Goal: Task Accomplishment & Management: Manage account settings

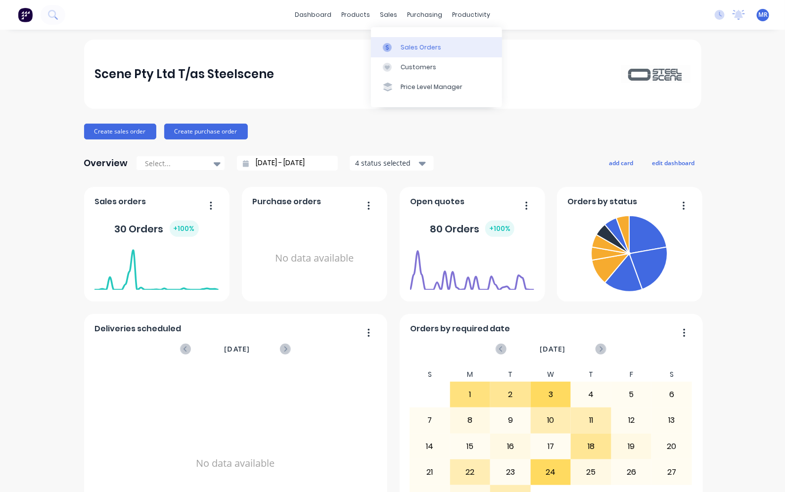
click at [412, 43] on div "Sales Orders" at bounding box center [420, 47] width 41 height 9
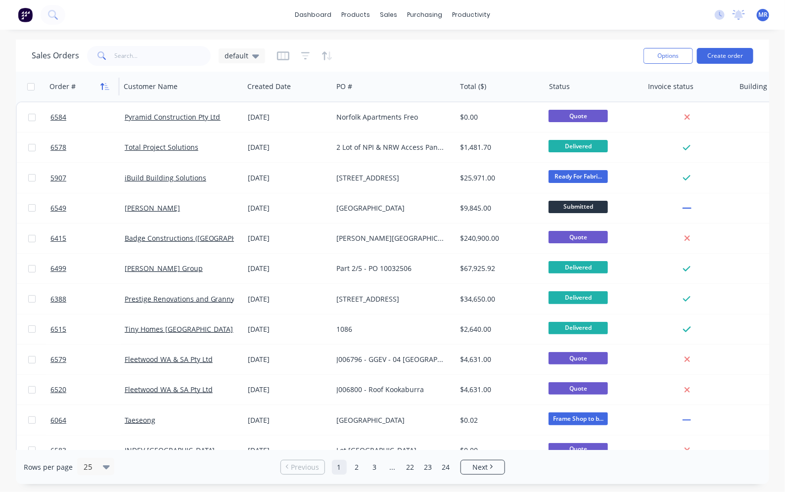
click at [100, 89] on icon "button" at bounding box center [104, 87] width 9 height 8
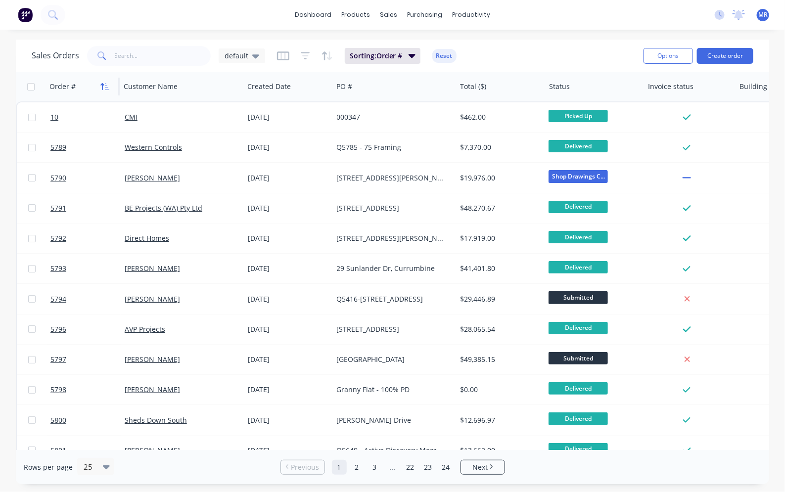
click at [104, 88] on icon "button" at bounding box center [104, 87] width 9 height 8
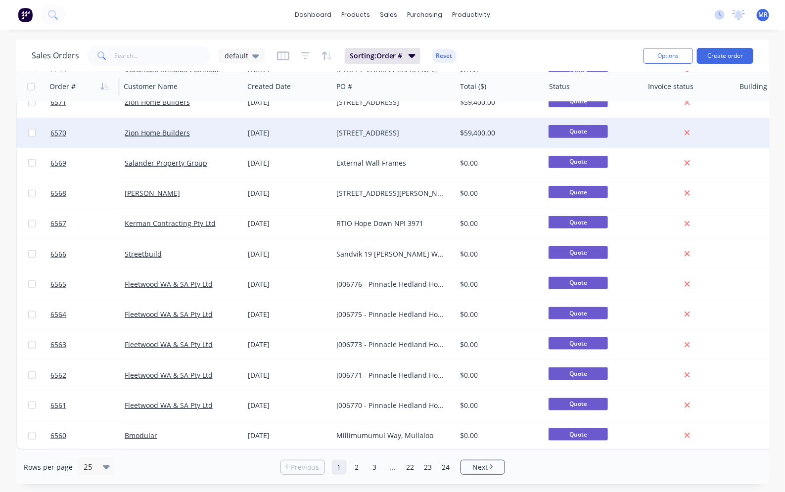
scroll to position [413, 0]
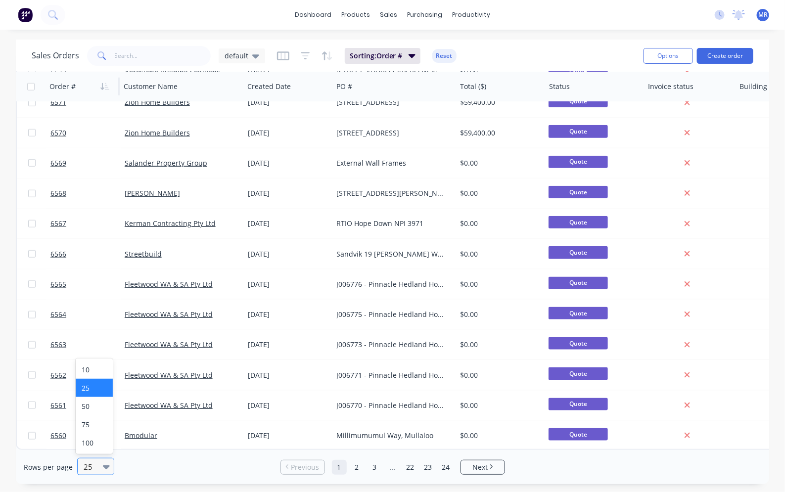
click at [105, 464] on icon at bounding box center [106, 466] width 7 height 11
click at [95, 446] on div "100" at bounding box center [94, 443] width 37 height 18
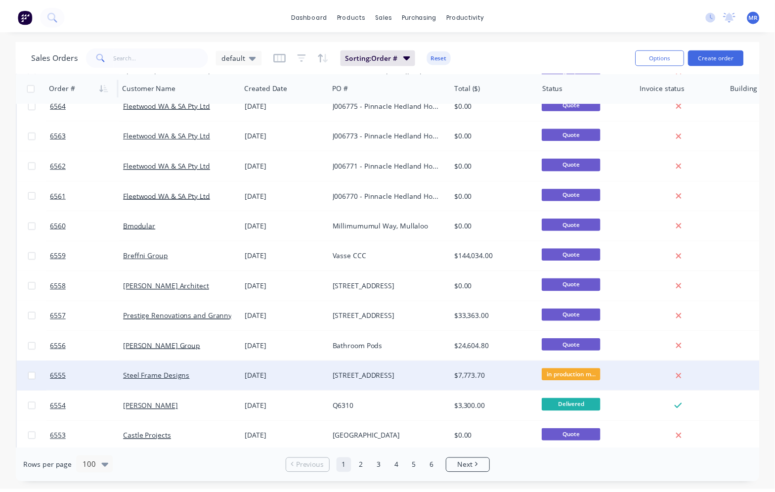
scroll to position [618, 0]
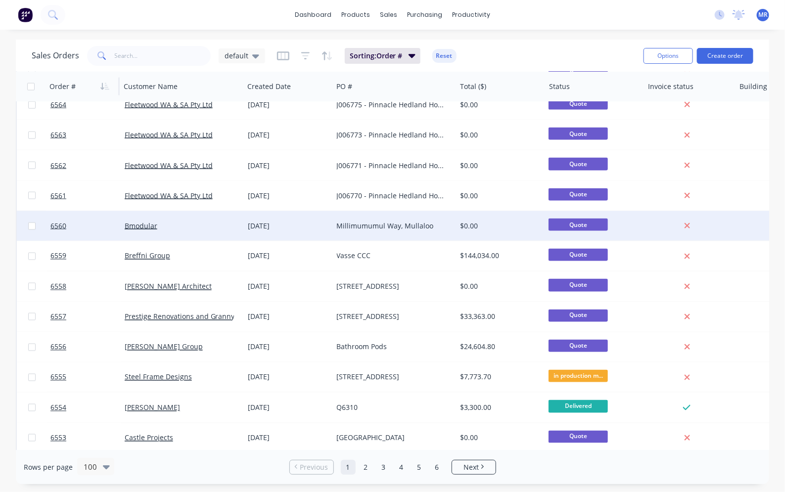
click at [325, 231] on div "[DATE]" at bounding box center [288, 226] width 89 height 30
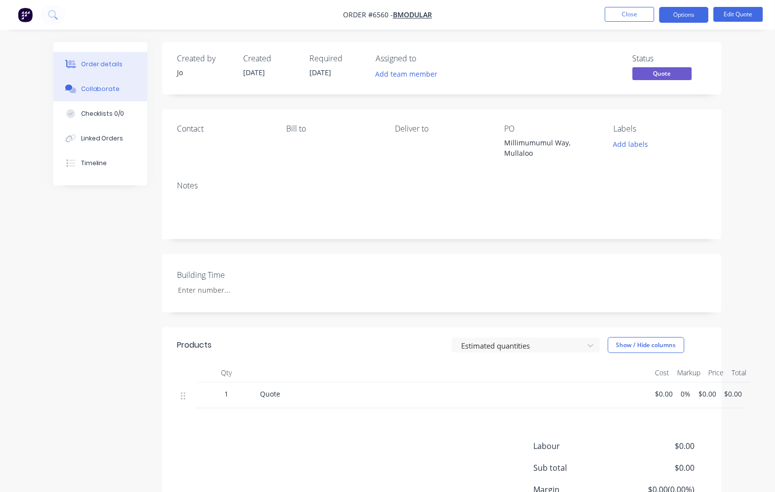
click at [93, 94] on button "Collaborate" at bounding box center [100, 89] width 94 height 25
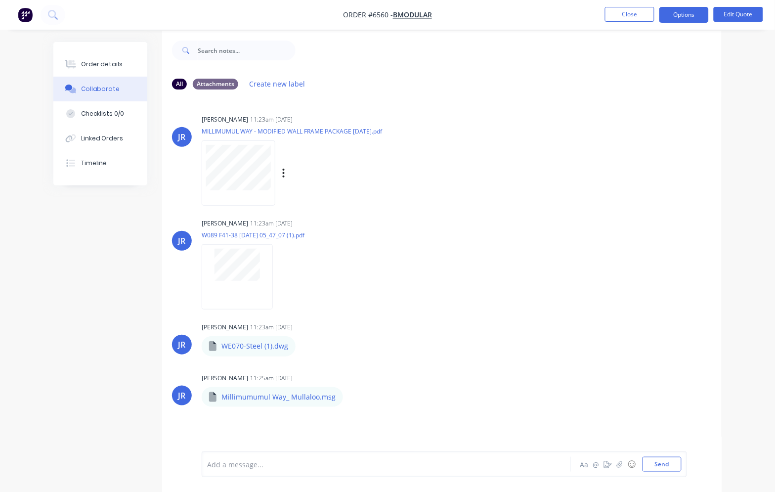
scroll to position [15, 0]
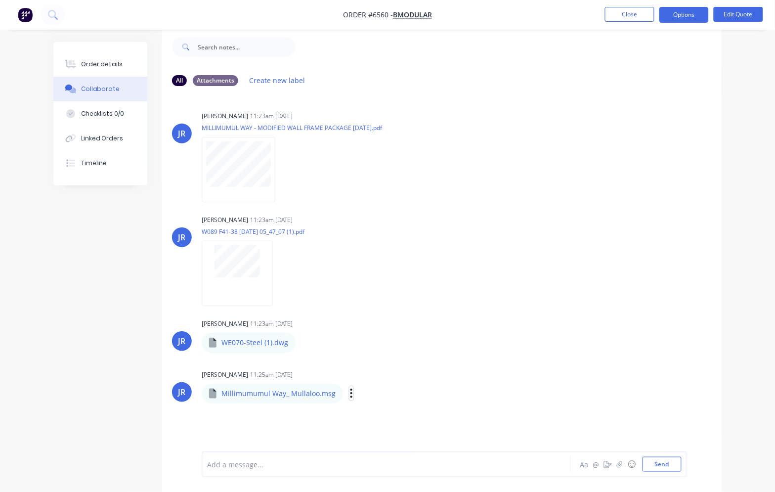
click at [351, 393] on icon "button" at bounding box center [352, 393] width 2 height 9
click at [0, 0] on button "Download" at bounding box center [0, 0] width 0 height 0
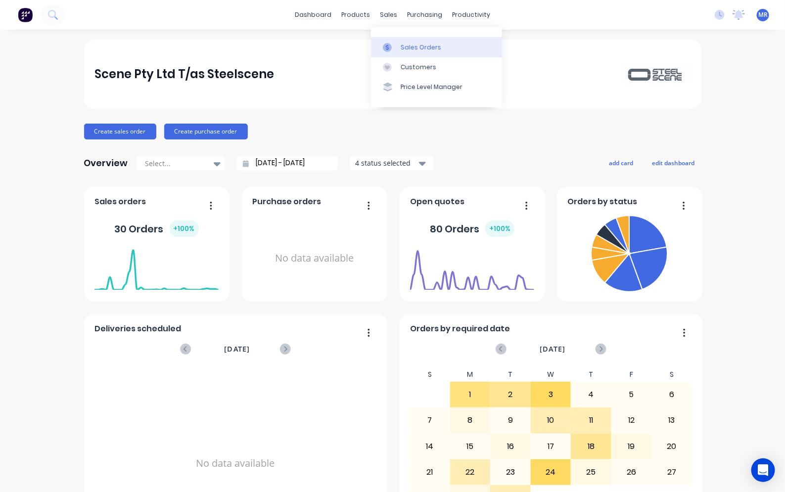
drag, startPoint x: 419, startPoint y: 43, endPoint x: 426, endPoint y: 48, distance: 9.2
click at [419, 43] on div "Sales Orders" at bounding box center [420, 47] width 41 height 9
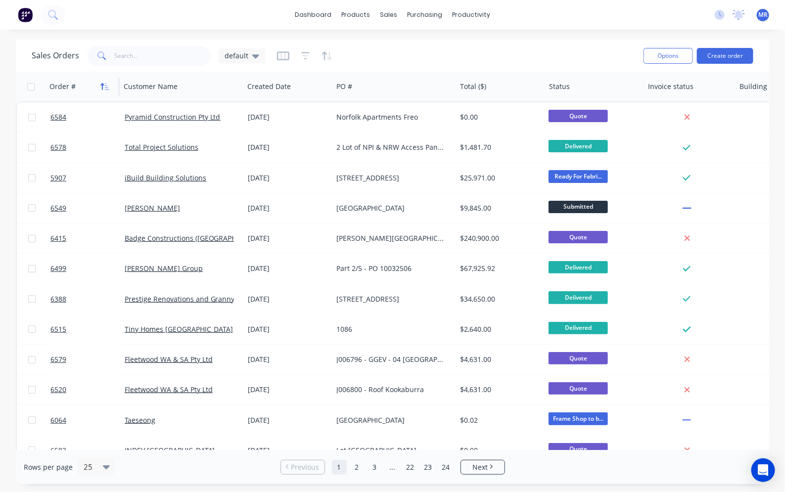
click at [101, 89] on icon "button" at bounding box center [104, 87] width 9 height 8
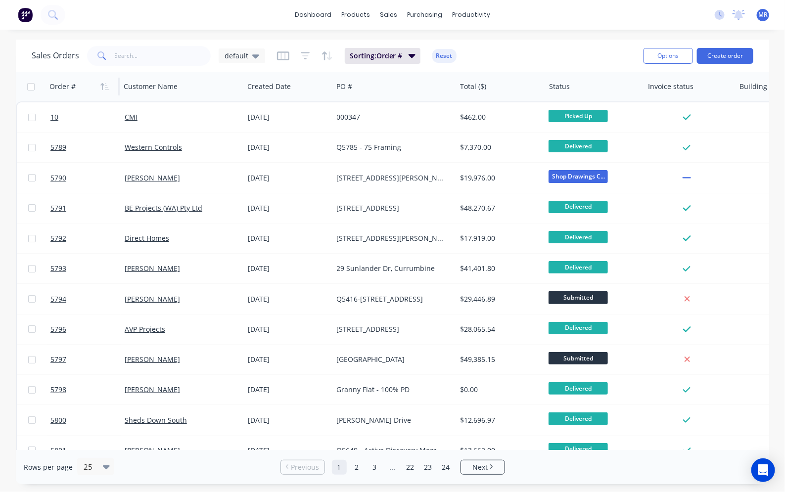
click at [101, 89] on icon "button" at bounding box center [104, 87] width 9 height 8
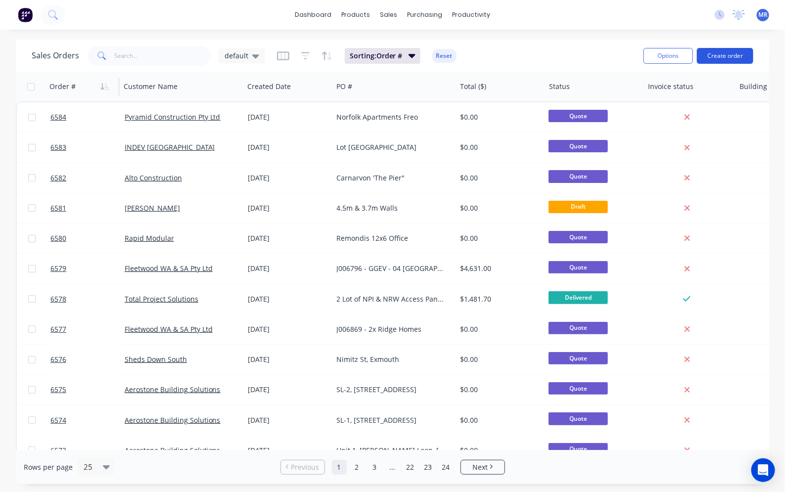
click at [736, 52] on button "Create order" at bounding box center [725, 56] width 56 height 16
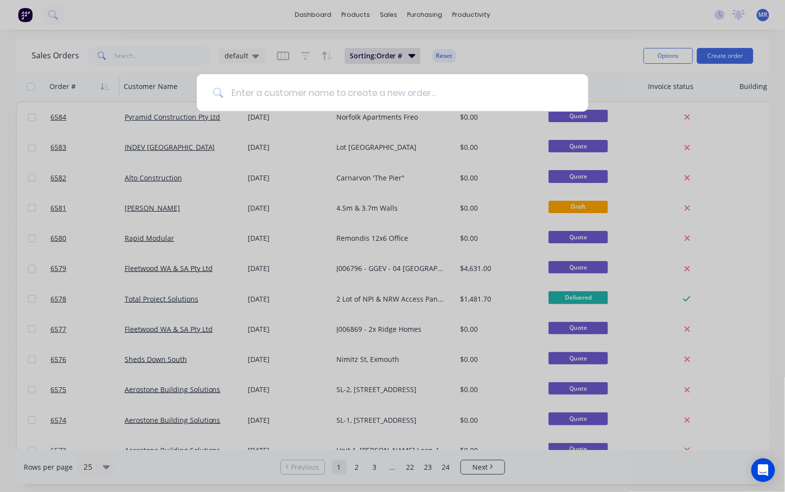
click at [247, 88] on input at bounding box center [397, 92] width 349 height 37
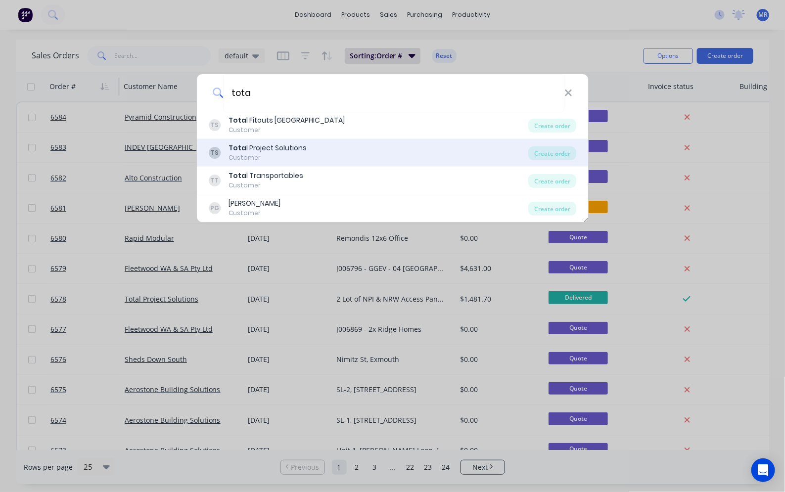
type input "tota"
click at [275, 144] on div "Tota l Project Solutions" at bounding box center [267, 148] width 78 height 10
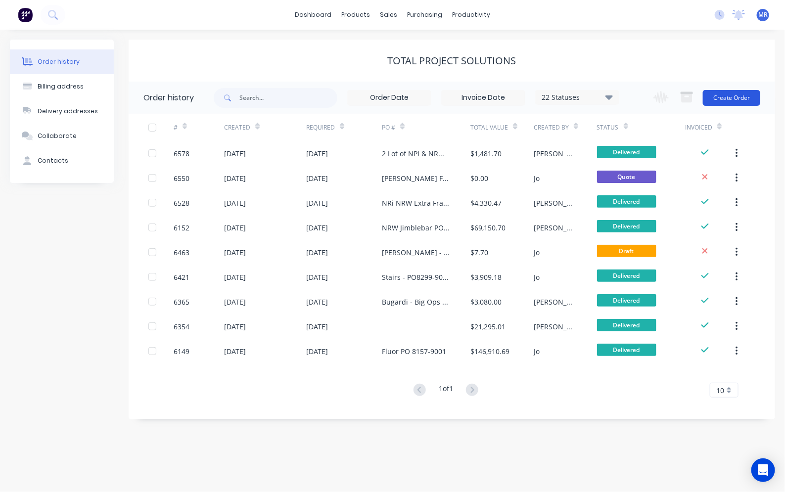
click at [719, 93] on button "Create Order" at bounding box center [731, 98] width 57 height 16
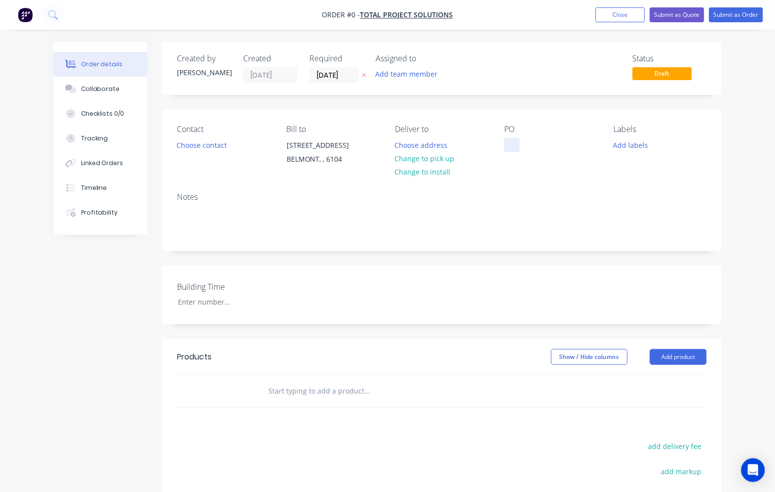
click at [508, 141] on div at bounding box center [512, 145] width 16 height 14
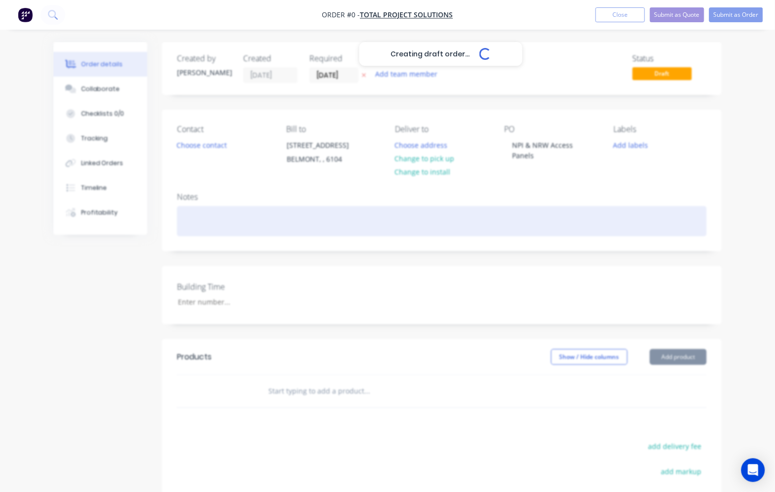
click at [517, 209] on div "Creating draft order... Loading... Order details Collaborate Checklists 0/0 Tra…" at bounding box center [388, 351] width 688 height 618
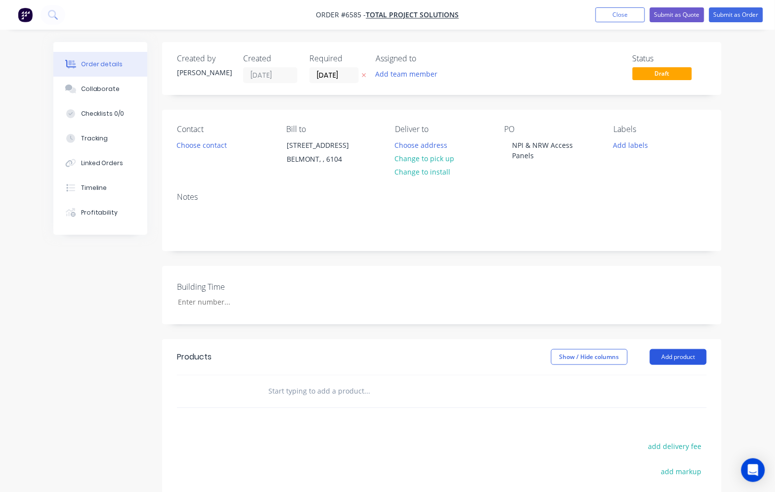
click at [673, 358] on button "Add product" at bounding box center [678, 357] width 57 height 16
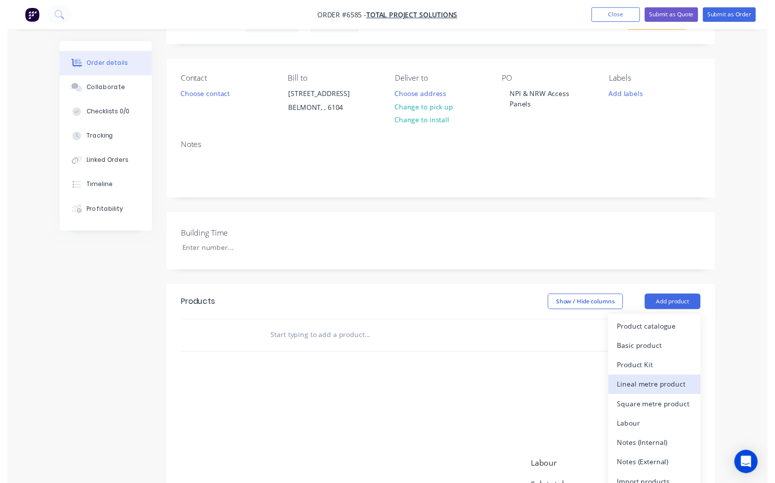
scroll to position [124, 0]
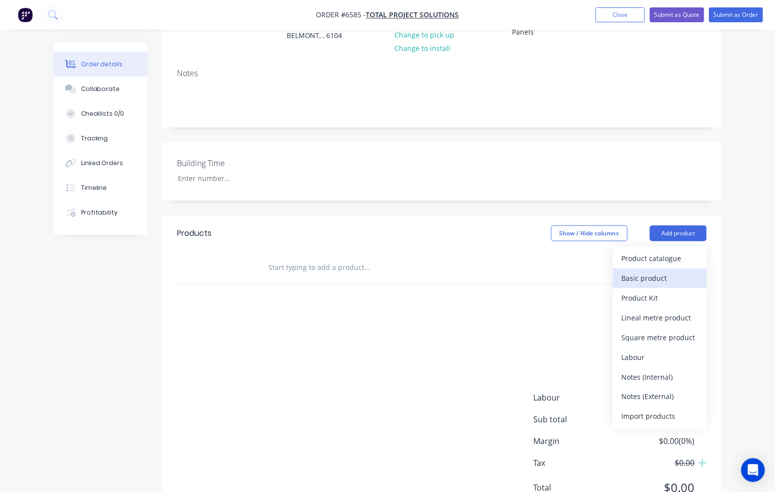
click at [641, 282] on div "Basic product" at bounding box center [660, 278] width 76 height 14
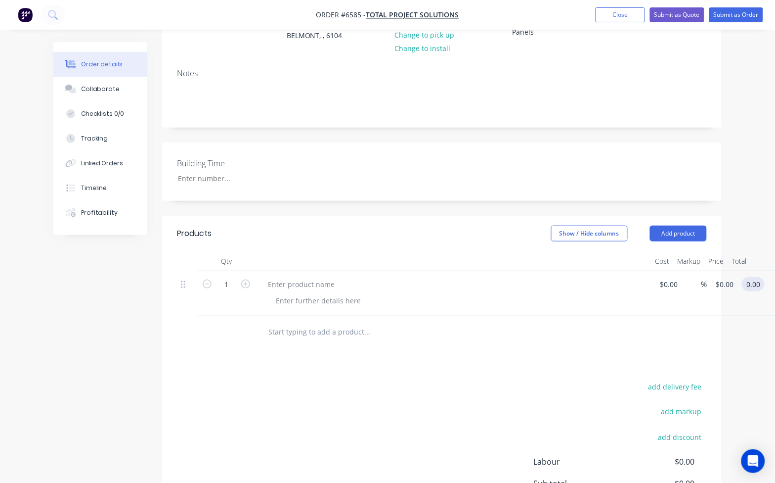
click at [755, 286] on input "0.00" at bounding box center [755, 284] width 19 height 14
type input "4149"
type input "$4,149.00"
click at [624, 334] on div at bounding box center [442, 332] width 530 height 32
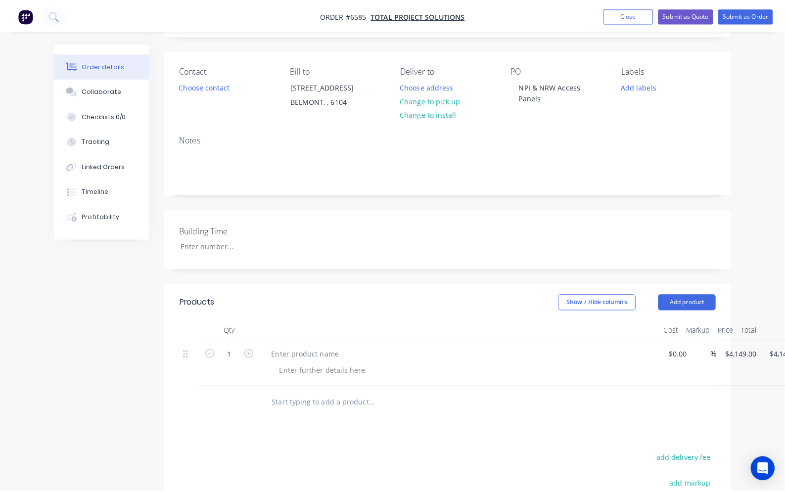
scroll to position [0, 0]
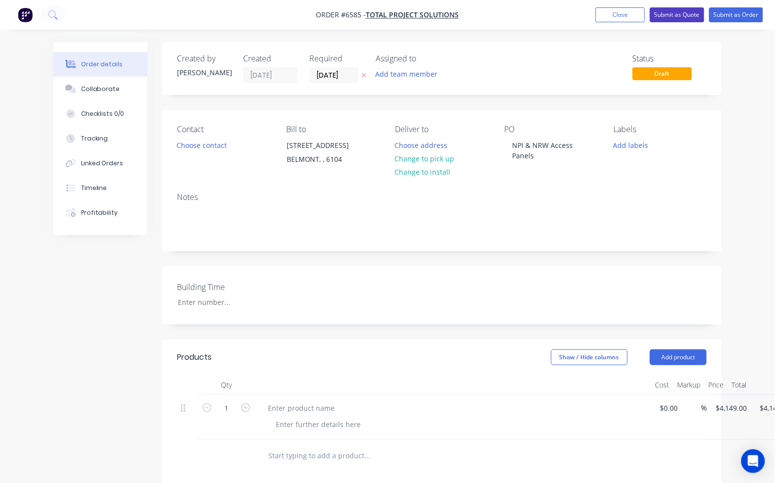
click at [675, 17] on button "Submit as Quote" at bounding box center [677, 14] width 54 height 15
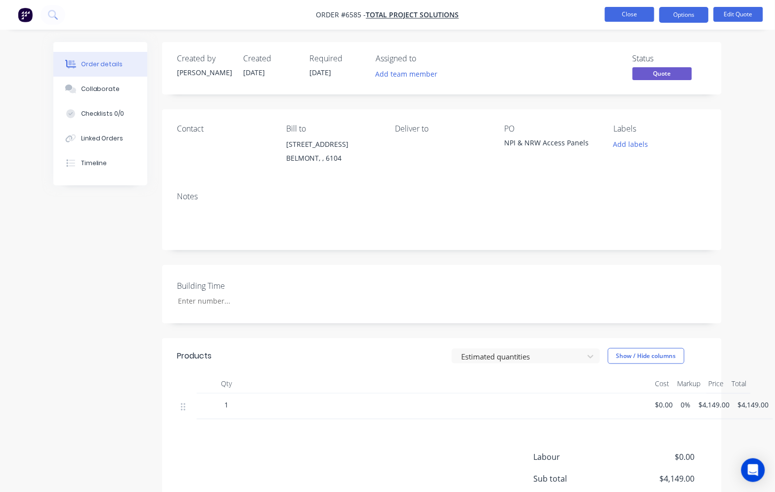
click at [617, 12] on button "Close" at bounding box center [629, 14] width 49 height 15
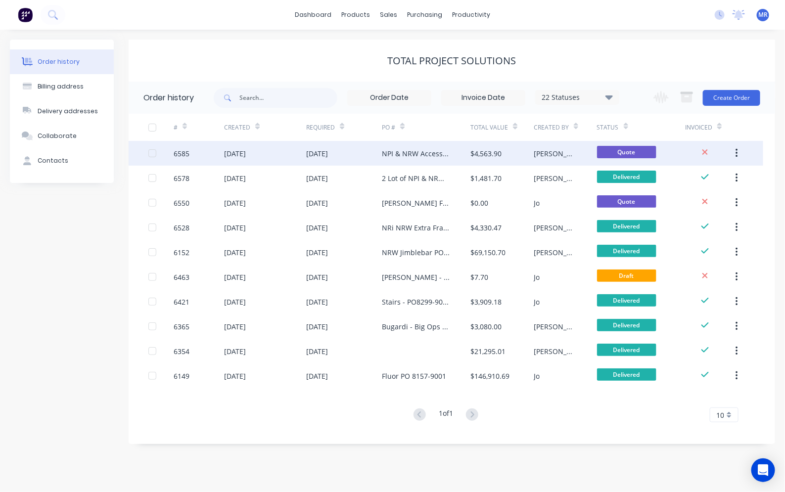
click at [305, 154] on div "26 Sep 2025" at bounding box center [265, 153] width 82 height 25
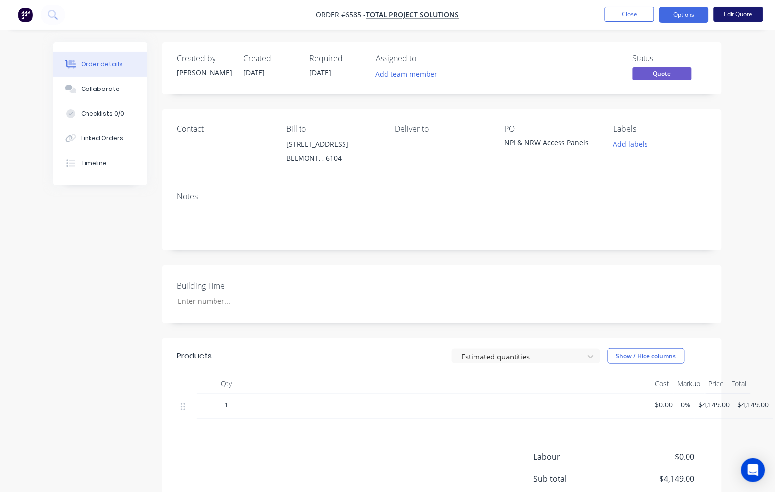
click at [731, 14] on button "Edit Quote" at bounding box center [738, 14] width 49 height 15
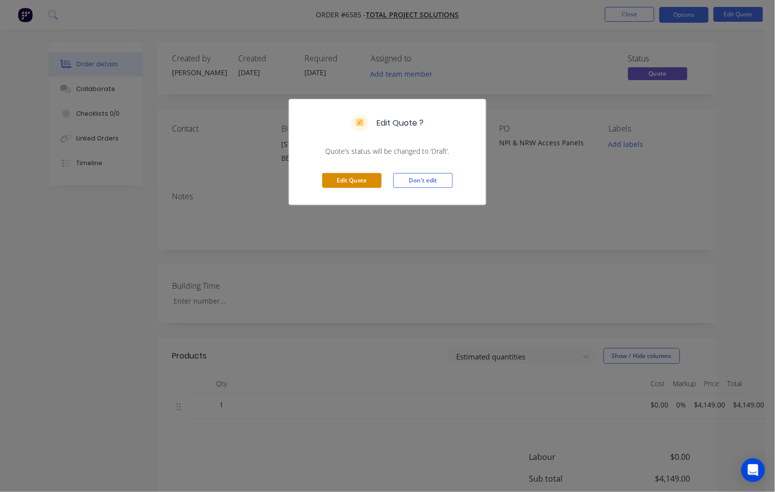
click at [363, 176] on button "Edit Quote" at bounding box center [351, 180] width 59 height 15
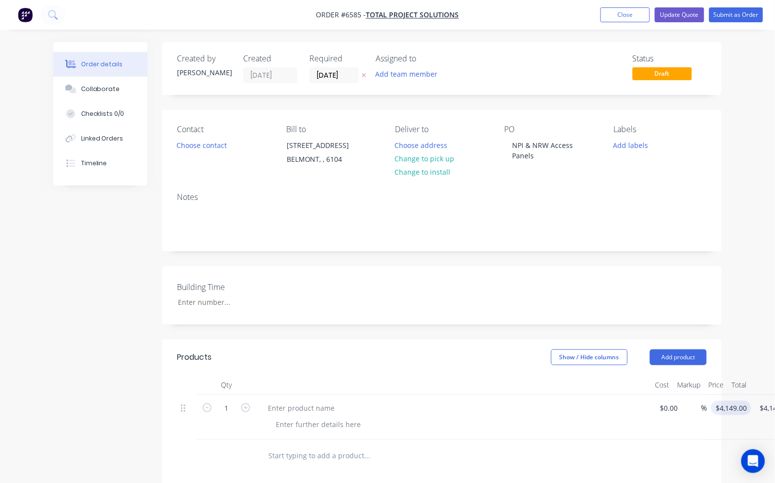
type input "4149"
click at [707, 408] on div "1 $0.00 $0.00 % 4149 4149 $4,149.00 $4,149.00" at bounding box center [442, 417] width 530 height 45
click at [732, 408] on input "4149" at bounding box center [725, 407] width 21 height 14
type input "$4,145.00"
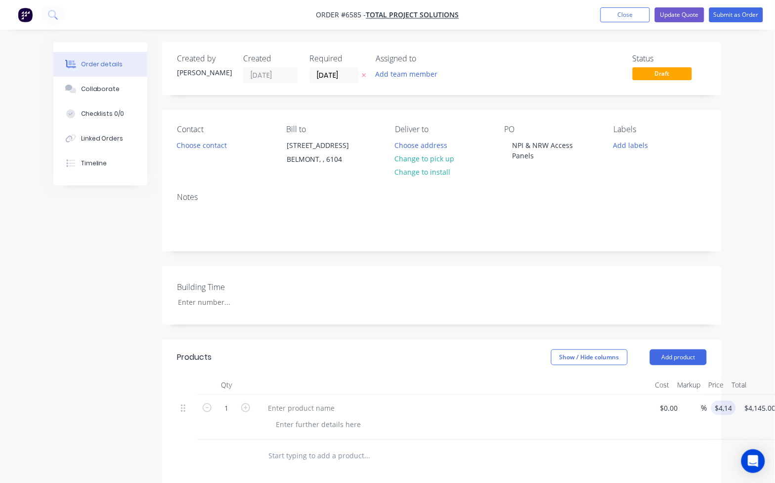
click at [599, 449] on div at bounding box center [434, 455] width 348 height 20
click at [675, 15] on button "Update Quote" at bounding box center [679, 14] width 49 height 15
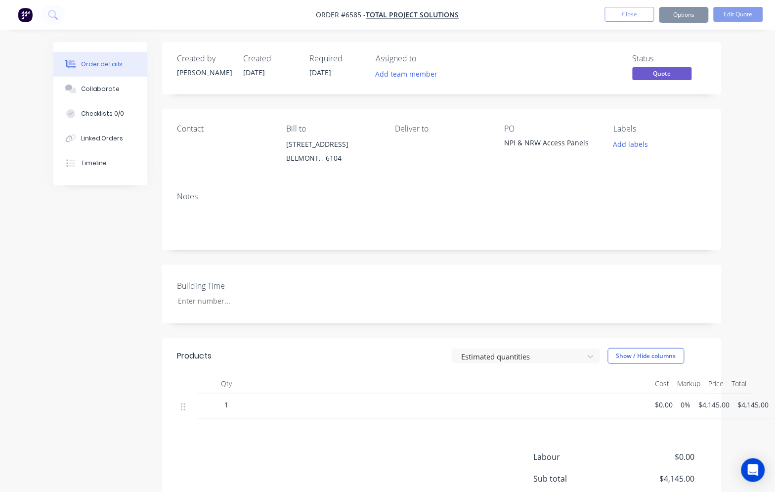
click at [643, 16] on button "Close" at bounding box center [629, 14] width 49 height 15
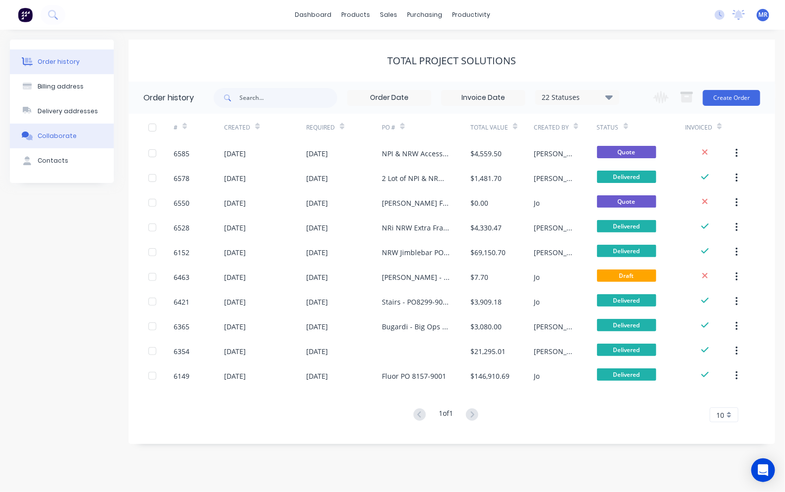
click at [55, 129] on button "Collaborate" at bounding box center [62, 136] width 104 height 25
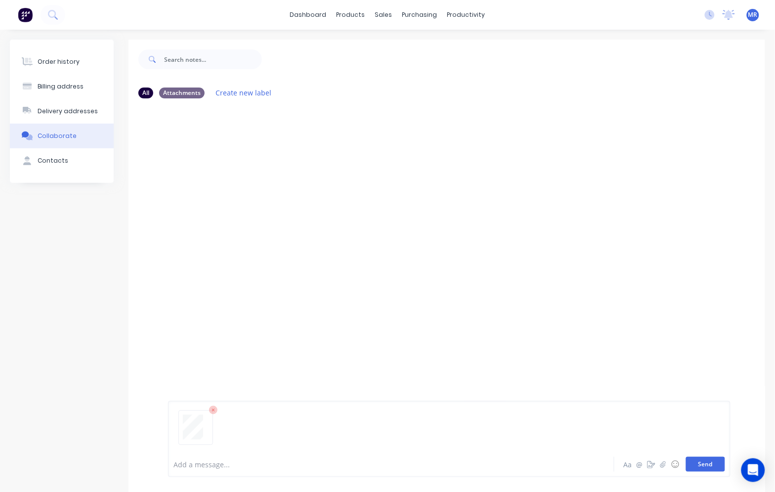
click at [710, 465] on button "Send" at bounding box center [705, 464] width 39 height 15
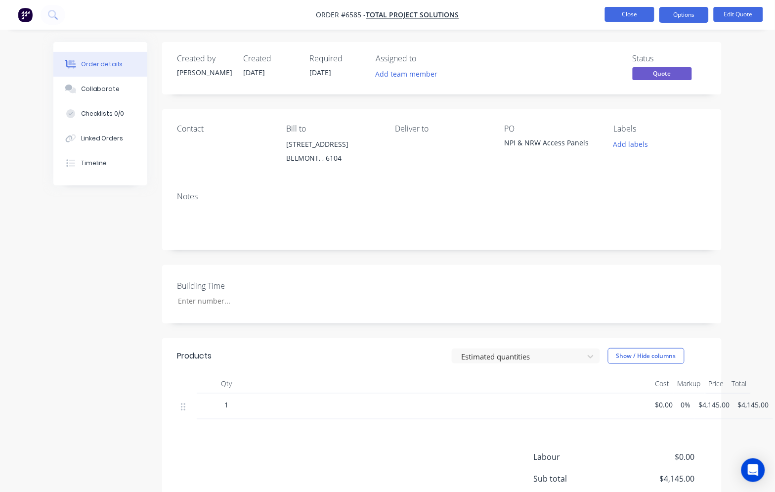
click at [616, 16] on button "Close" at bounding box center [629, 14] width 49 height 15
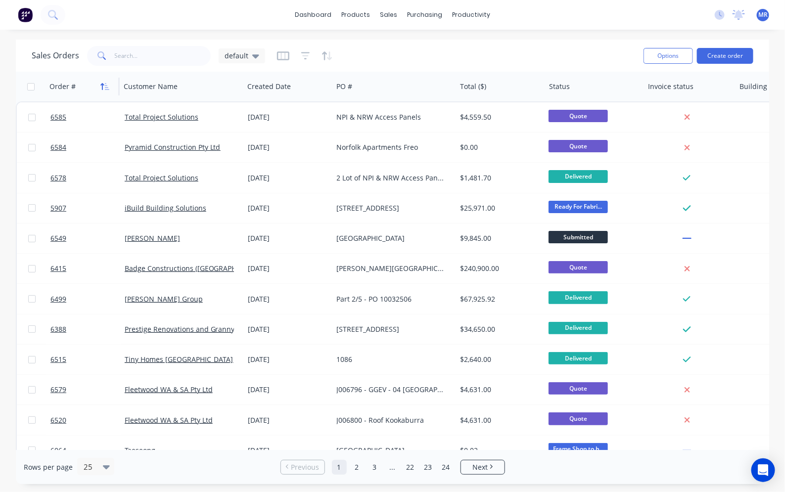
click at [103, 85] on icon "button" at bounding box center [102, 86] width 3 height 7
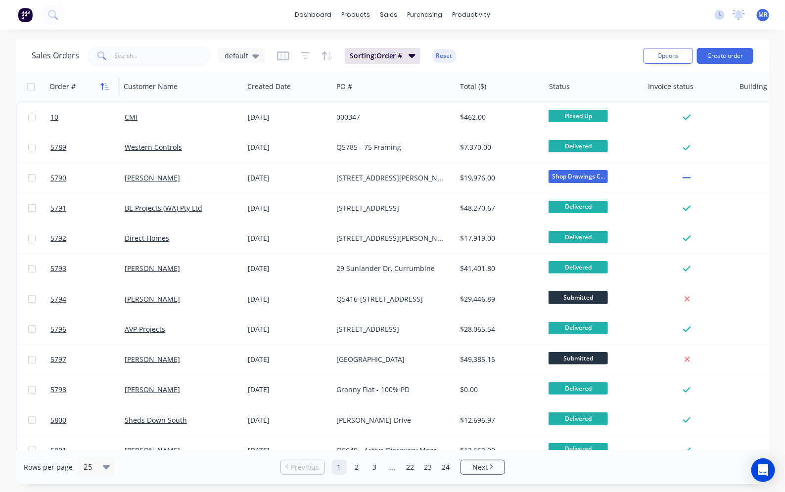
click at [104, 84] on icon "button" at bounding box center [104, 87] width 9 height 8
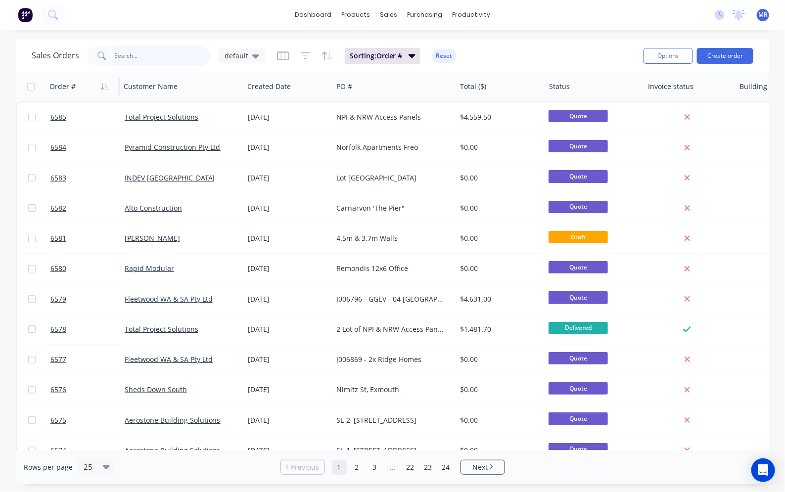
click at [134, 60] on input "text" at bounding box center [163, 56] width 96 height 20
click at [152, 58] on input "text" at bounding box center [163, 56] width 96 height 20
click at [138, 51] on input "text" at bounding box center [163, 56] width 96 height 20
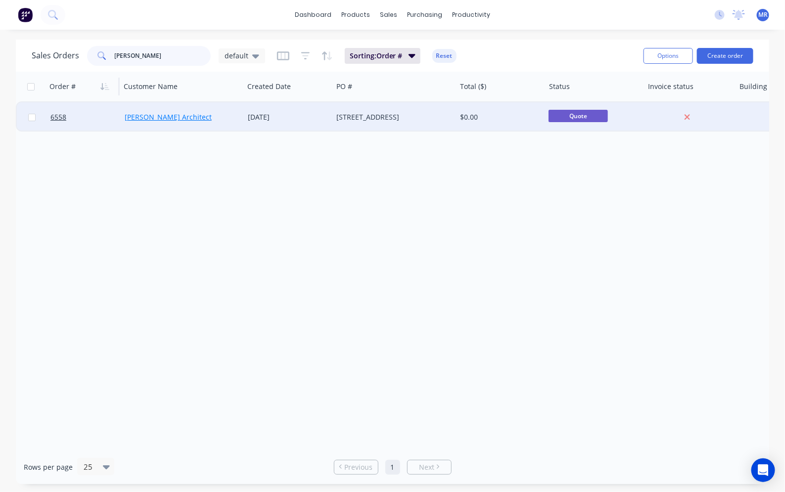
type input "ferhan"
click at [161, 116] on link "Ferhan Architect" at bounding box center [168, 116] width 87 height 9
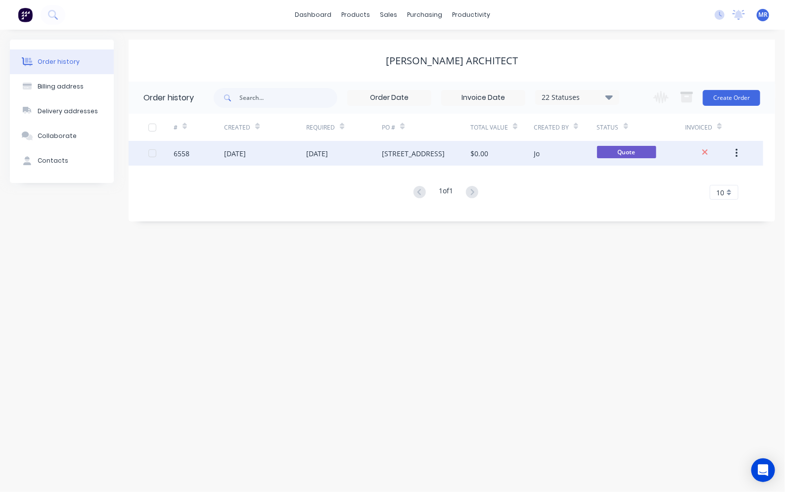
click at [302, 154] on div "[DATE]" at bounding box center [265, 153] width 82 height 25
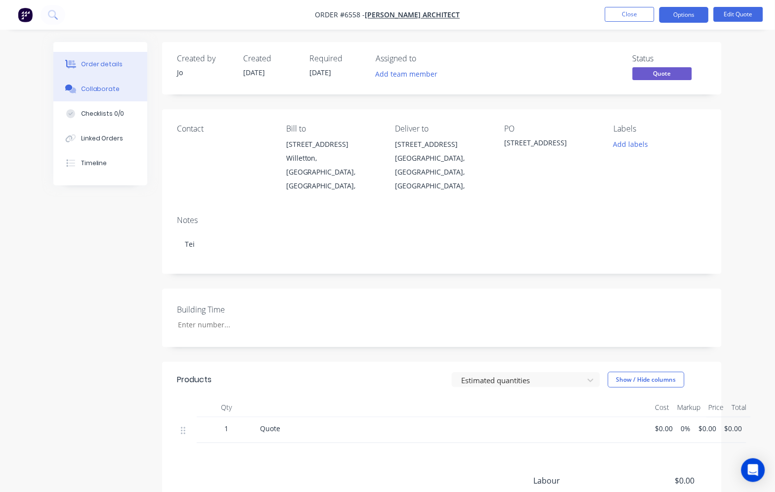
click at [90, 85] on div "Collaborate" at bounding box center [100, 89] width 39 height 9
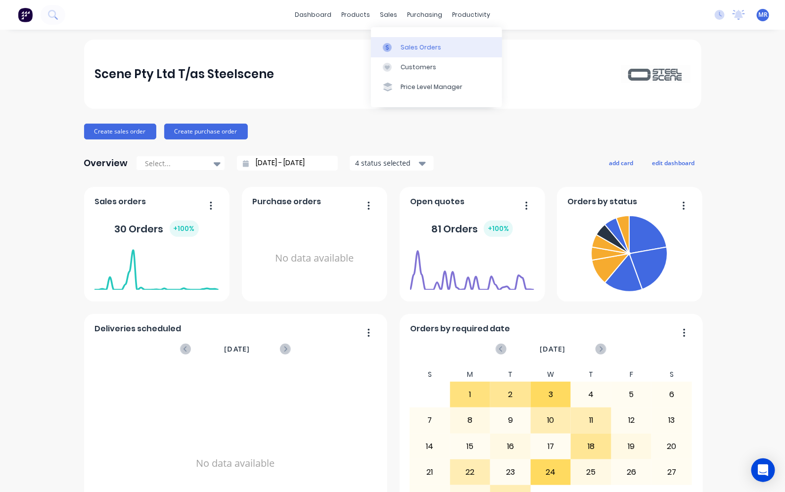
click at [410, 48] on div "Sales Orders" at bounding box center [420, 47] width 41 height 9
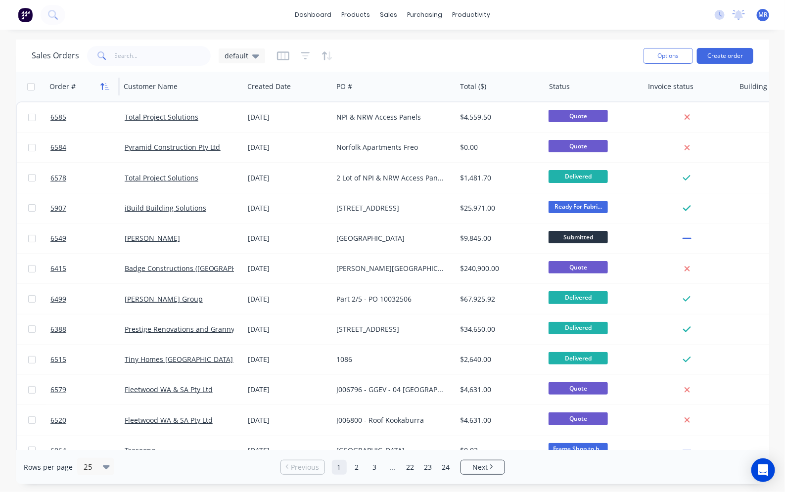
click at [104, 91] on button "button" at bounding box center [104, 86] width 15 height 15
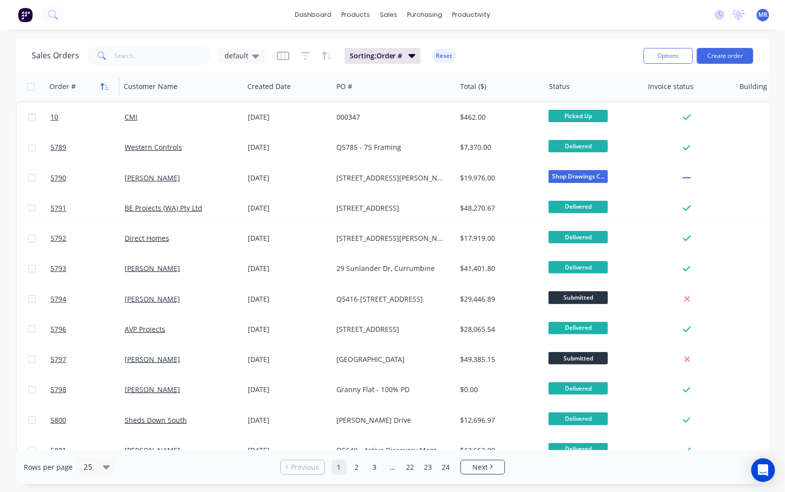
click at [109, 87] on icon "button" at bounding box center [104, 87] width 9 height 8
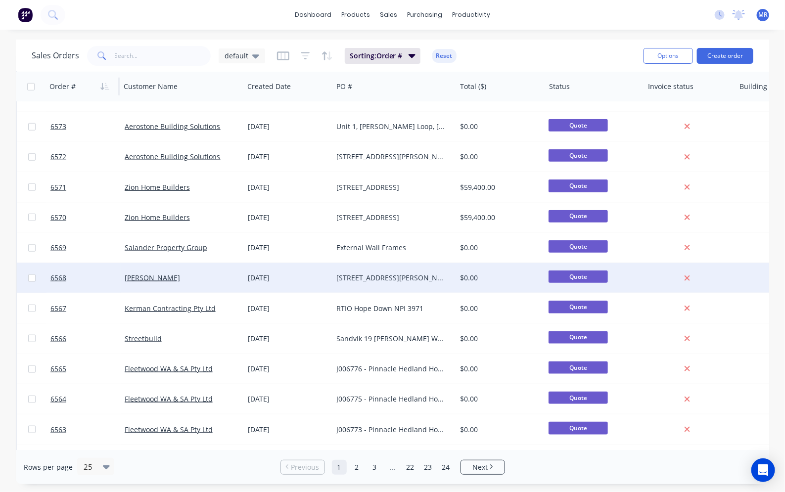
scroll to position [413, 0]
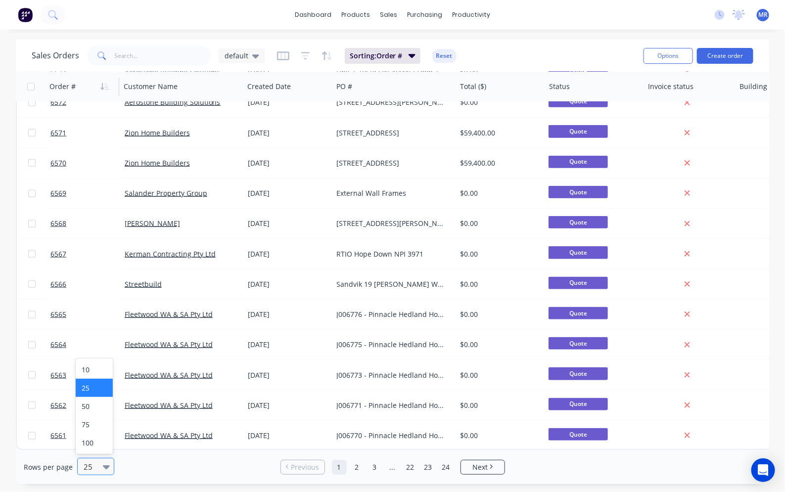
click at [103, 467] on icon at bounding box center [106, 467] width 7 height 4
click at [94, 443] on div "100" at bounding box center [94, 443] width 37 height 18
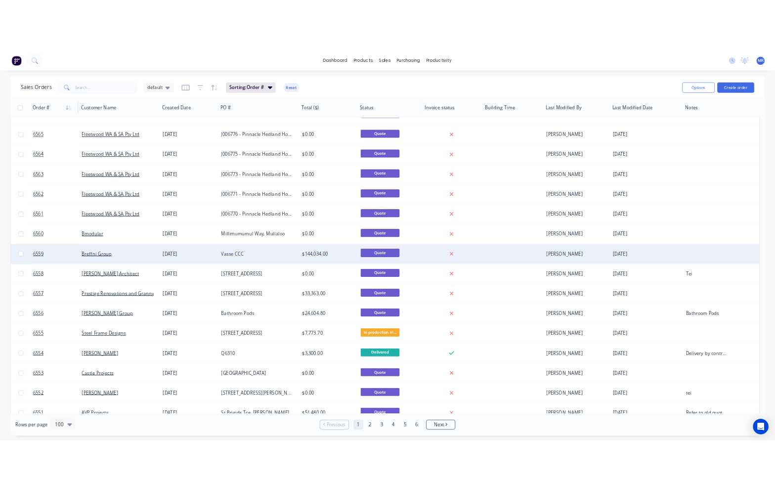
scroll to position [618, 0]
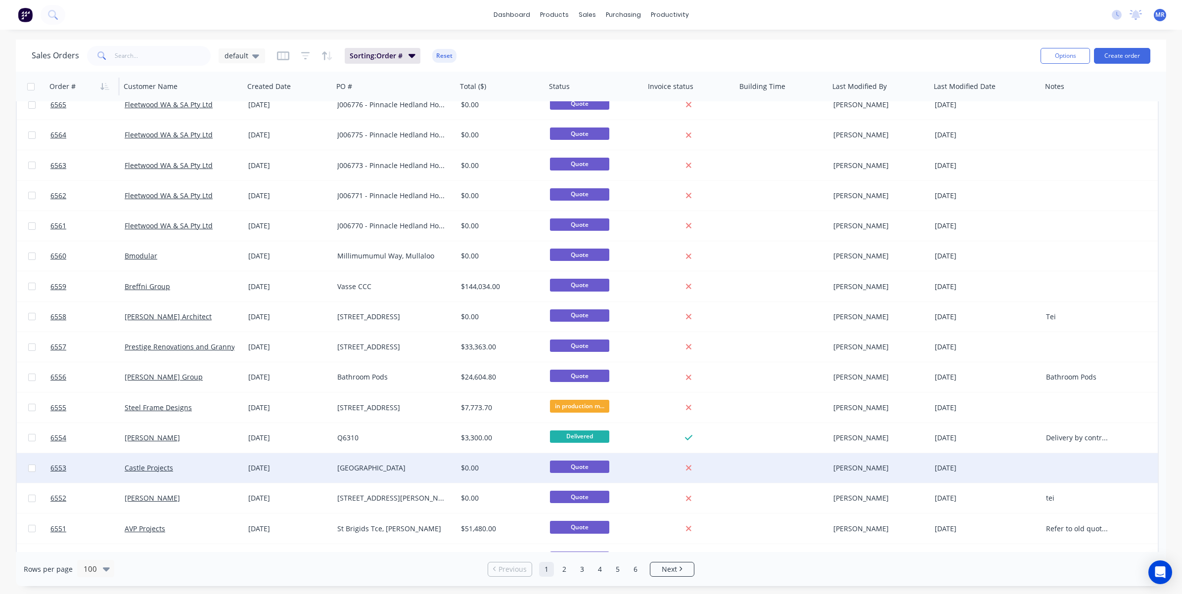
click at [300, 466] on div "17 Sep 2025" at bounding box center [288, 468] width 81 height 10
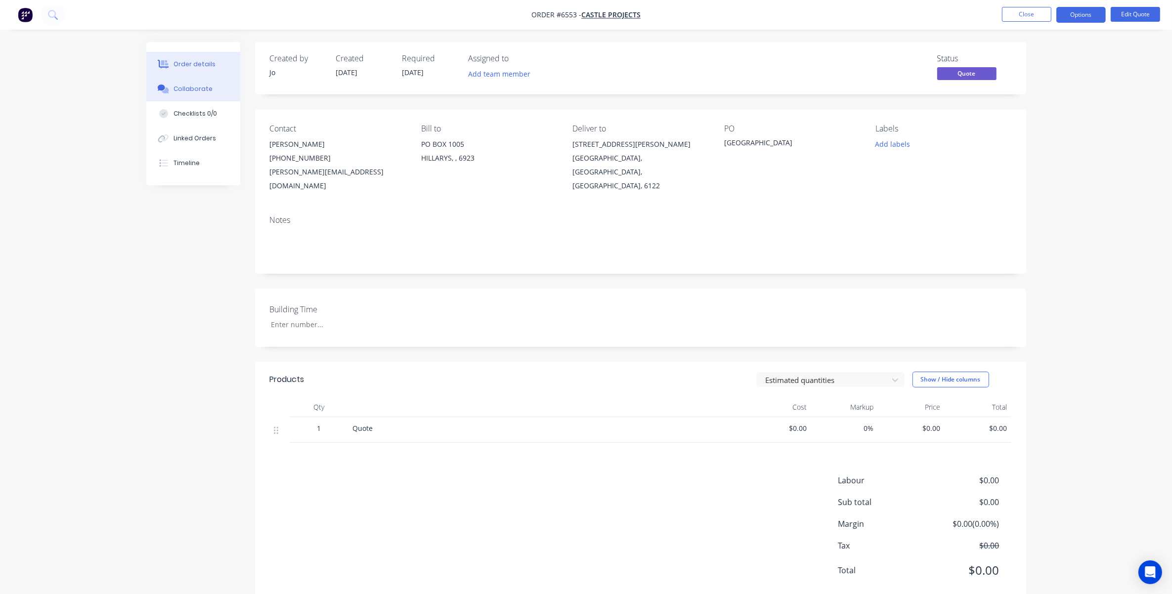
click at [198, 85] on div "Collaborate" at bounding box center [193, 89] width 39 height 9
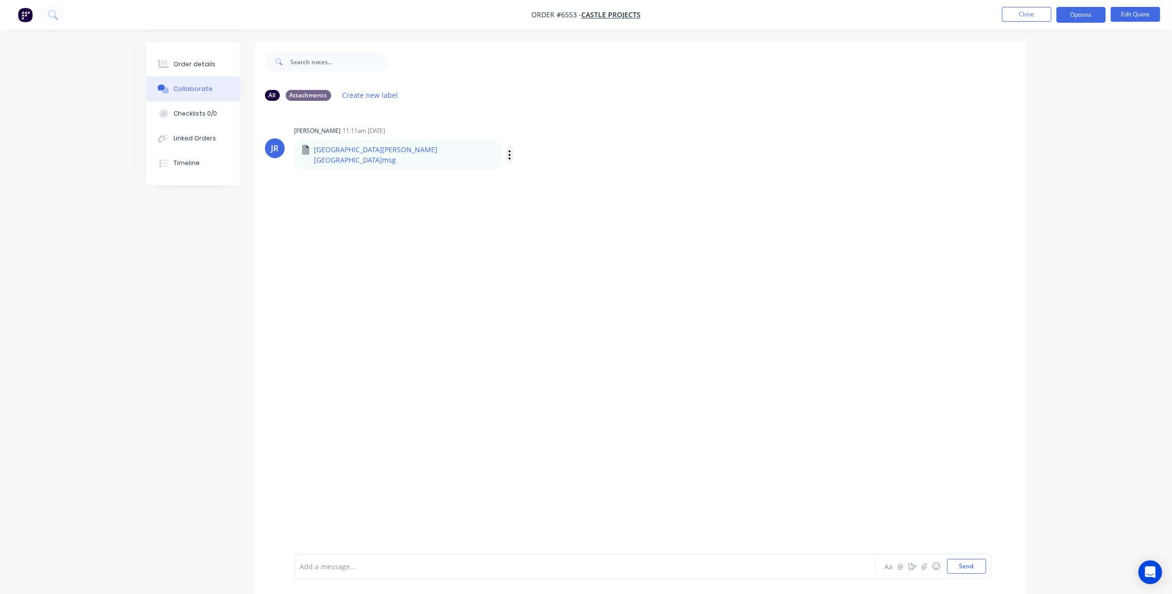
click at [508, 152] on button "button" at bounding box center [510, 155] width 4 height 14
click at [520, 174] on button "Download" at bounding box center [575, 181] width 111 height 22
drag, startPoint x: 547, startPoint y: 79, endPoint x: 526, endPoint y: 68, distance: 24.1
click at [526, 68] on div "All Attachments Create new label JR Jo Reeves 11:11am 17/09/25 Centrepoint Chur…" at bounding box center [640, 325] width 771 height 567
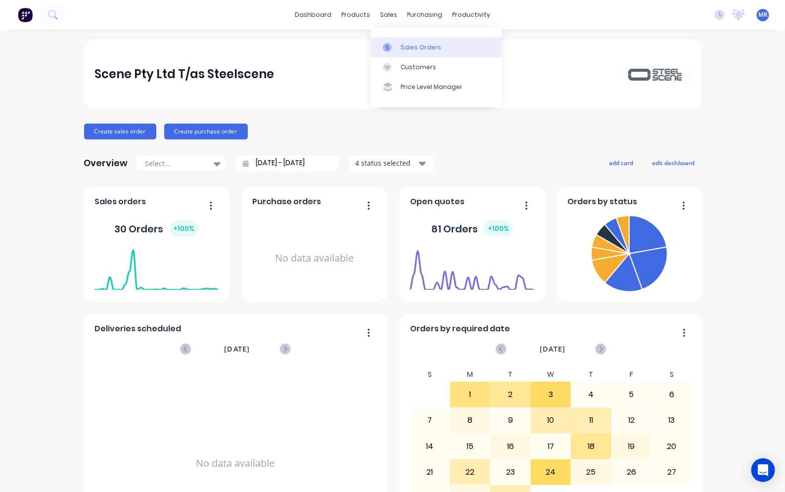
click at [428, 46] on div "Sales Orders" at bounding box center [420, 47] width 41 height 9
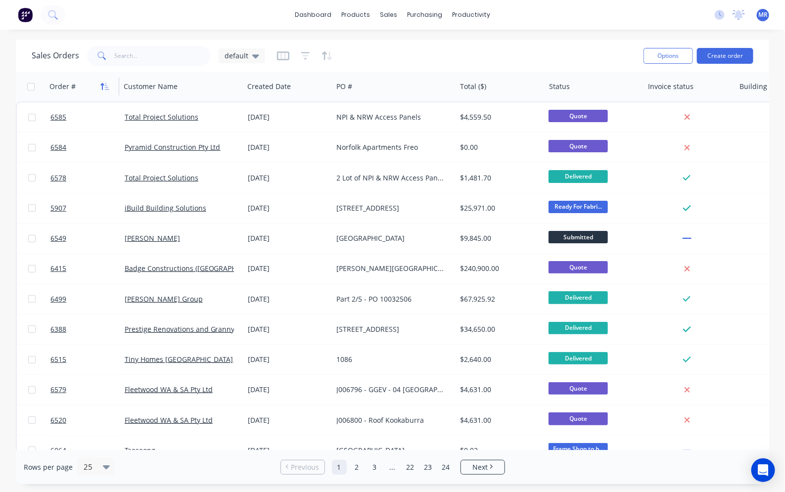
click at [103, 88] on icon "button" at bounding box center [104, 87] width 9 height 8
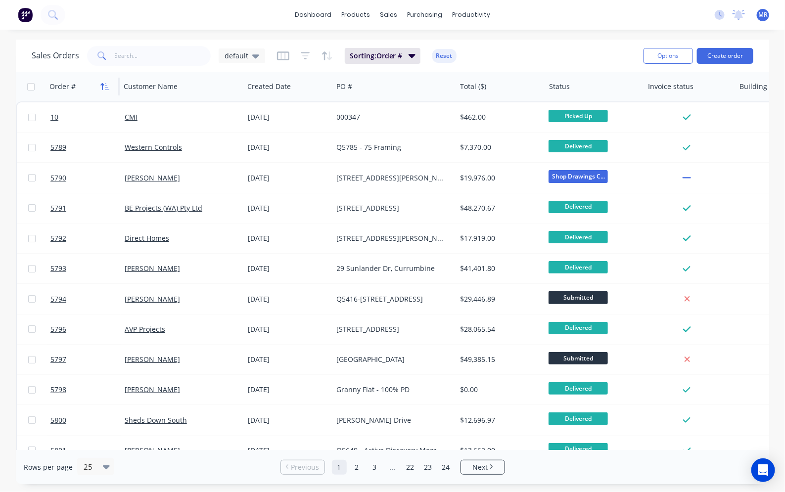
click at [106, 88] on icon "button" at bounding box center [107, 86] width 4 height 7
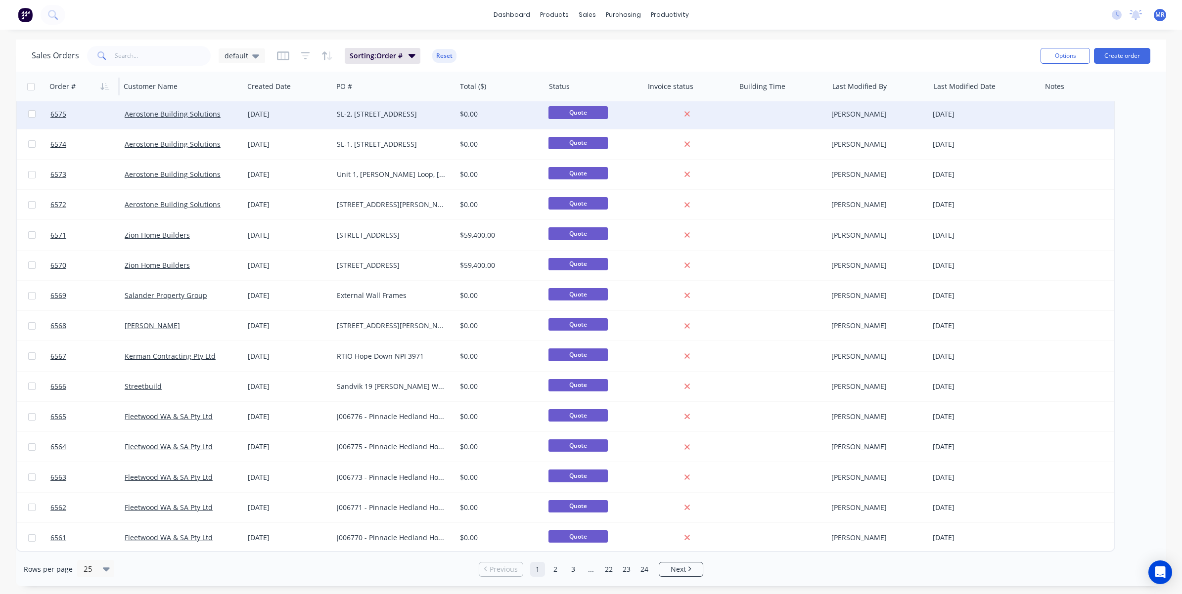
scroll to position [306, 0]
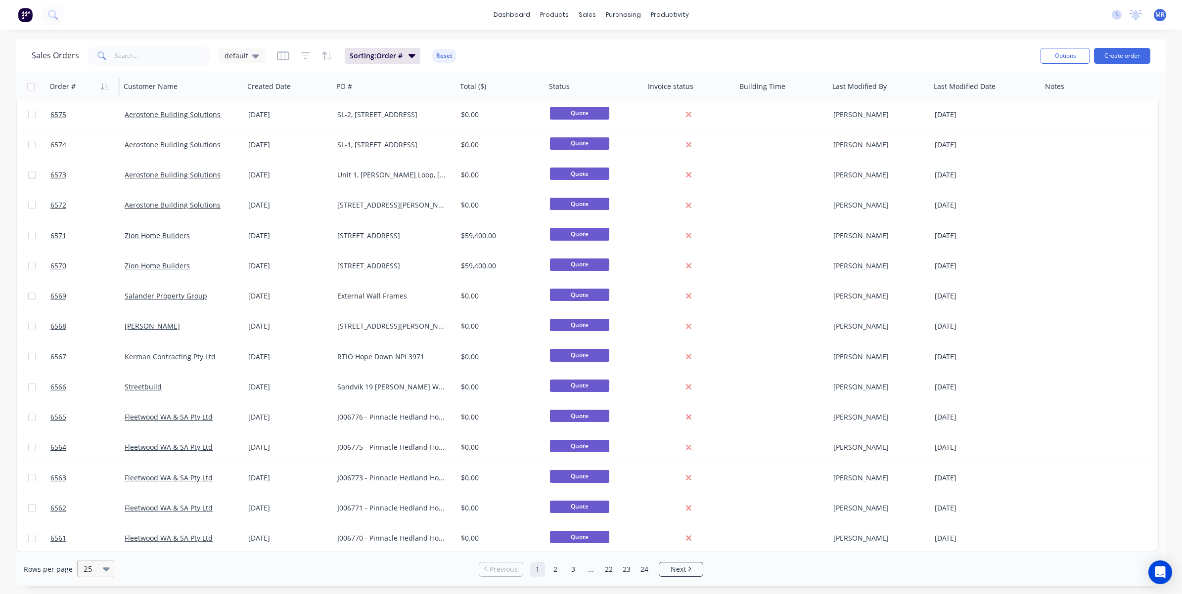
click at [94, 491] on div at bounding box center [91, 569] width 17 height 12
click at [90, 491] on div "100" at bounding box center [94, 545] width 37 height 18
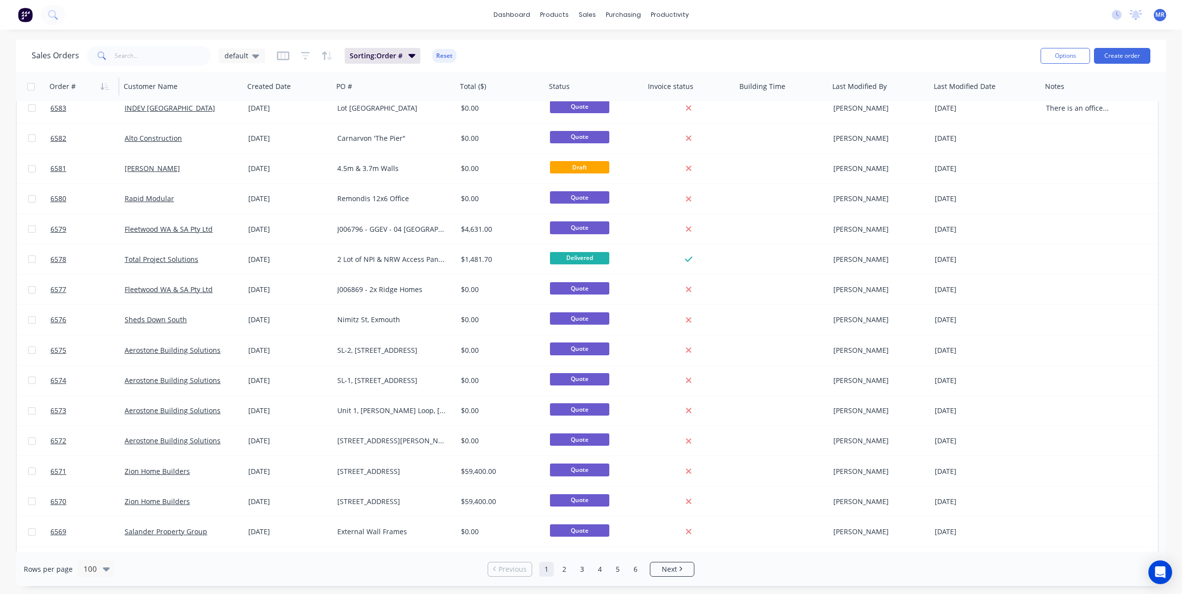
scroll to position [0, 0]
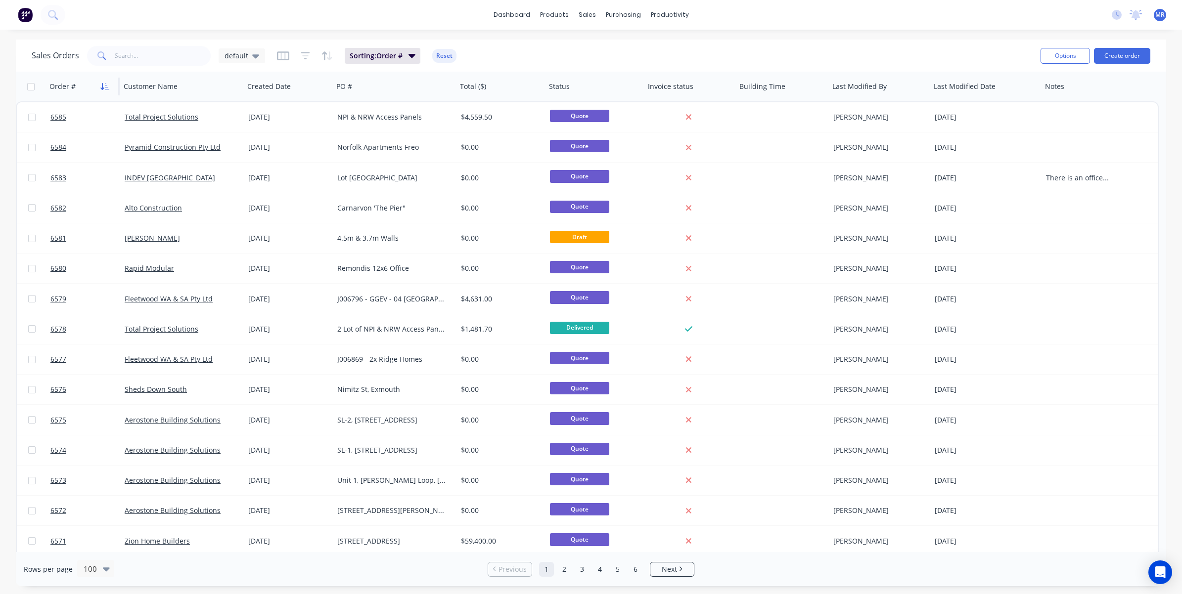
click at [104, 88] on icon "button" at bounding box center [102, 86] width 3 height 7
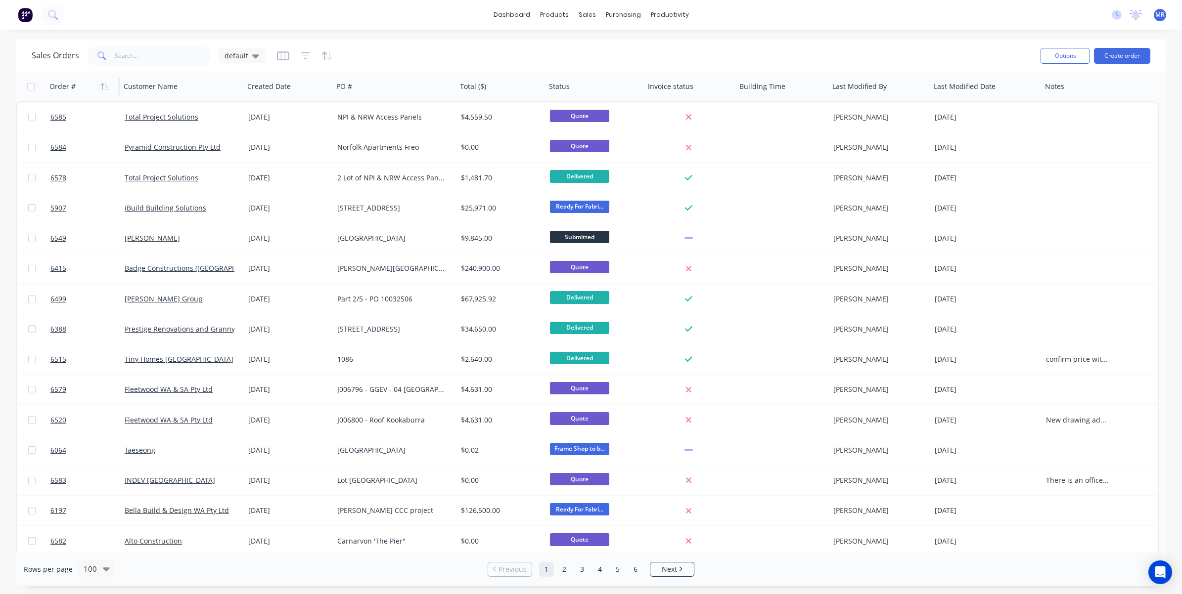
click at [104, 88] on icon "button" at bounding box center [104, 87] width 9 height 8
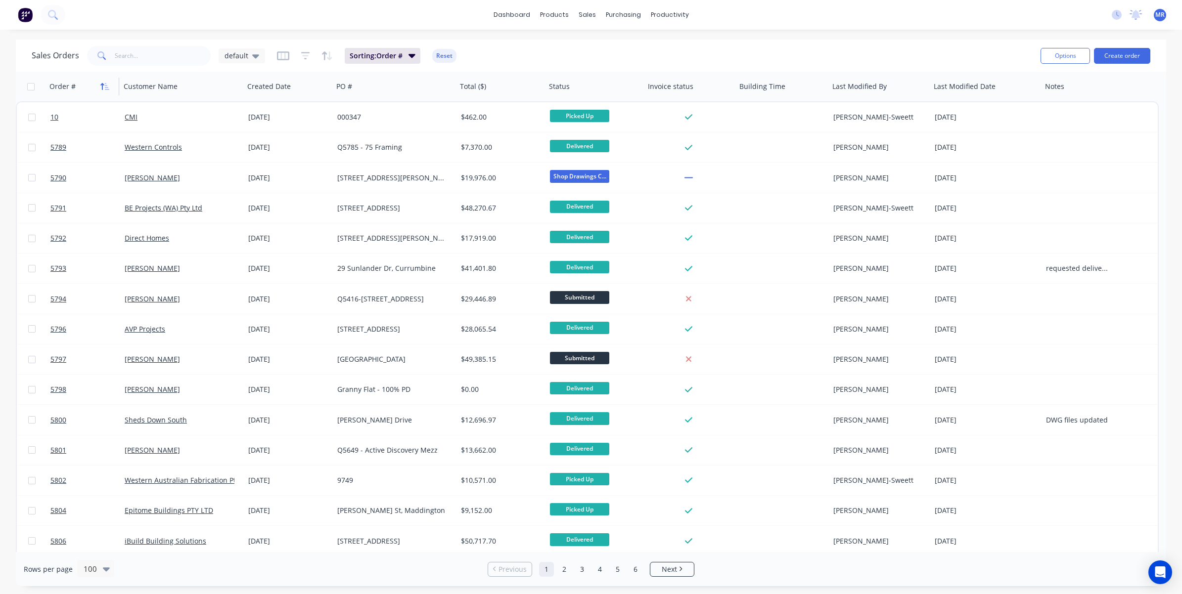
click at [105, 88] on icon "button" at bounding box center [104, 87] width 9 height 8
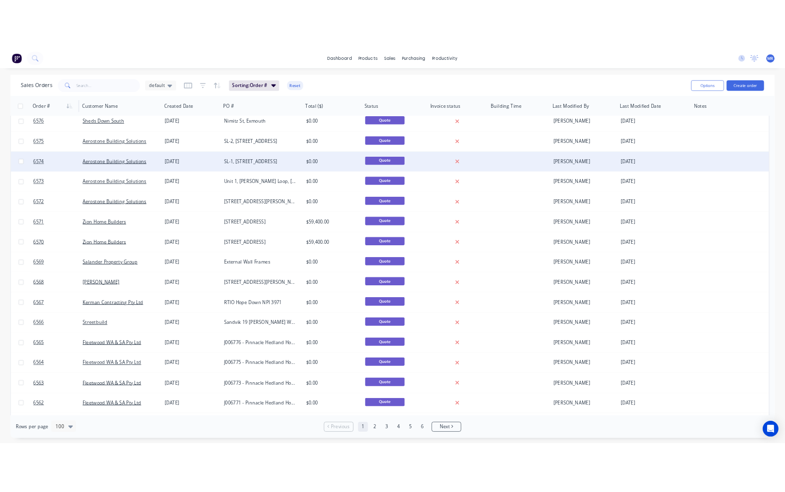
scroll to position [309, 0]
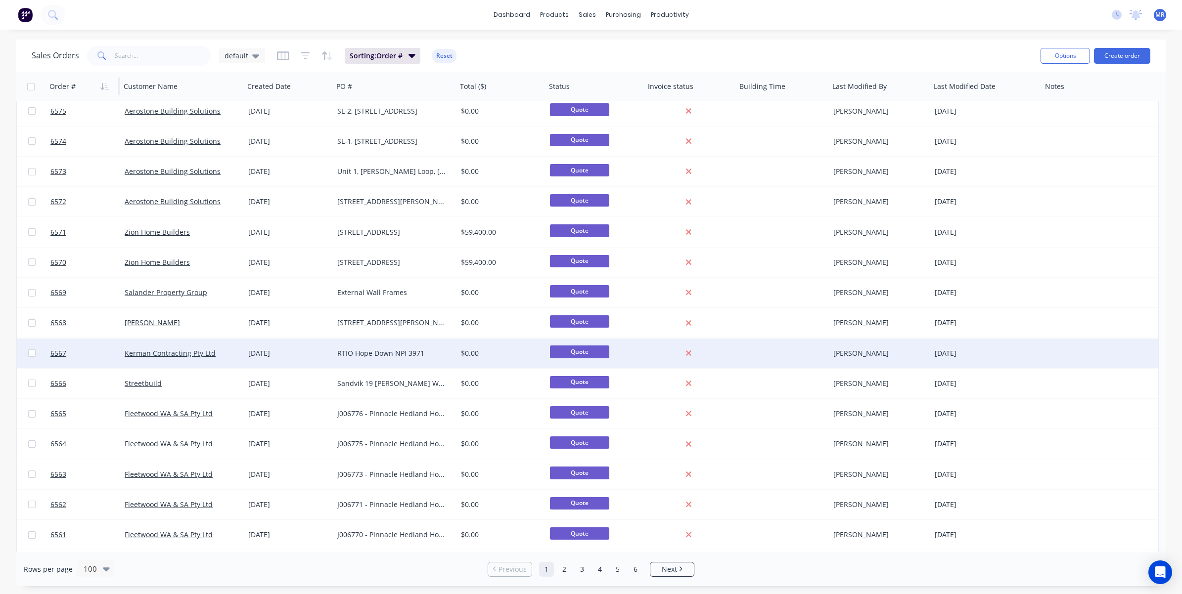
click at [375, 356] on div "RTIO Hope Down NPI 3971" at bounding box center [392, 354] width 110 height 10
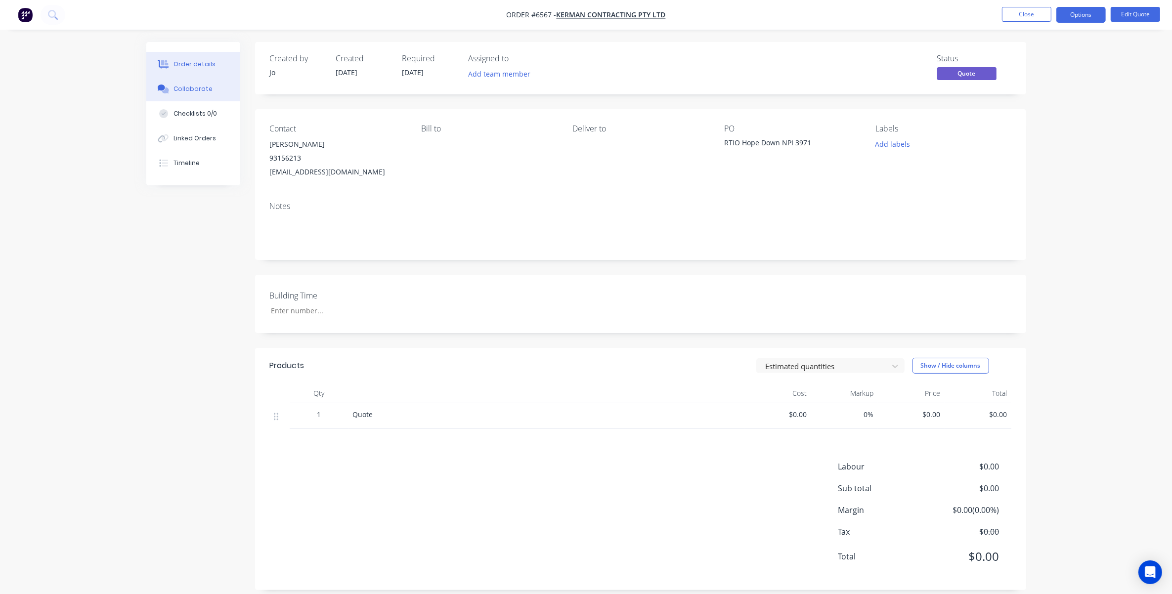
click at [188, 88] on div "Collaborate" at bounding box center [193, 89] width 39 height 9
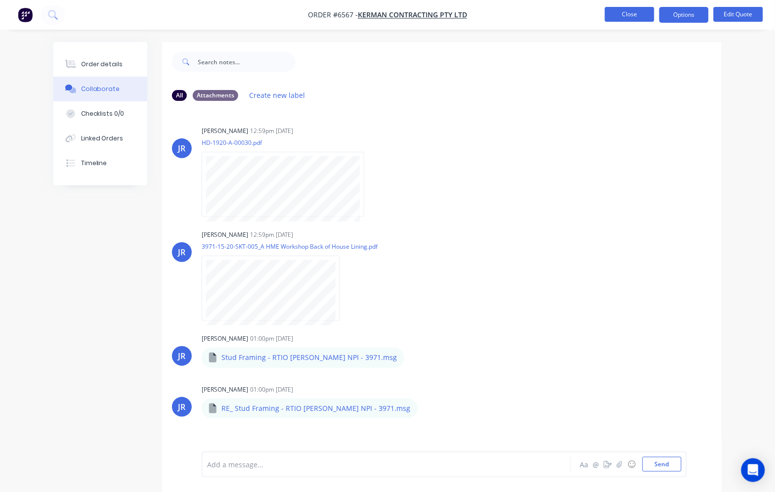
click at [620, 15] on button "Close" at bounding box center [629, 14] width 49 height 15
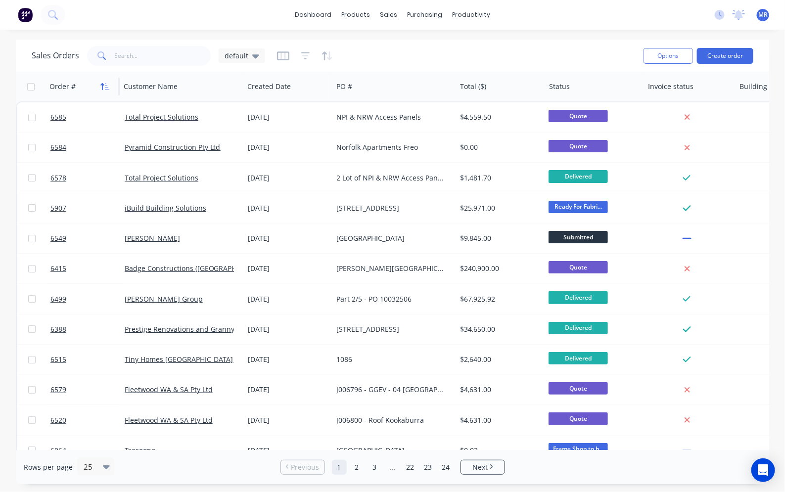
click at [104, 88] on icon "button" at bounding box center [104, 87] width 9 height 8
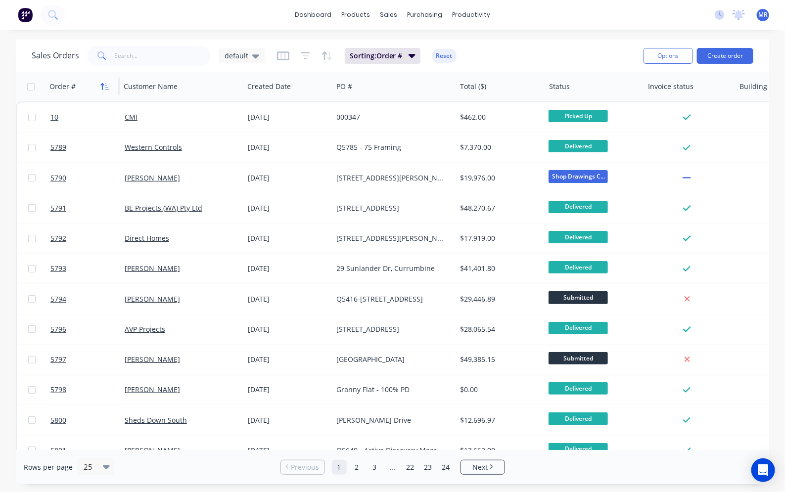
click at [104, 87] on icon "button" at bounding box center [104, 87] width 9 height 8
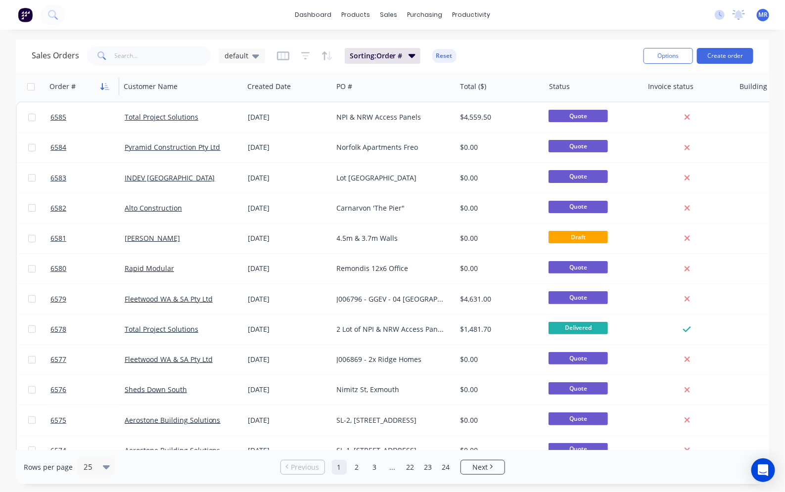
click at [105, 86] on icon "button" at bounding box center [104, 87] width 9 height 8
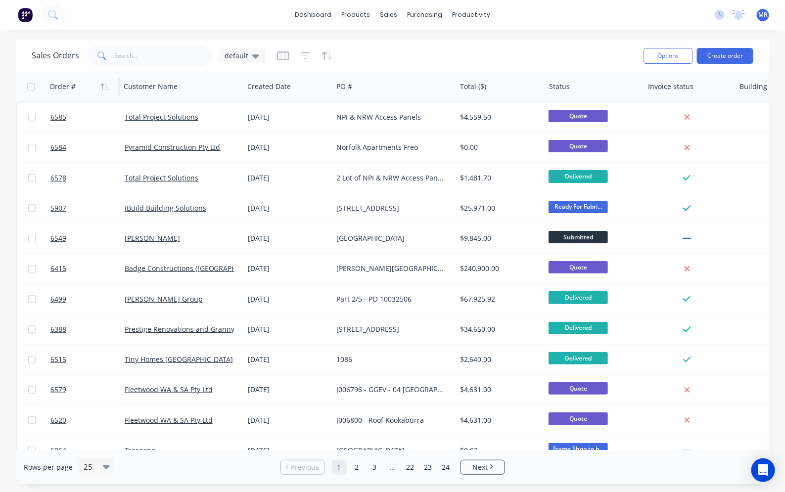
click at [105, 86] on icon "button" at bounding box center [104, 87] width 9 height 8
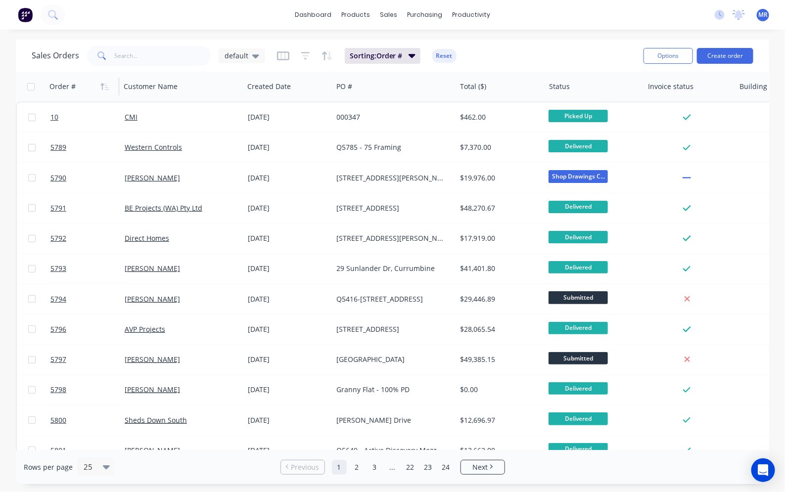
click at [105, 86] on icon "button" at bounding box center [104, 87] width 9 height 8
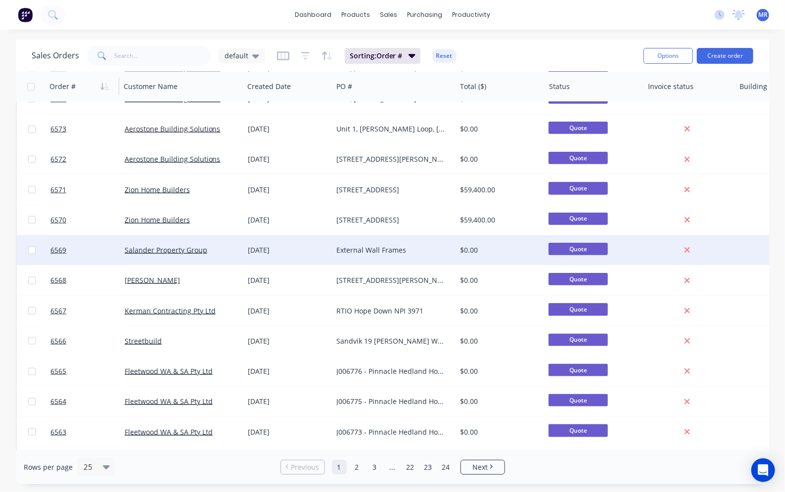
scroll to position [413, 0]
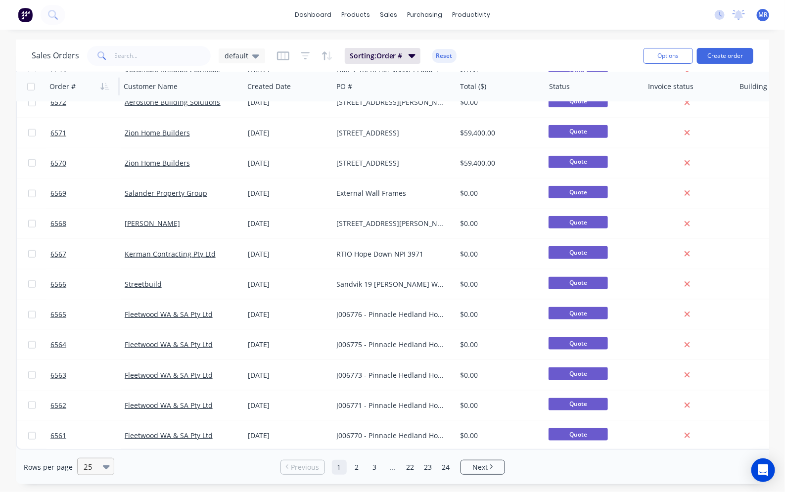
click at [99, 466] on div "25" at bounding box center [91, 466] width 23 height 16
click at [92, 443] on div "100" at bounding box center [94, 443] width 37 height 18
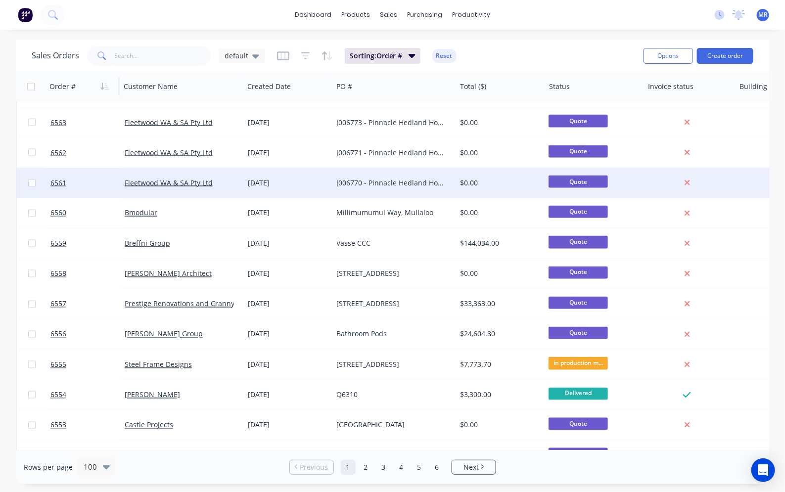
scroll to position [680, 0]
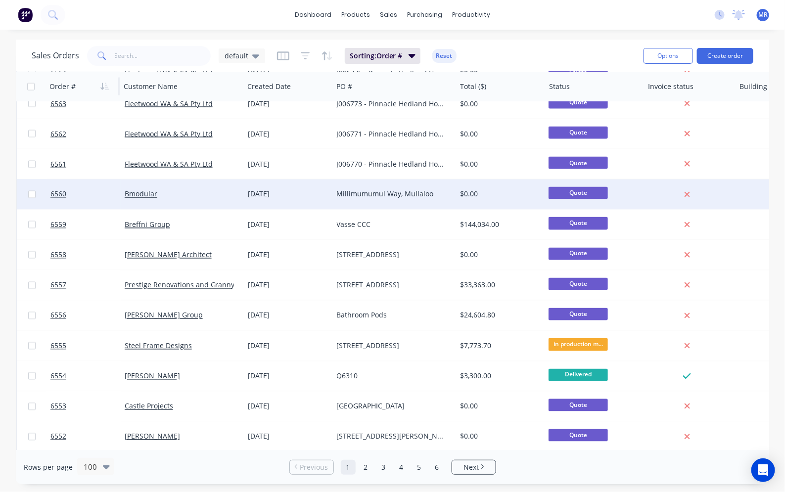
click at [347, 194] on div "Millimumumul Way, Mullaloo" at bounding box center [392, 194] width 110 height 10
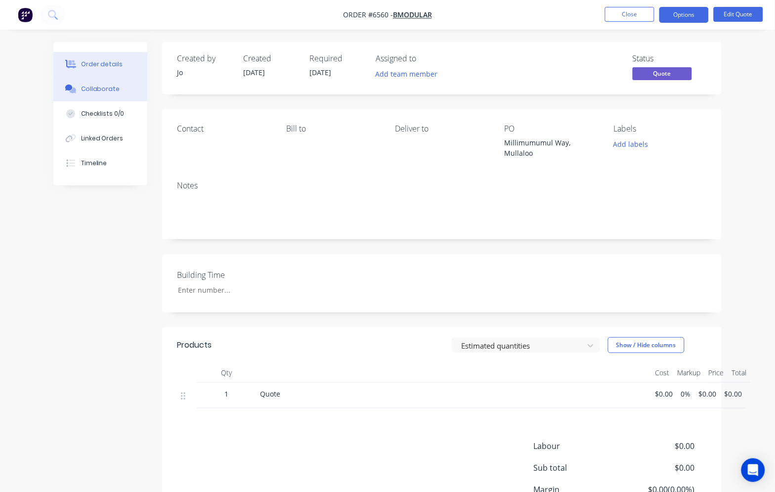
click at [109, 89] on div "Collaborate" at bounding box center [100, 89] width 39 height 9
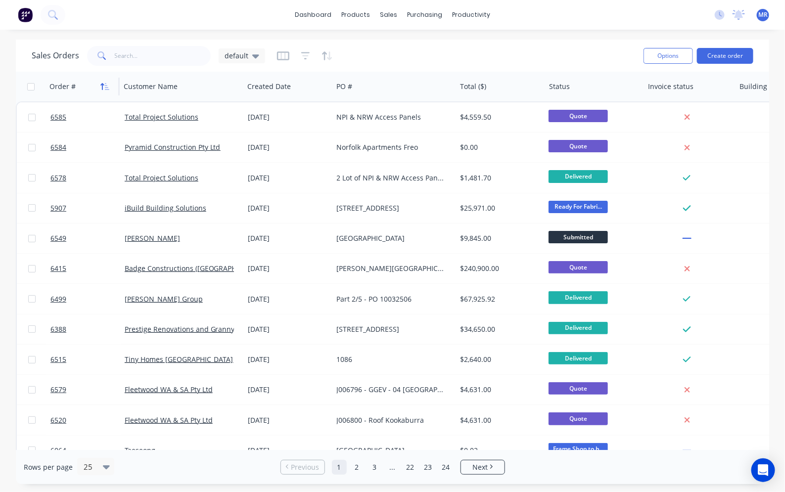
click at [106, 83] on icon "button" at bounding box center [107, 86] width 4 height 7
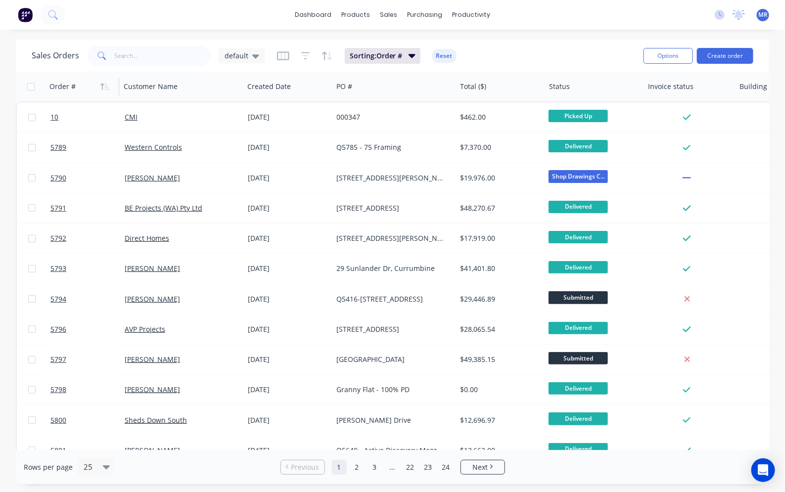
click at [107, 83] on icon "button" at bounding box center [104, 87] width 9 height 8
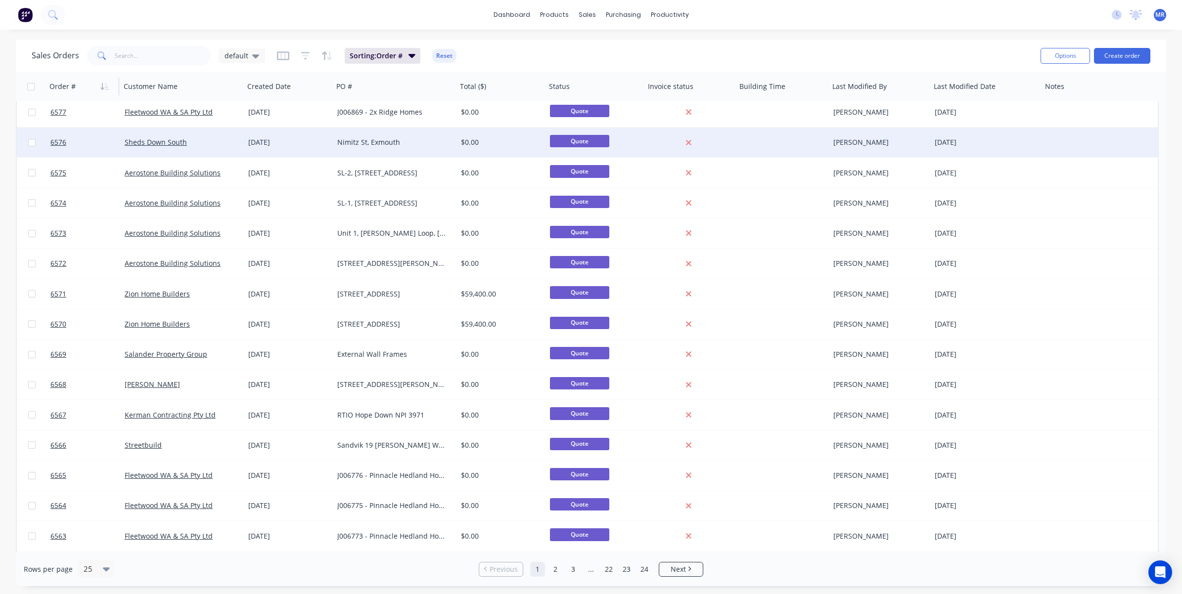
scroll to position [306, 0]
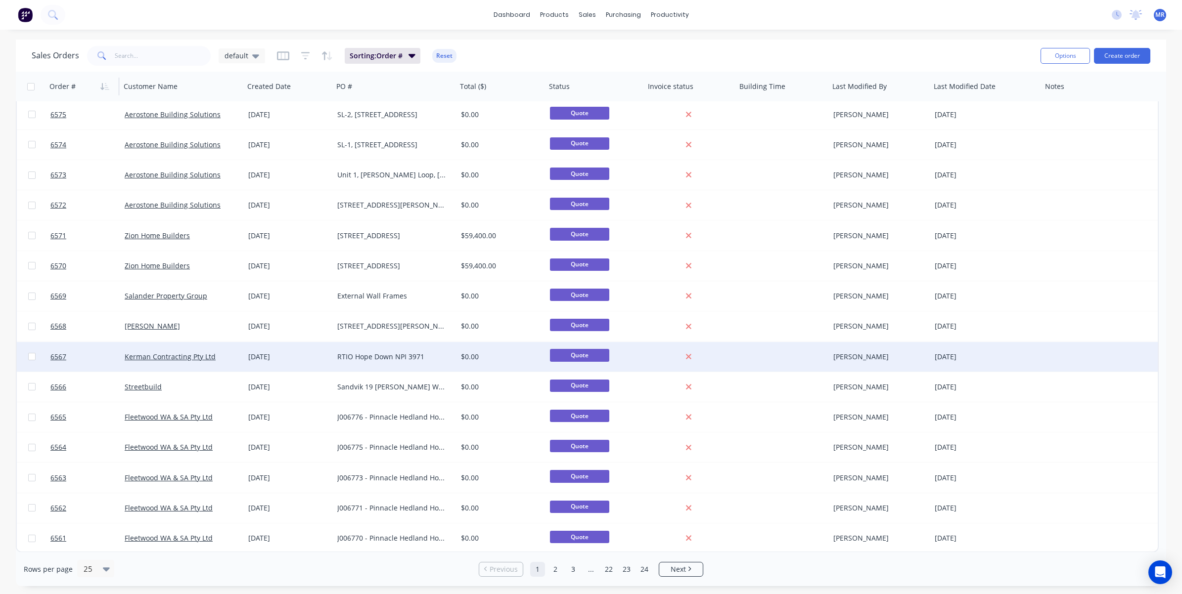
click at [359, 359] on div "RTIO Hope Down NPI 3971" at bounding box center [392, 357] width 110 height 10
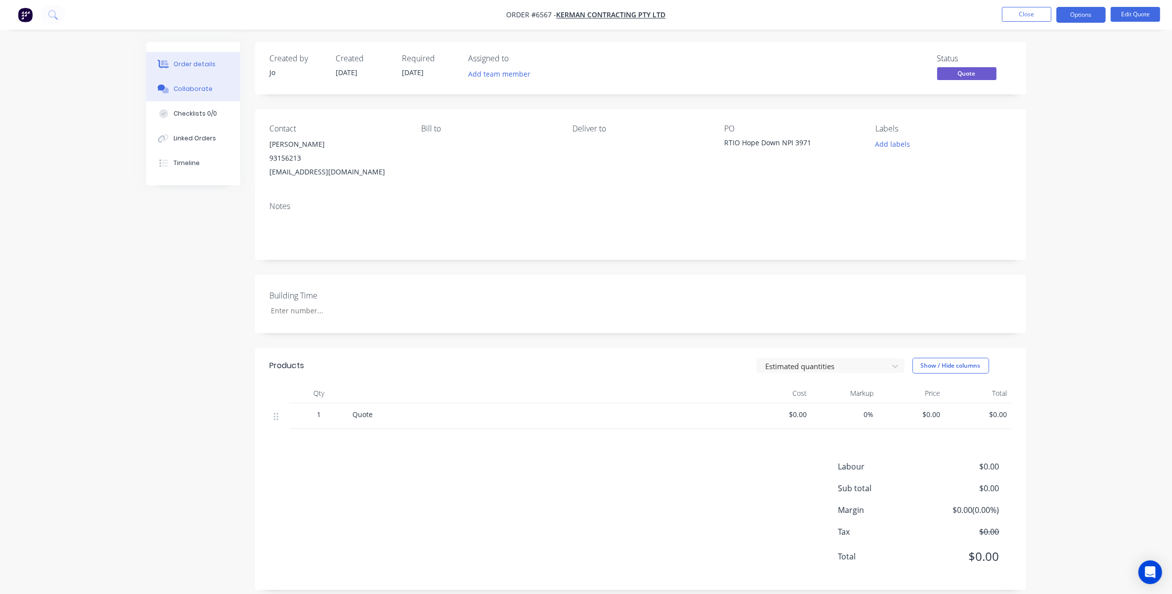
drag, startPoint x: 181, startPoint y: 89, endPoint x: 199, endPoint y: 99, distance: 20.4
click at [181, 89] on div "Collaborate" at bounding box center [193, 89] width 39 height 9
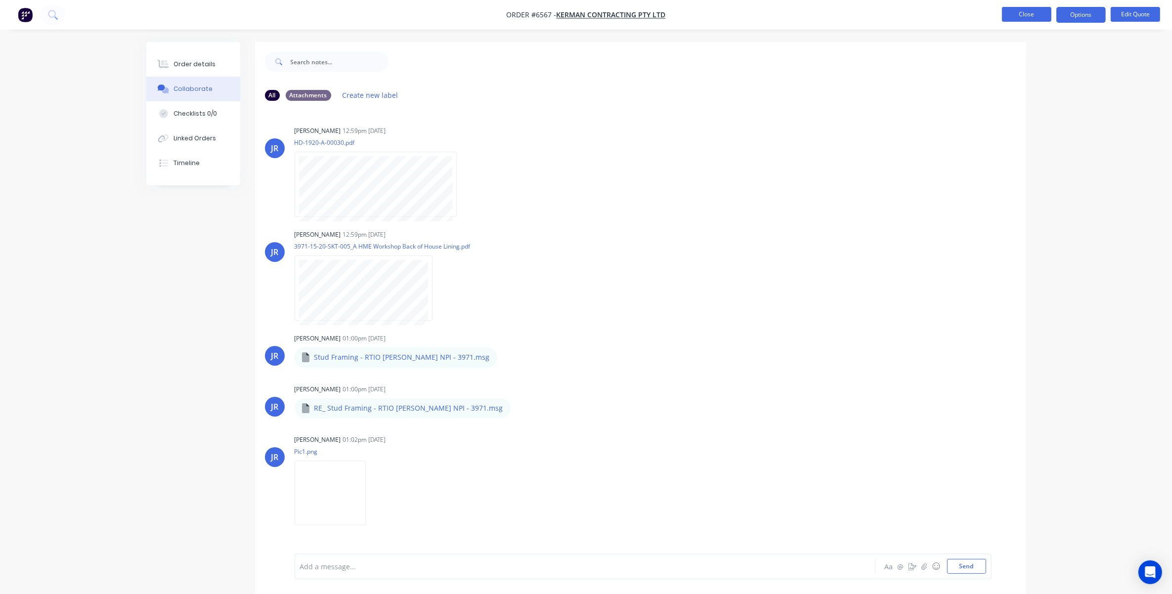
click at [784, 16] on button "Close" at bounding box center [1026, 14] width 49 height 15
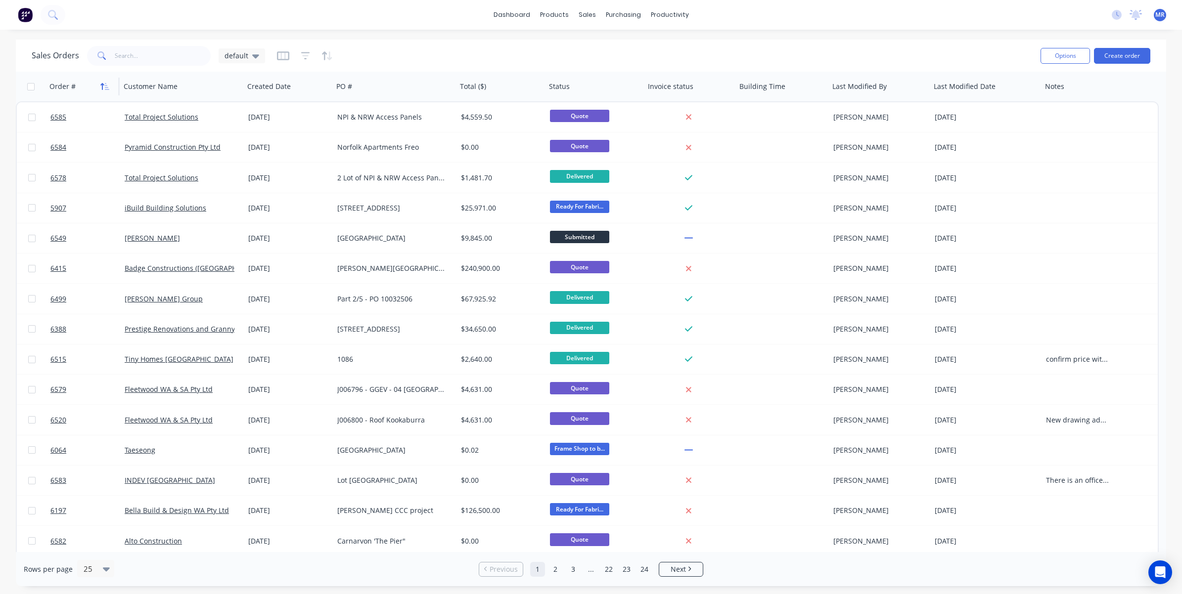
click at [104, 88] on icon "button" at bounding box center [104, 87] width 9 height 8
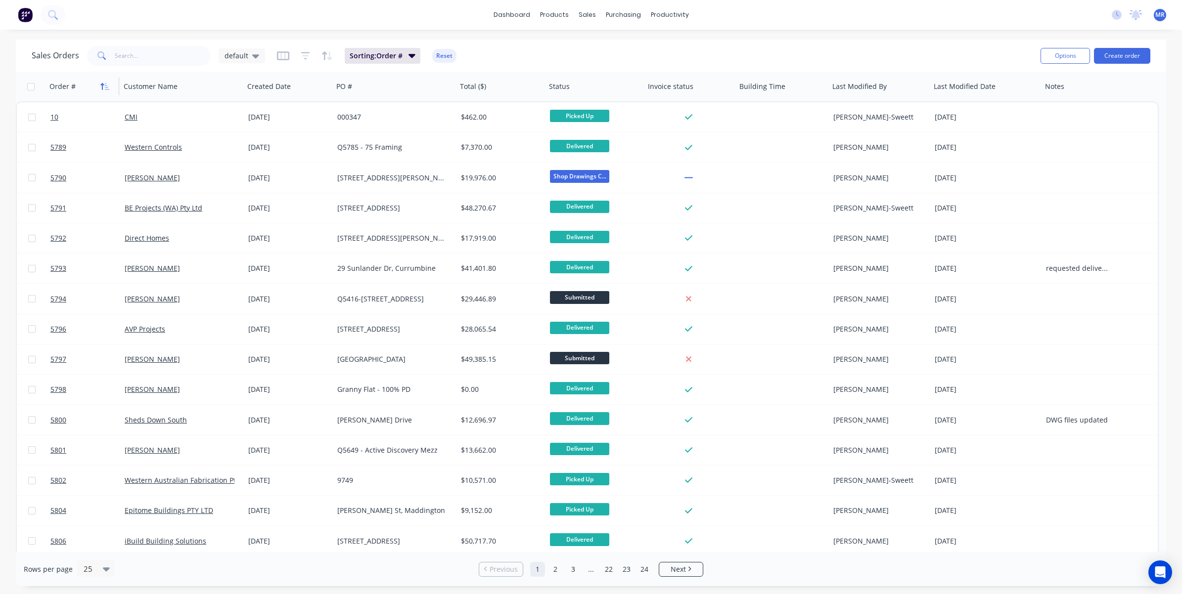
click at [104, 87] on icon "button" at bounding box center [104, 87] width 9 height 8
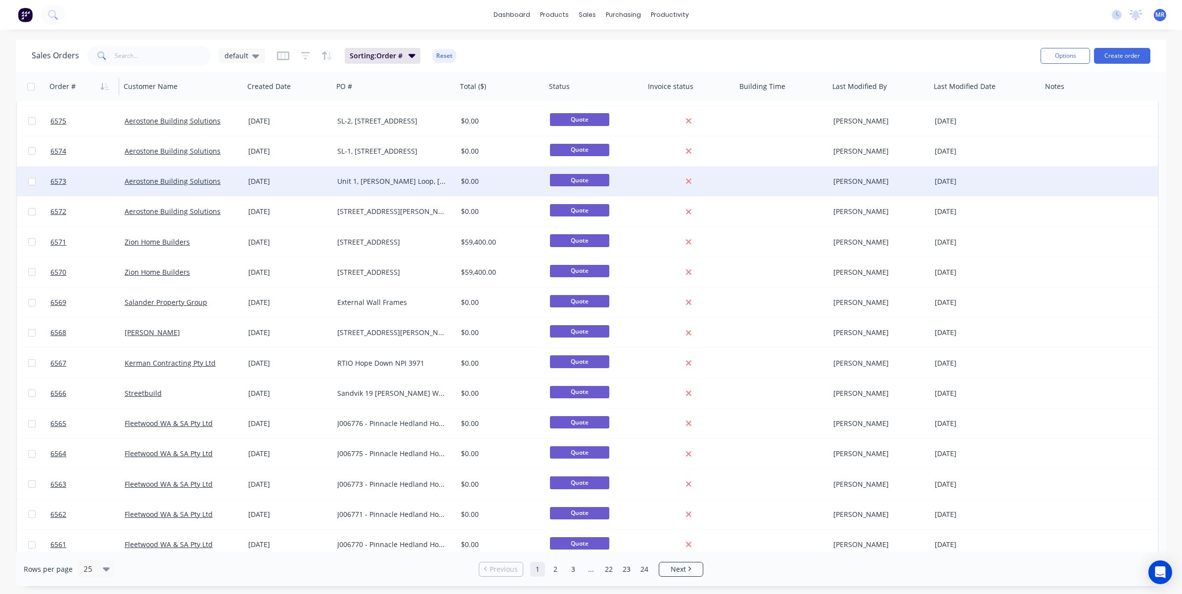
scroll to position [306, 0]
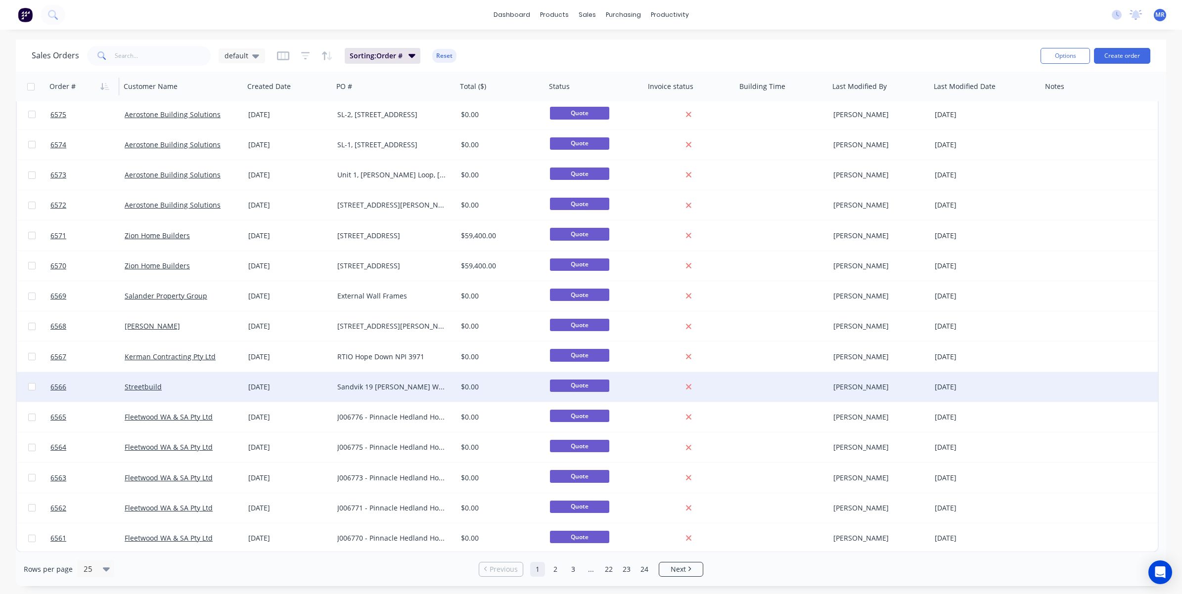
click at [358, 386] on div "Sandvik 19 [PERSON_NAME] Works" at bounding box center [392, 387] width 110 height 10
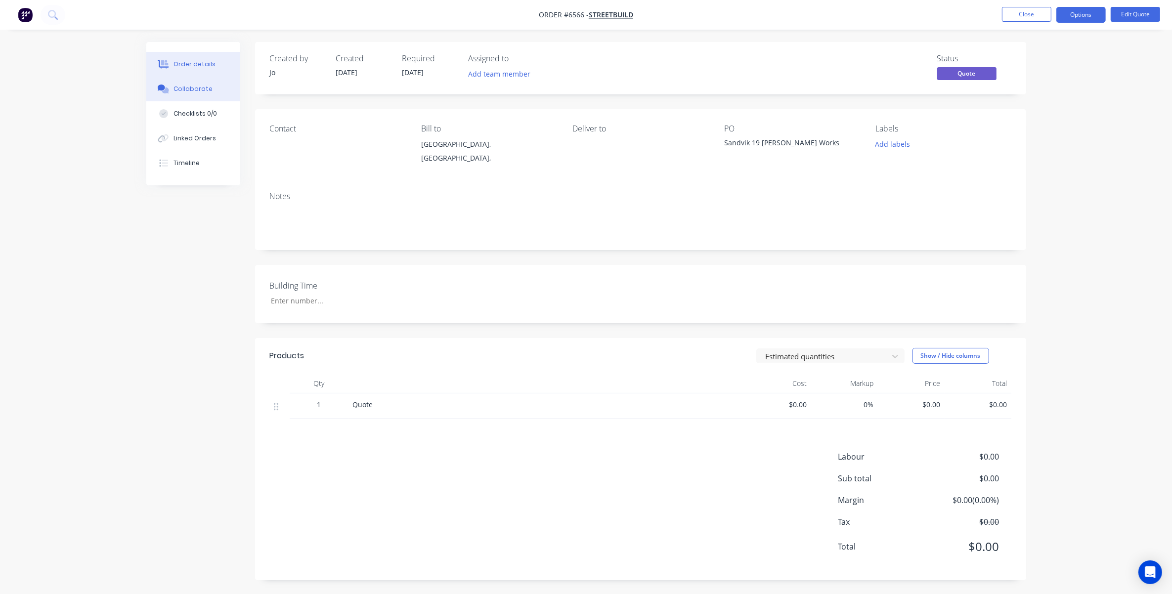
click at [198, 95] on button "Collaborate" at bounding box center [193, 89] width 94 height 25
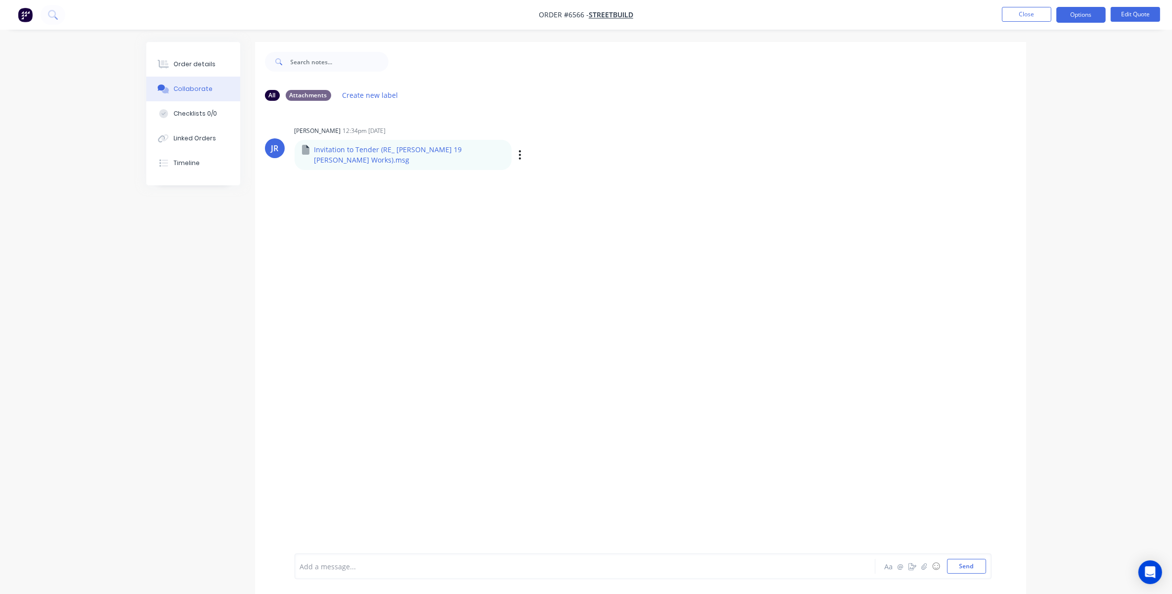
click at [516, 157] on div "Labels Download" at bounding box center [571, 155] width 111 height 14
click at [784, 15] on button "Close" at bounding box center [1026, 14] width 49 height 15
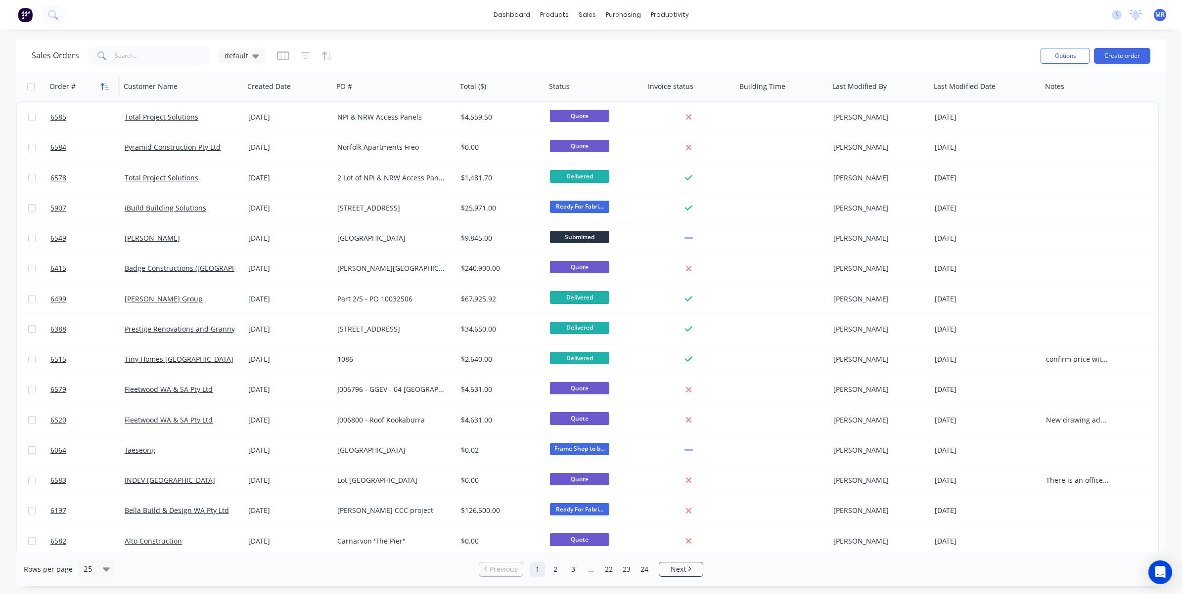
click at [109, 87] on icon "button" at bounding box center [104, 87] width 9 height 8
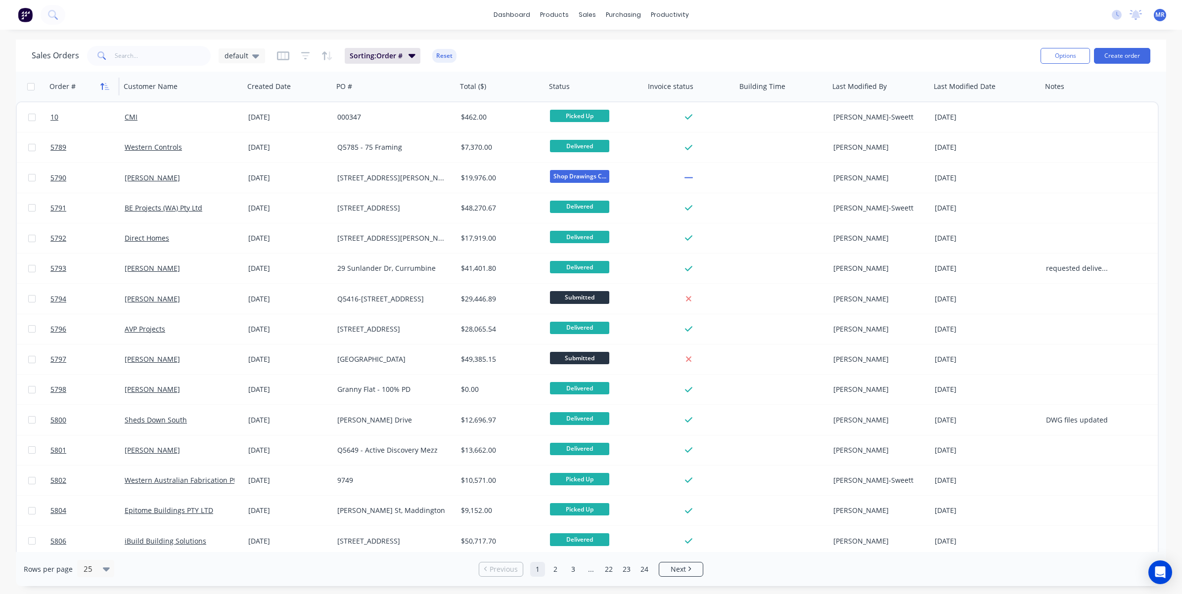
click at [105, 84] on icon "button" at bounding box center [104, 87] width 9 height 8
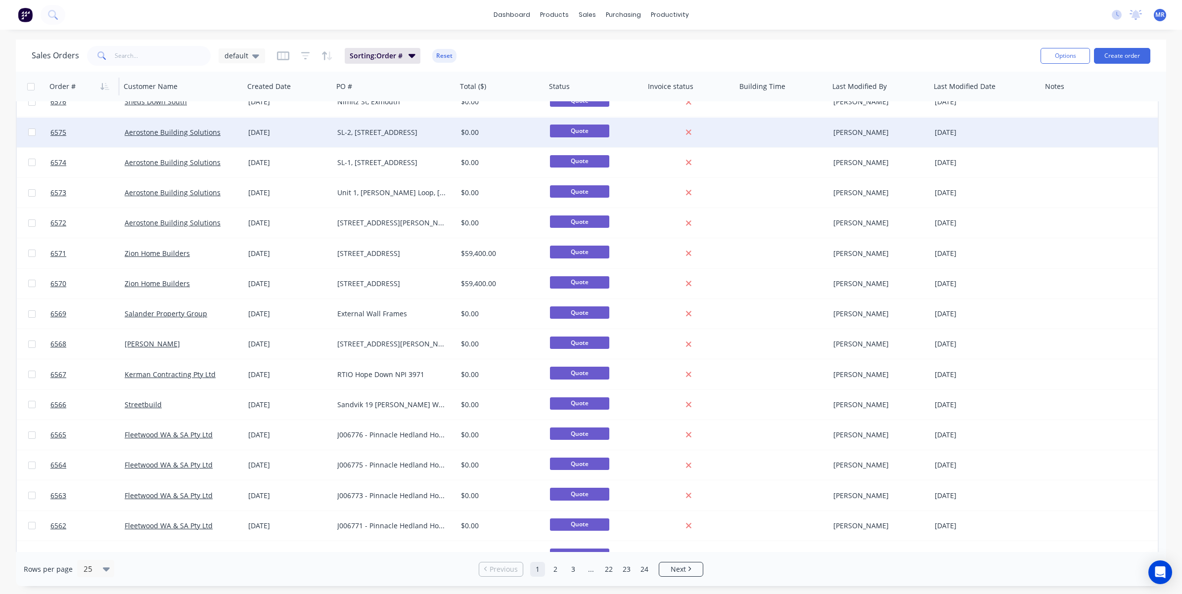
scroll to position [306, 0]
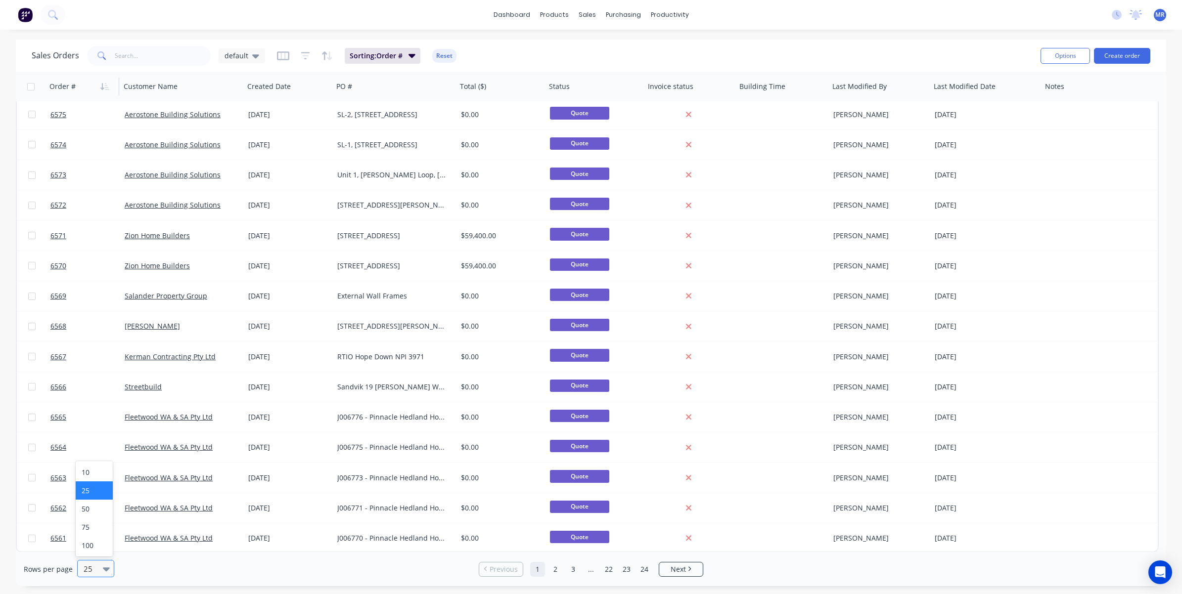
click at [98, 491] on div at bounding box center [91, 569] width 17 height 12
click at [98, 491] on div "100" at bounding box center [94, 545] width 37 height 18
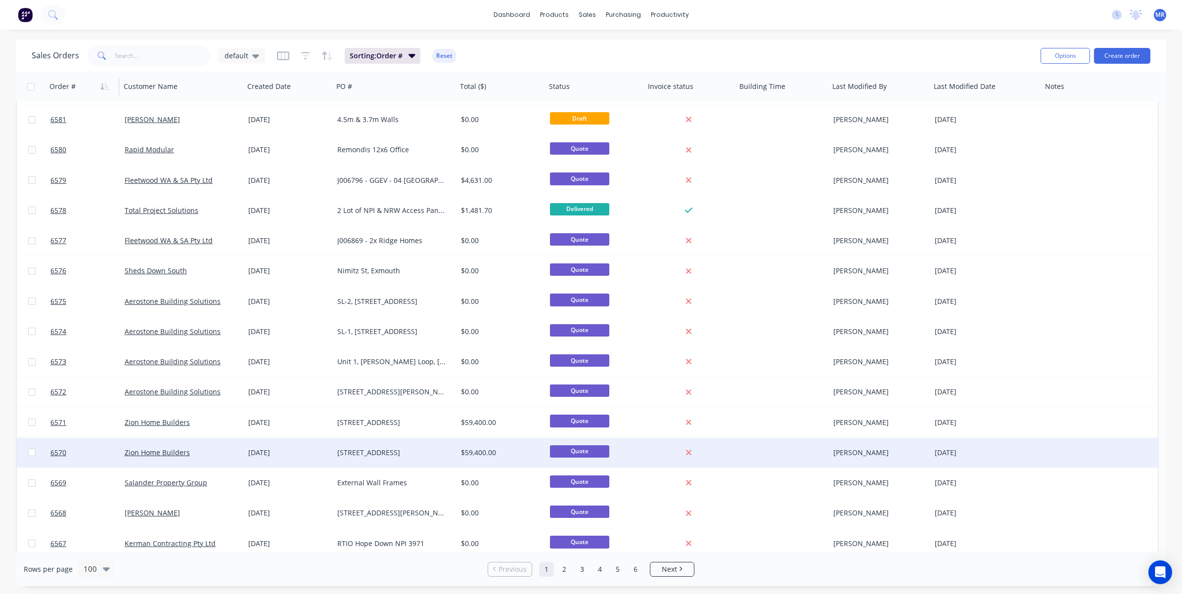
scroll to position [124, 0]
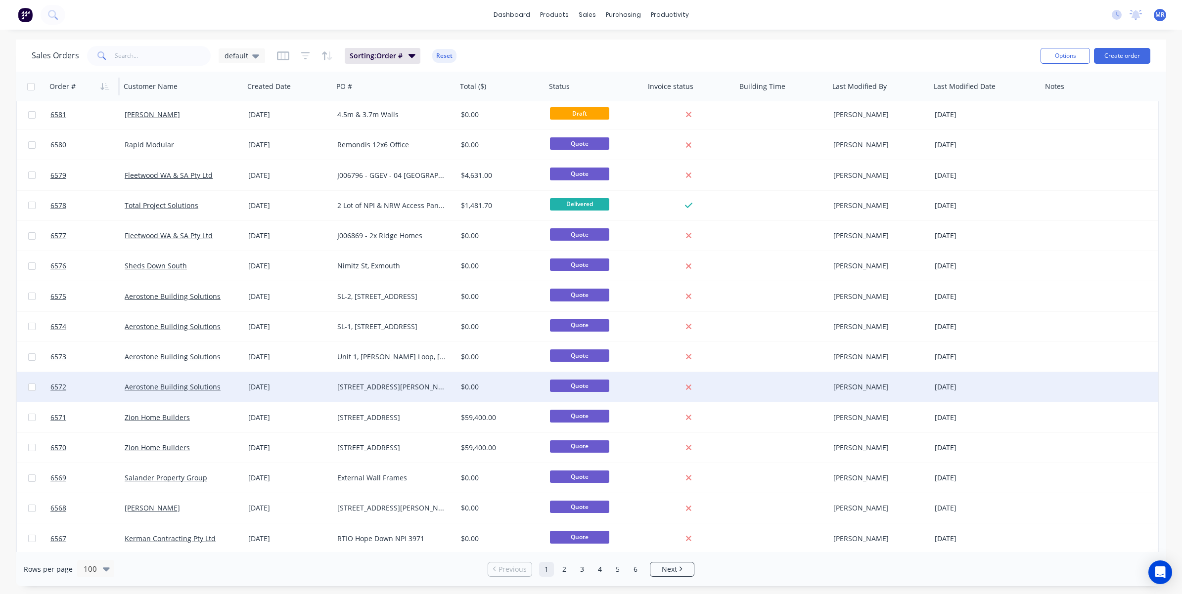
click at [371, 384] on div "[STREET_ADDRESS][PERSON_NAME]" at bounding box center [392, 387] width 110 height 10
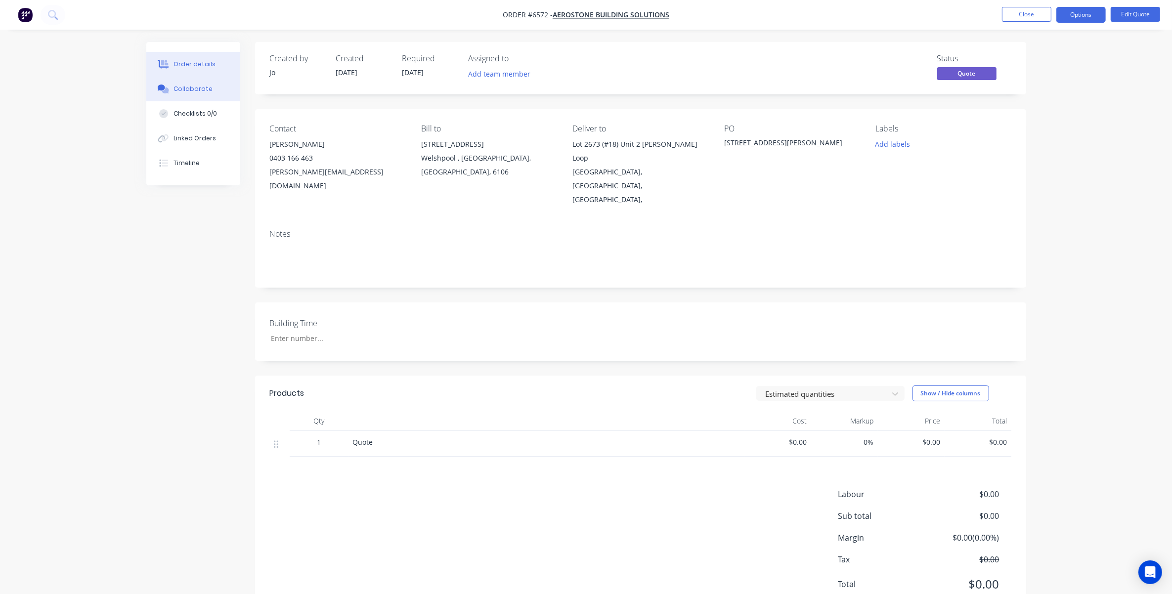
click at [213, 87] on button "Collaborate" at bounding box center [193, 89] width 94 height 25
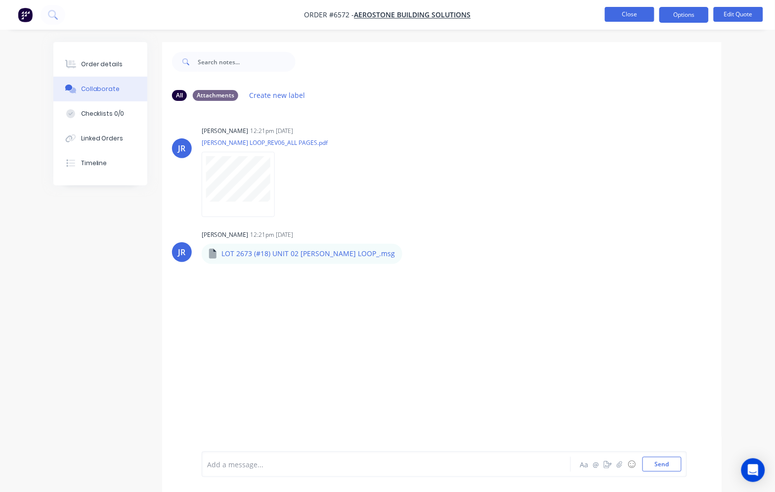
click at [630, 10] on button "Close" at bounding box center [629, 14] width 49 height 15
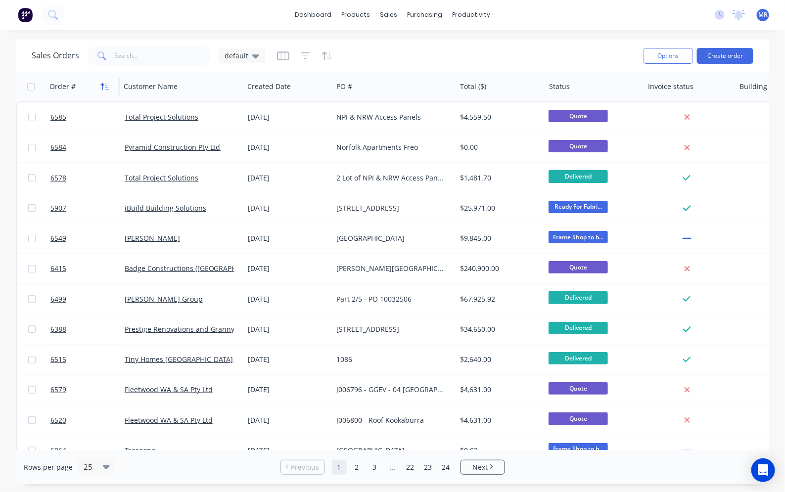
click at [104, 89] on icon "button" at bounding box center [104, 87] width 9 height 8
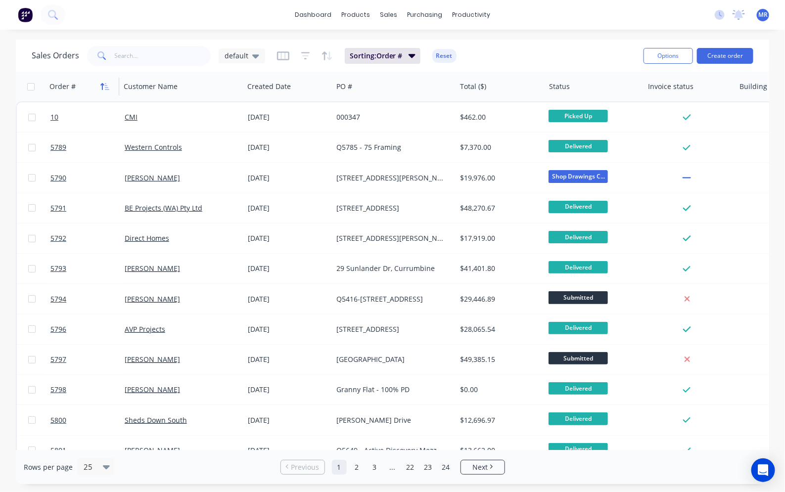
click at [105, 87] on icon "button" at bounding box center [104, 87] width 9 height 8
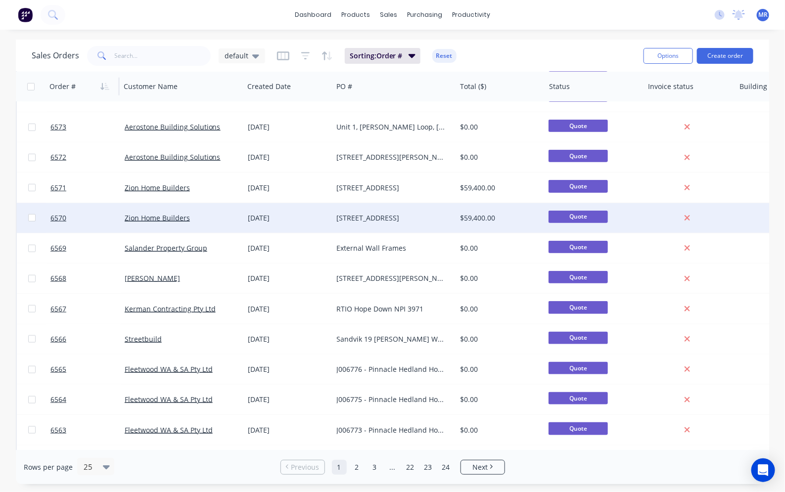
scroll to position [413, 0]
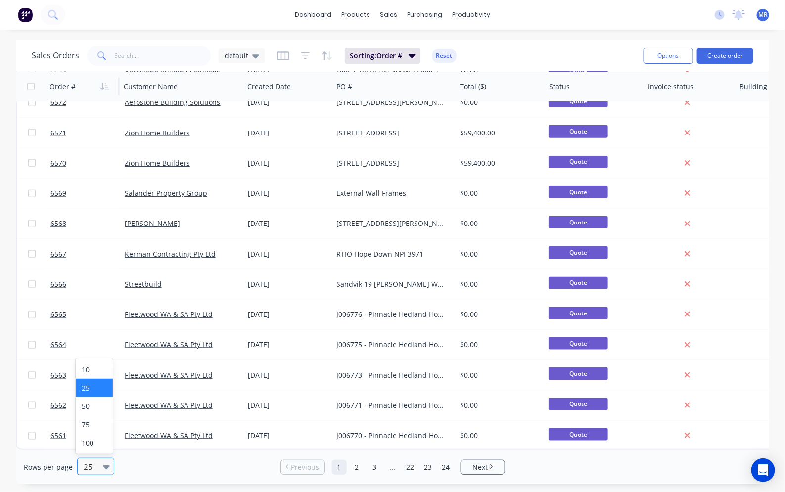
click at [96, 468] on div at bounding box center [91, 467] width 17 height 12
click at [94, 440] on div "100" at bounding box center [94, 443] width 37 height 18
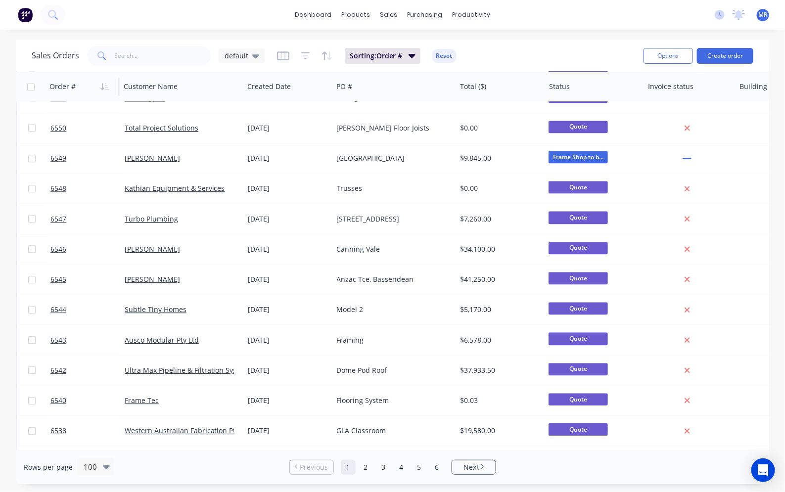
scroll to position [1051, 0]
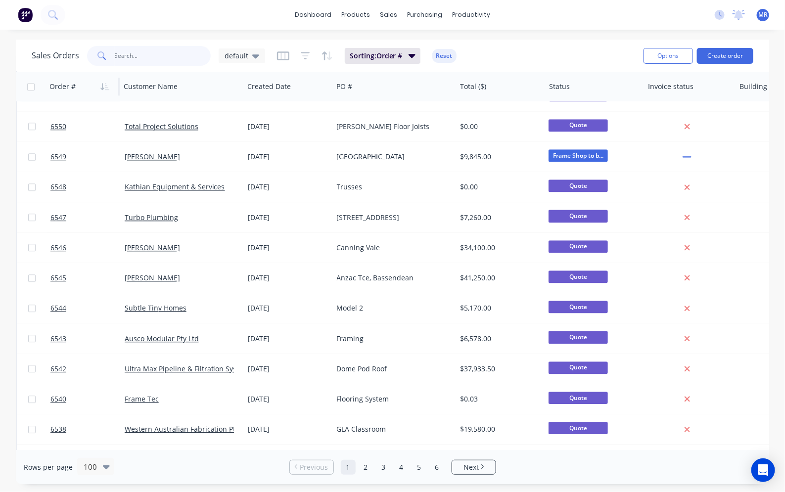
click at [152, 60] on input "text" at bounding box center [163, 56] width 96 height 20
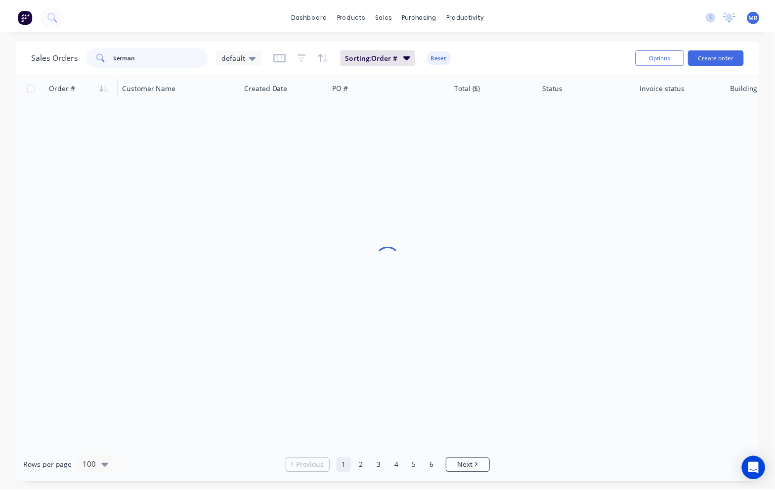
scroll to position [0, 0]
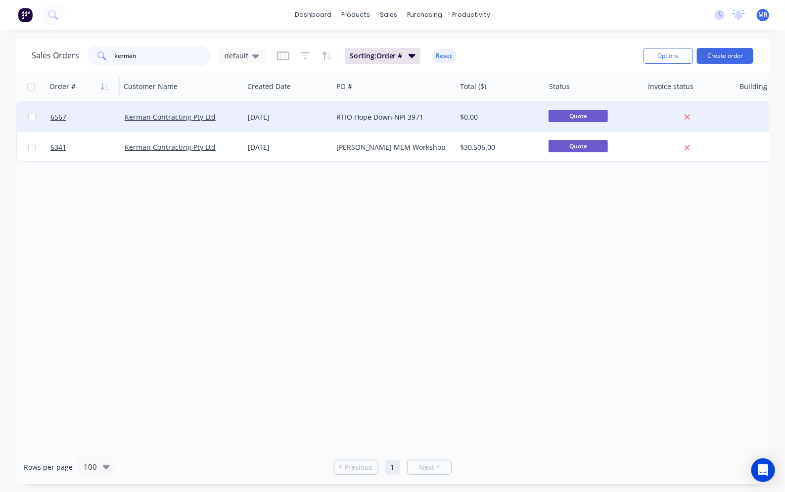
type input "kerman"
click at [192, 110] on div "Kerman Contracting Pty Ltd" at bounding box center [182, 117] width 123 height 30
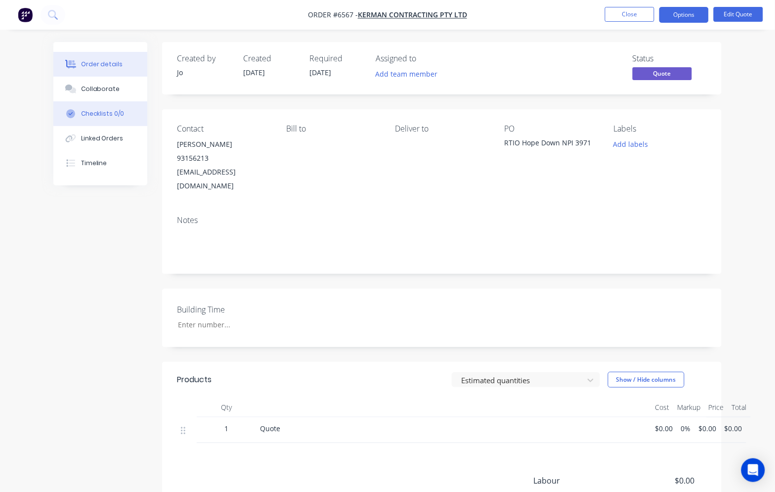
drag, startPoint x: 102, startPoint y: 94, endPoint x: 107, endPoint y: 103, distance: 10.2
click at [102, 94] on button "Collaborate" at bounding box center [100, 89] width 94 height 25
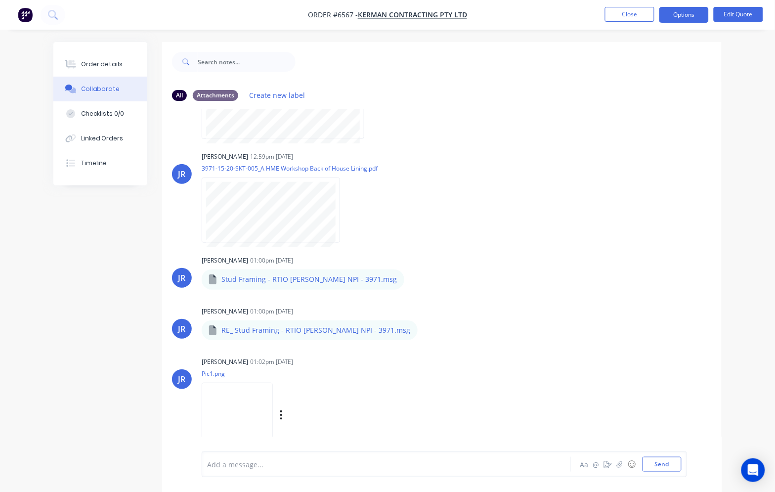
scroll to position [78, 0]
click at [253, 402] on img at bounding box center [237, 415] width 71 height 65
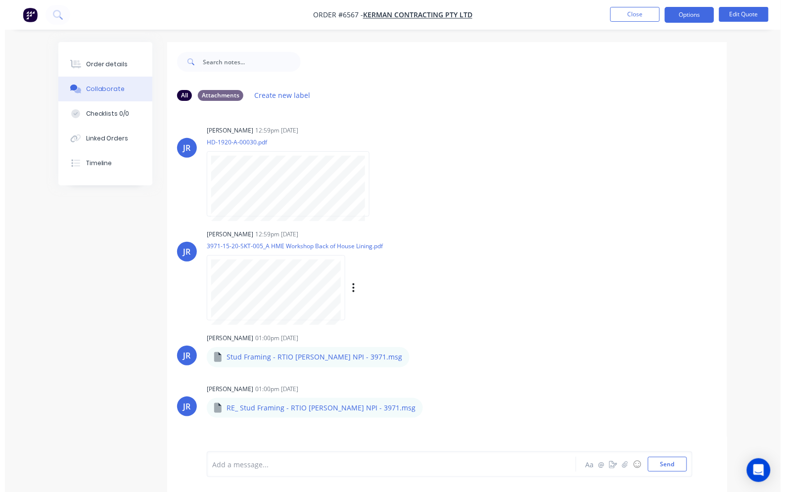
scroll to position [0, 0]
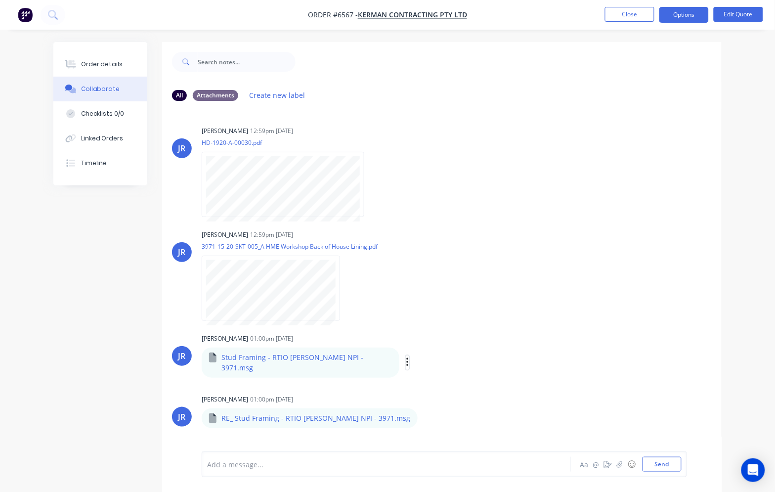
click at [406, 361] on icon "button" at bounding box center [407, 362] width 2 height 9
click at [432, 379] on button "Download" at bounding box center [472, 389] width 111 height 22
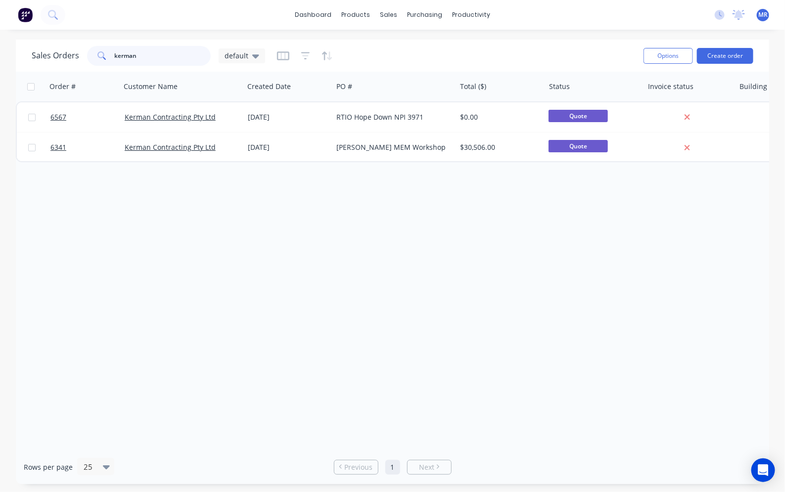
drag, startPoint x: 146, startPoint y: 58, endPoint x: 30, endPoint y: 58, distance: 116.2
click at [30, 58] on div "Sales Orders kerman default Options Create order" at bounding box center [392, 56] width 753 height 32
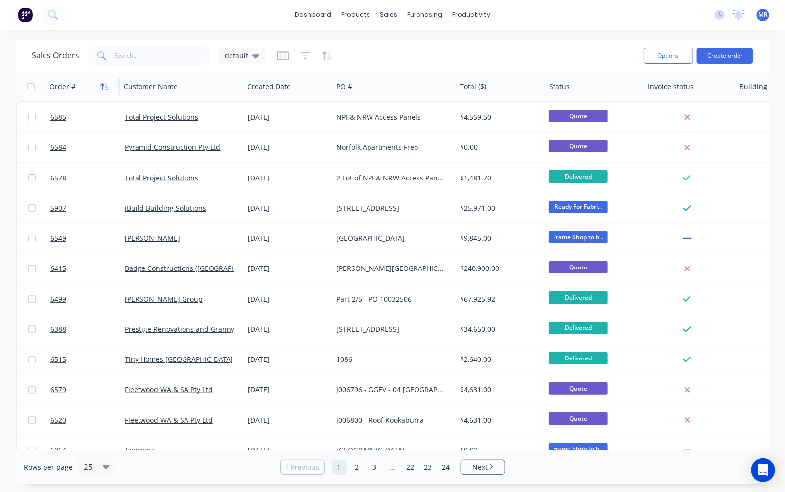
click at [106, 89] on icon "button" at bounding box center [107, 86] width 4 height 7
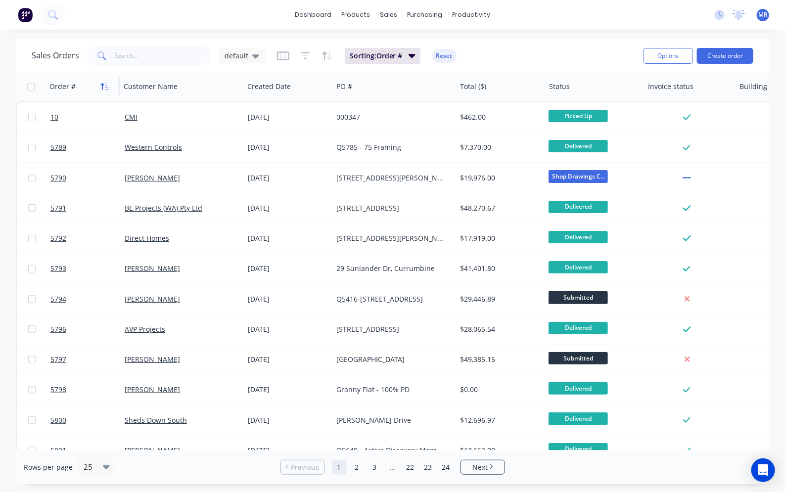
click at [102, 85] on icon "button" at bounding box center [102, 86] width 3 height 7
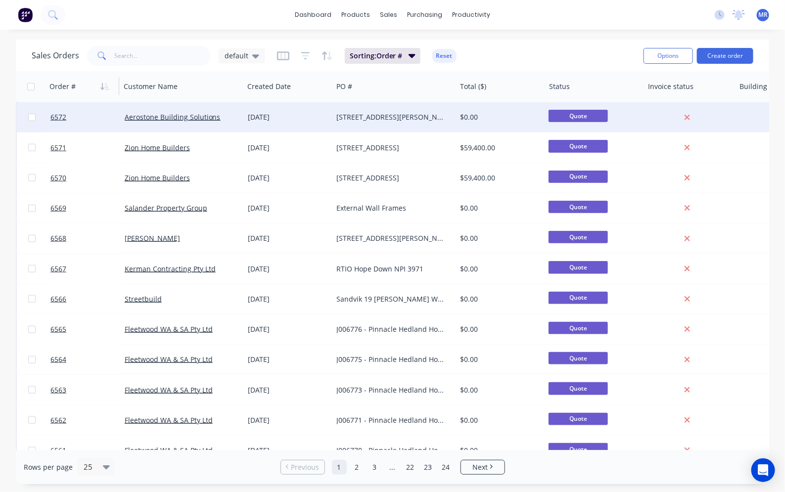
scroll to position [413, 0]
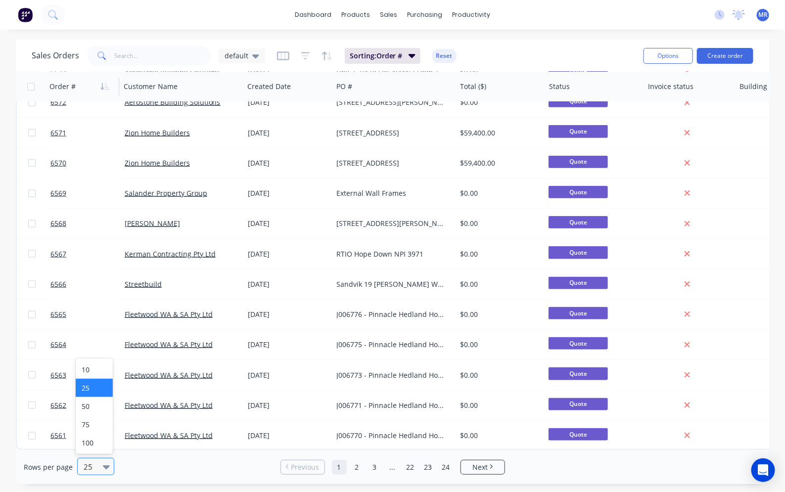
click at [94, 466] on div at bounding box center [91, 467] width 17 height 12
click at [102, 442] on div "100" at bounding box center [94, 443] width 37 height 18
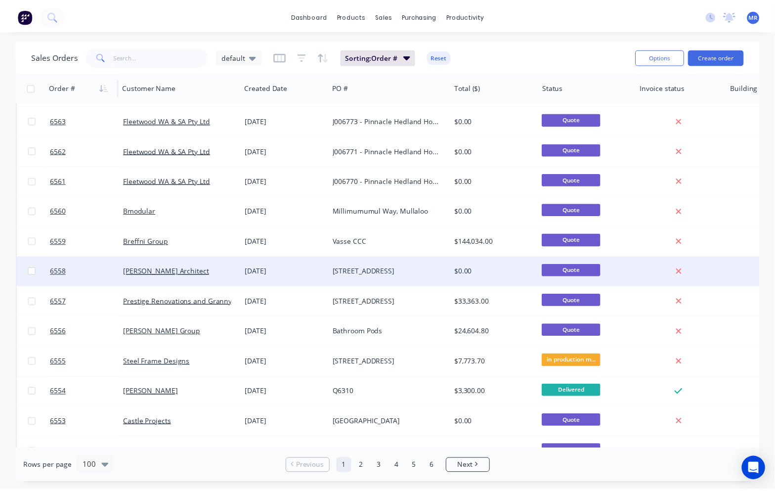
scroll to position [680, 0]
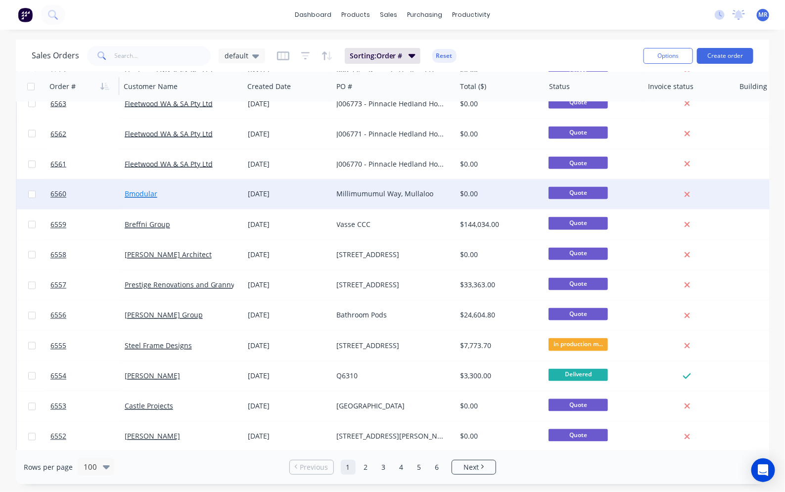
click at [145, 195] on link "Bmodular" at bounding box center [141, 193] width 33 height 9
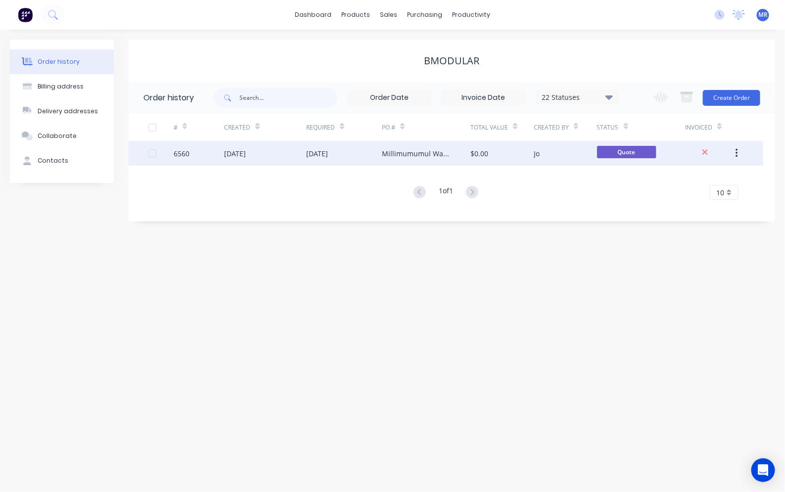
click at [400, 149] on div "Millimumumul Way, Mullaloo" at bounding box center [416, 153] width 69 height 10
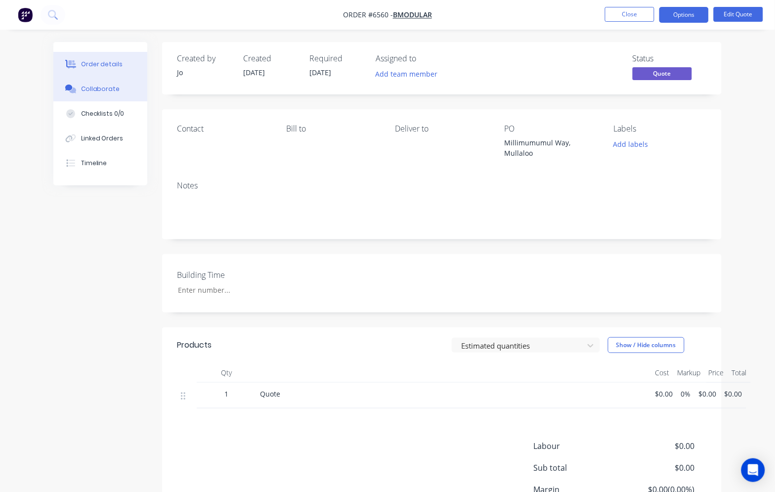
click at [110, 90] on div "Collaborate" at bounding box center [100, 89] width 39 height 9
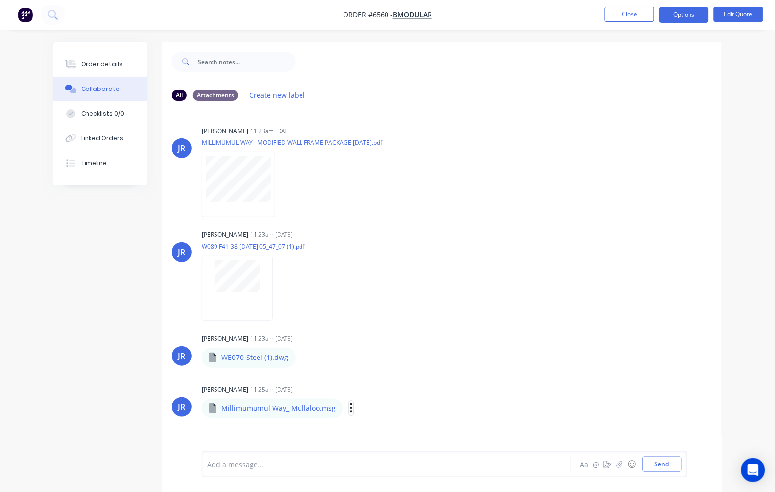
click at [350, 409] on icon "button" at bounding box center [351, 407] width 3 height 11
click at [393, 434] on button "Download" at bounding box center [416, 434] width 111 height 22
click at [303, 357] on icon "button" at bounding box center [304, 357] width 2 height 9
click at [340, 379] on button "Download" at bounding box center [369, 384] width 111 height 22
click at [350, 407] on button "button" at bounding box center [352, 408] width 4 height 14
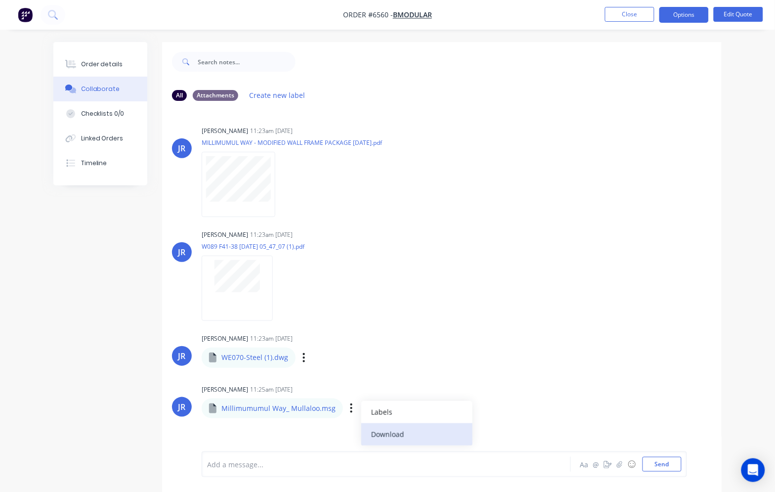
click at [376, 438] on button "Download" at bounding box center [416, 434] width 111 height 22
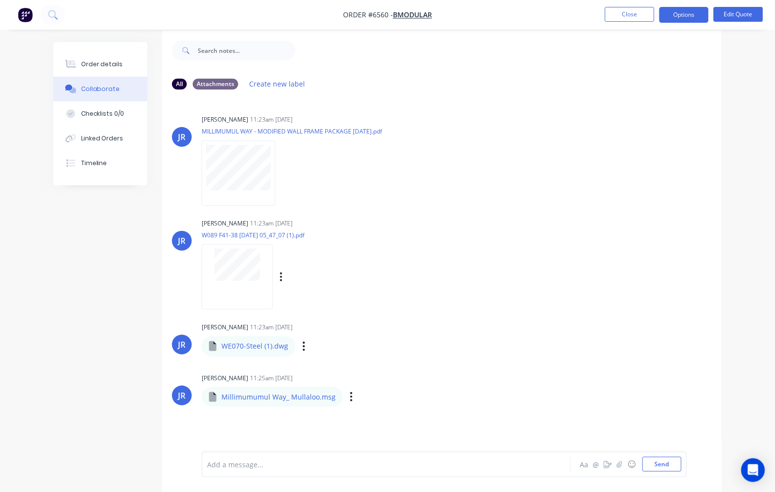
scroll to position [15, 0]
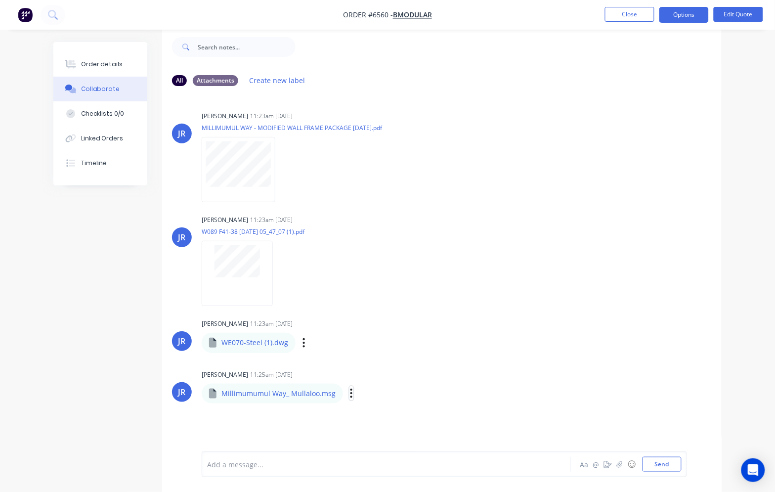
click at [350, 392] on icon "button" at bounding box center [351, 393] width 3 height 11
click at [350, 397] on icon "button" at bounding box center [351, 393] width 3 height 11
click at [350, 394] on div "Labels Download" at bounding box center [402, 393] width 111 height 14
click at [351, 396] on icon "button" at bounding box center [352, 393] width 2 height 9
click at [329, 396] on p "Millimumumul Way_ Mullaloo.msg" at bounding box center [278, 394] width 114 height 10
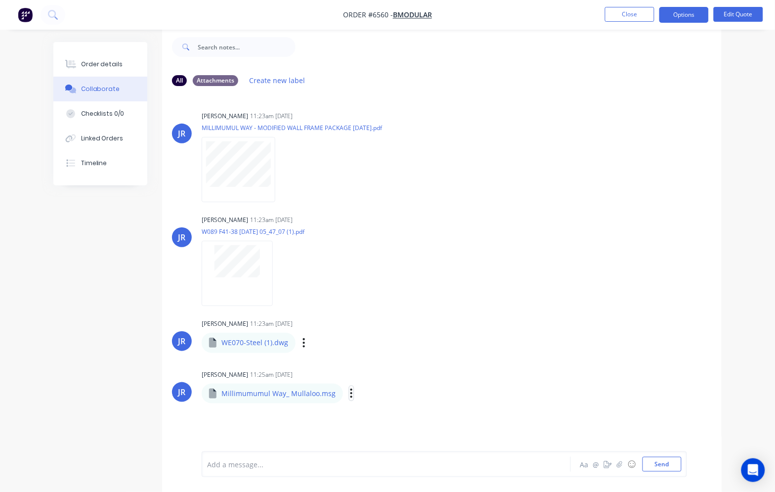
click at [351, 396] on icon "button" at bounding box center [352, 393] width 2 height 9
click at [364, 412] on button "Download" at bounding box center [416, 419] width 111 height 22
click at [731, 57] on div "Order details Collaborate Checklists 0/0 Linked Orders Timeline Order details C…" at bounding box center [388, 259] width 688 height 465
click at [638, 12] on button "Close" at bounding box center [629, 14] width 49 height 15
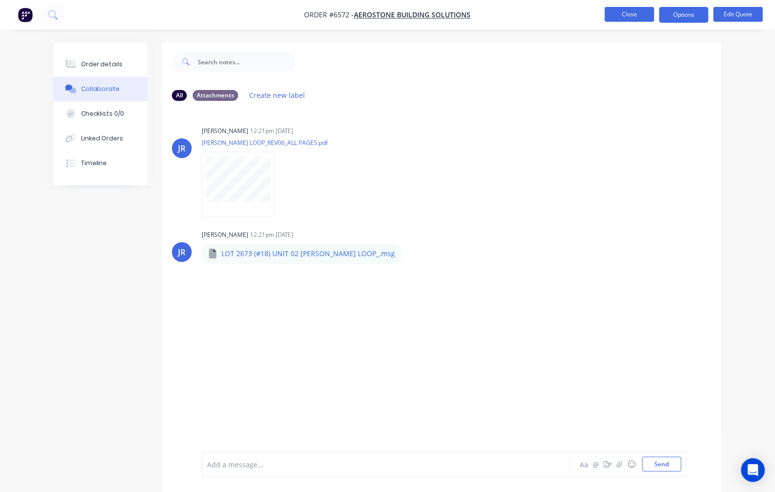
click at [630, 9] on button "Close" at bounding box center [629, 14] width 49 height 15
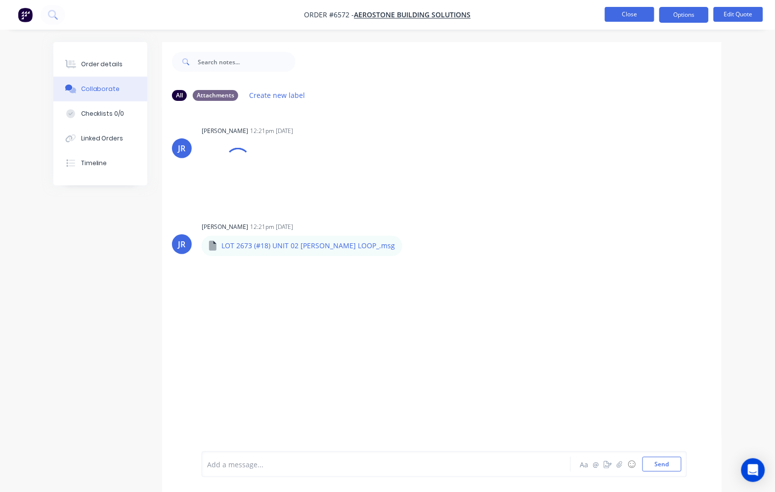
click at [636, 14] on button "Close" at bounding box center [629, 14] width 49 height 15
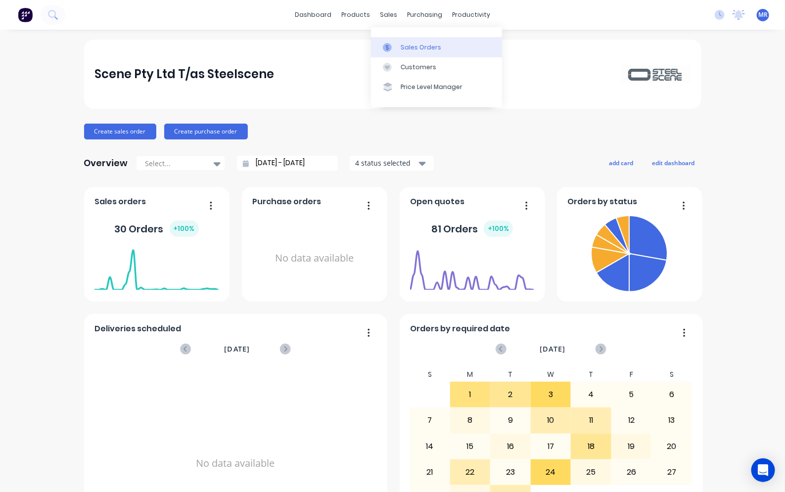
click at [416, 45] on div "Sales Orders" at bounding box center [420, 47] width 41 height 9
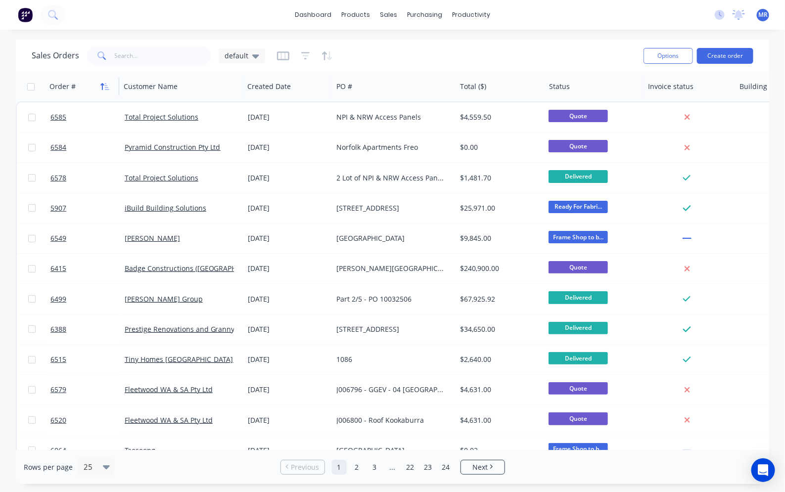
click at [102, 83] on icon "button" at bounding box center [102, 86] width 3 height 7
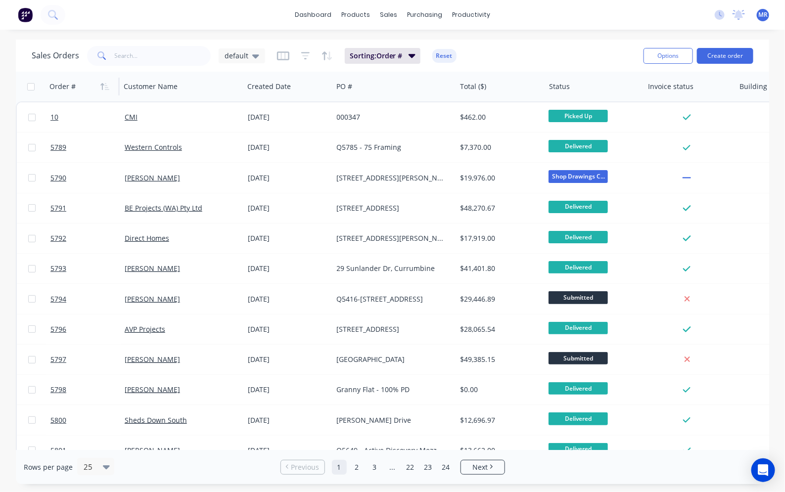
click at [102, 83] on icon "button" at bounding box center [102, 86] width 3 height 7
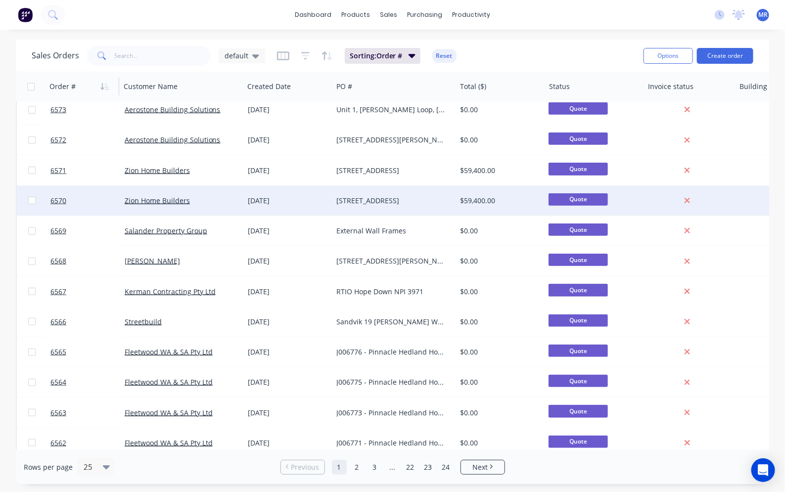
scroll to position [413, 0]
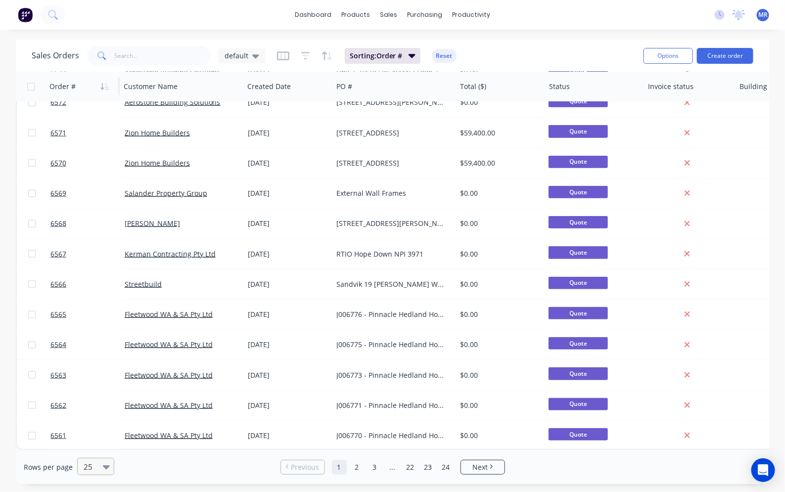
click at [100, 461] on div "25" at bounding box center [91, 466] width 23 height 16
click at [100, 438] on div "100" at bounding box center [94, 443] width 37 height 18
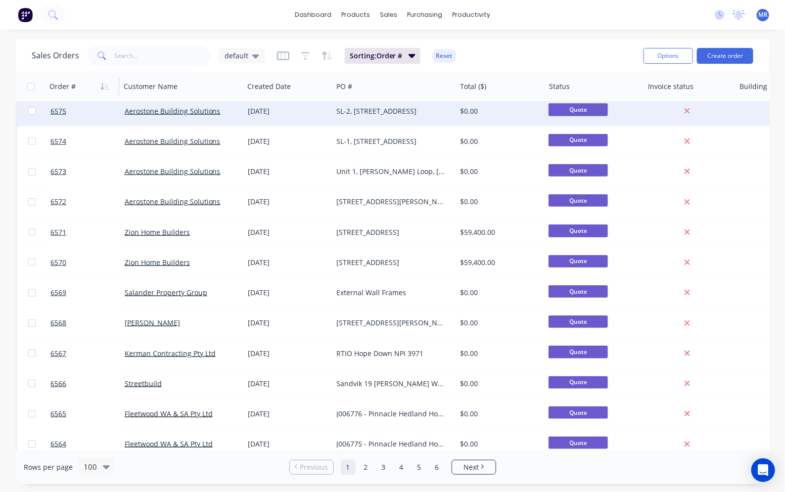
scroll to position [371, 0]
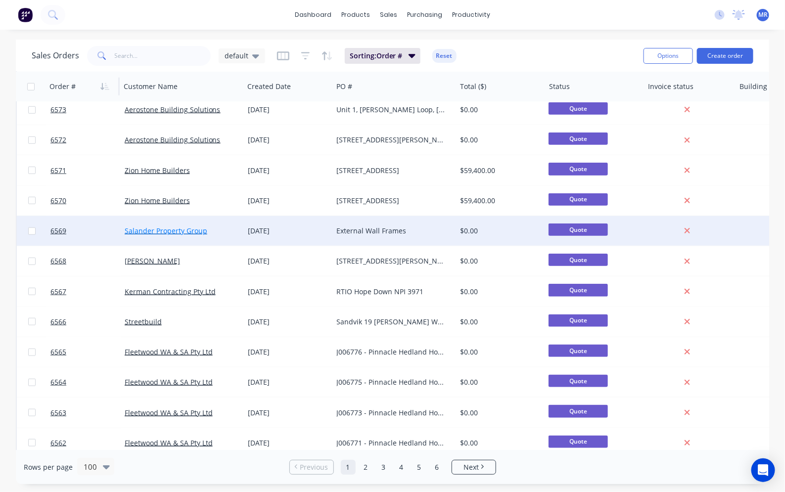
click at [194, 230] on link "Salander Property Group" at bounding box center [166, 230] width 83 height 9
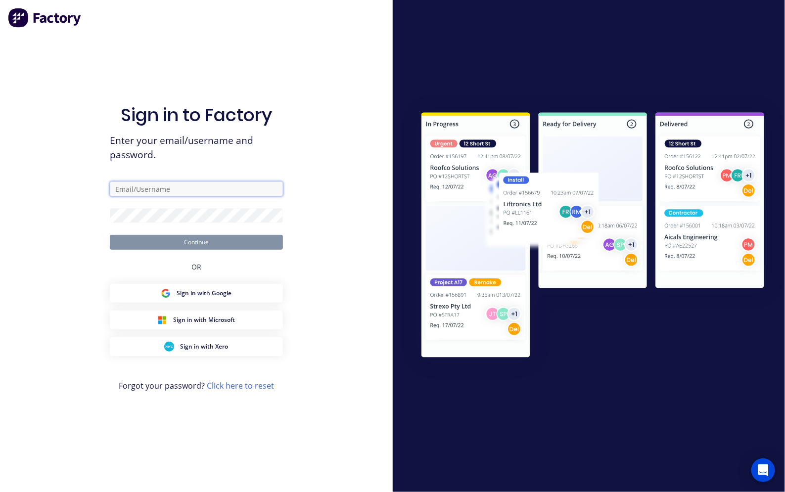
type input "Redpath@steelscene.com.au"
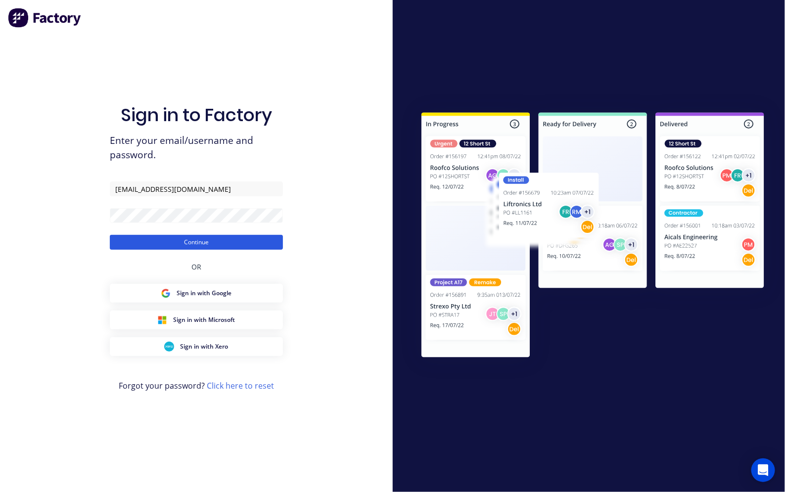
click at [182, 240] on button "Continue" at bounding box center [196, 242] width 173 height 15
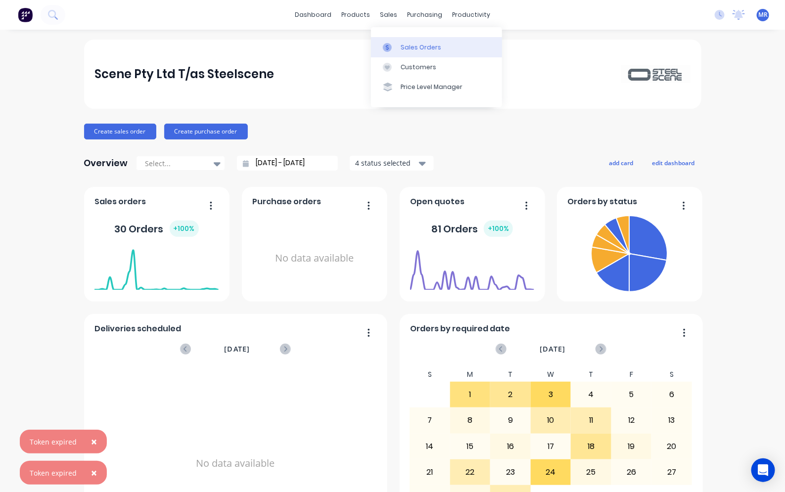
click at [408, 44] on div "Sales Orders" at bounding box center [420, 47] width 41 height 9
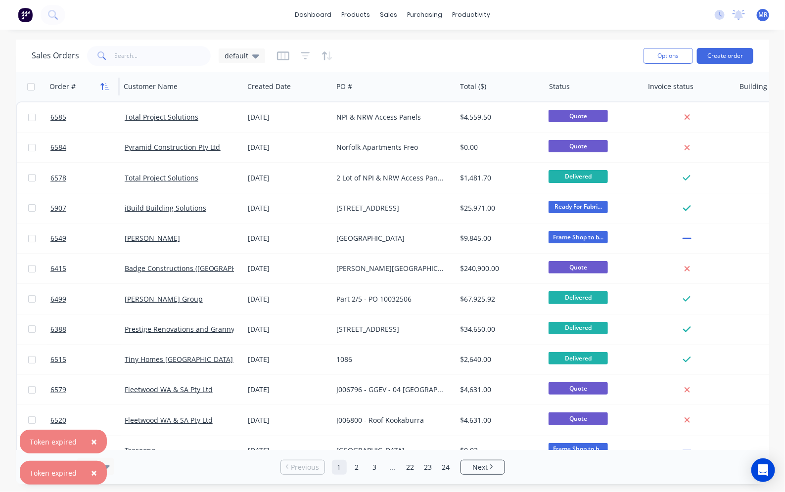
click at [104, 87] on icon "button" at bounding box center [104, 87] width 9 height 8
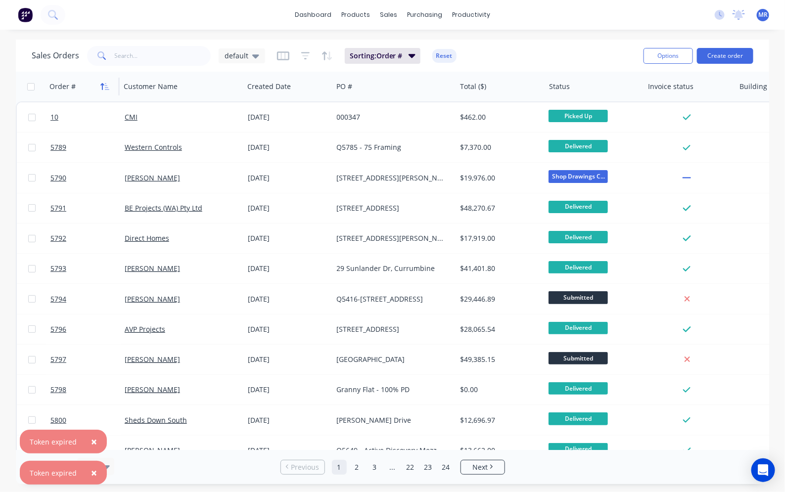
click at [106, 87] on icon "button" at bounding box center [104, 87] width 9 height 8
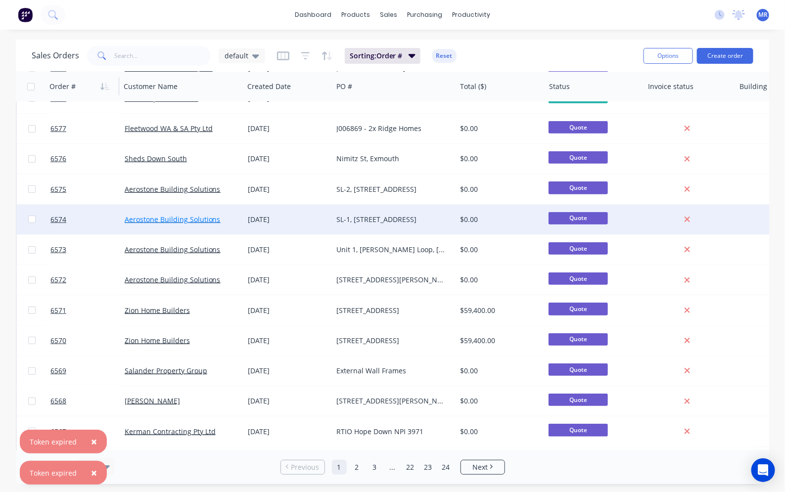
scroll to position [309, 0]
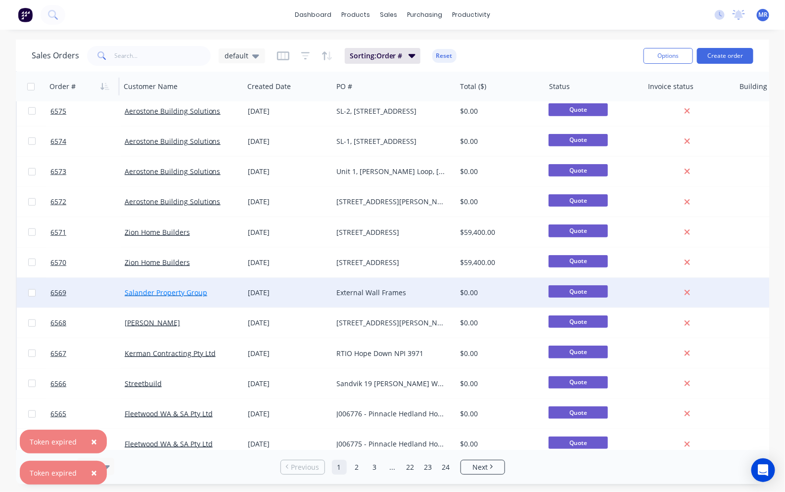
click at [193, 288] on link "Salander Property Group" at bounding box center [166, 292] width 83 height 9
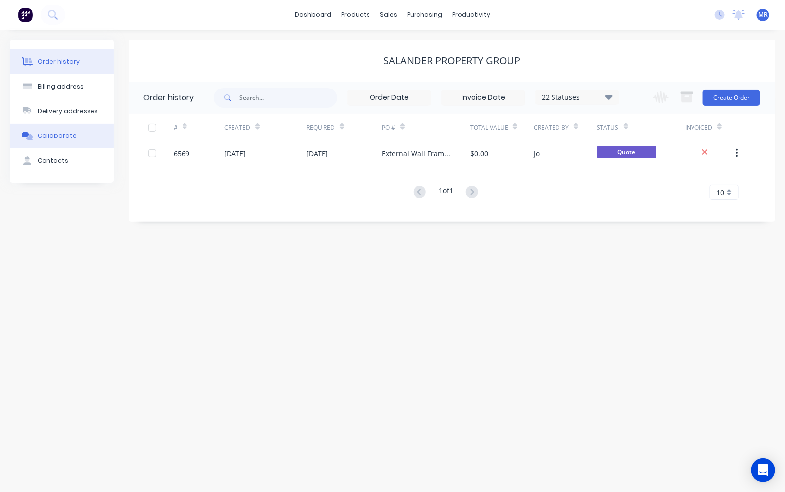
click at [59, 138] on div "Collaborate" at bounding box center [57, 136] width 39 height 9
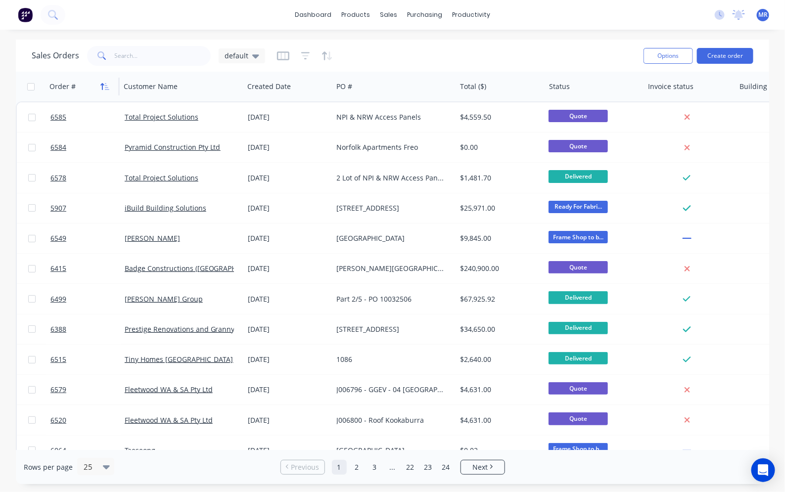
click at [108, 86] on icon "button" at bounding box center [104, 87] width 9 height 8
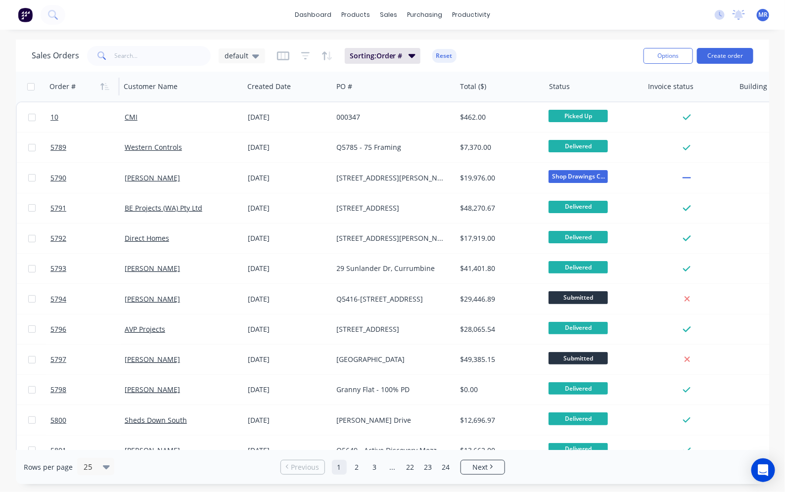
click at [108, 86] on icon "button" at bounding box center [104, 87] width 9 height 8
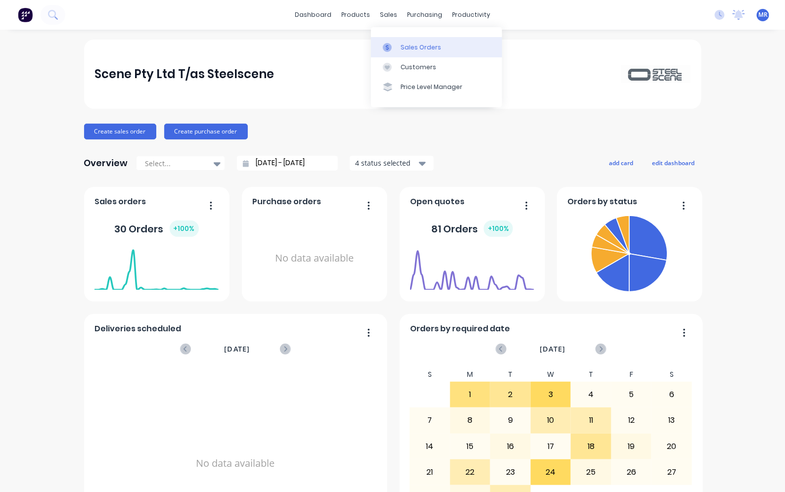
click at [413, 47] on div "Sales Orders" at bounding box center [420, 47] width 41 height 9
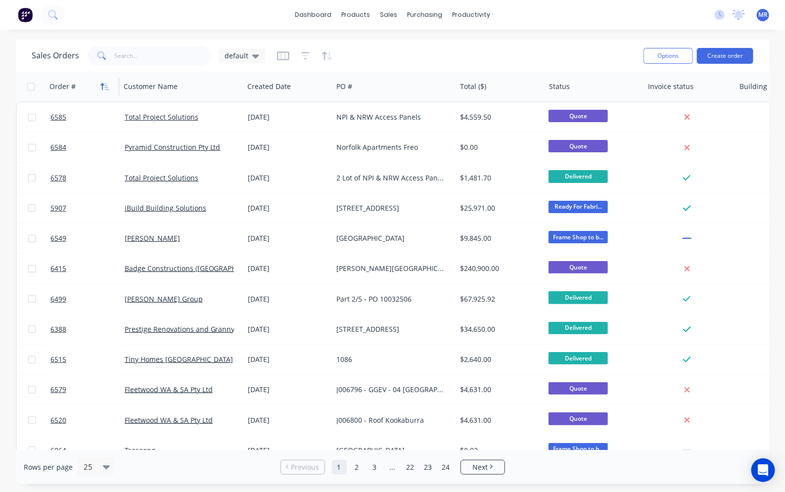
click at [105, 87] on icon "button" at bounding box center [107, 86] width 4 height 7
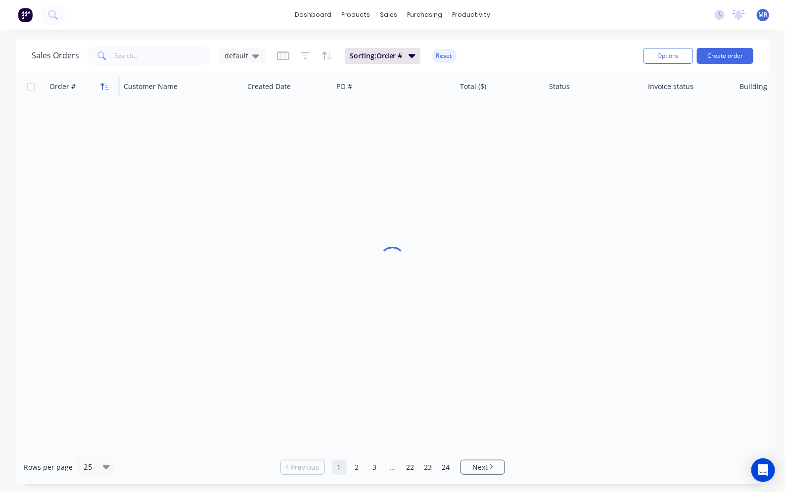
click at [106, 85] on icon "button" at bounding box center [104, 87] width 9 height 8
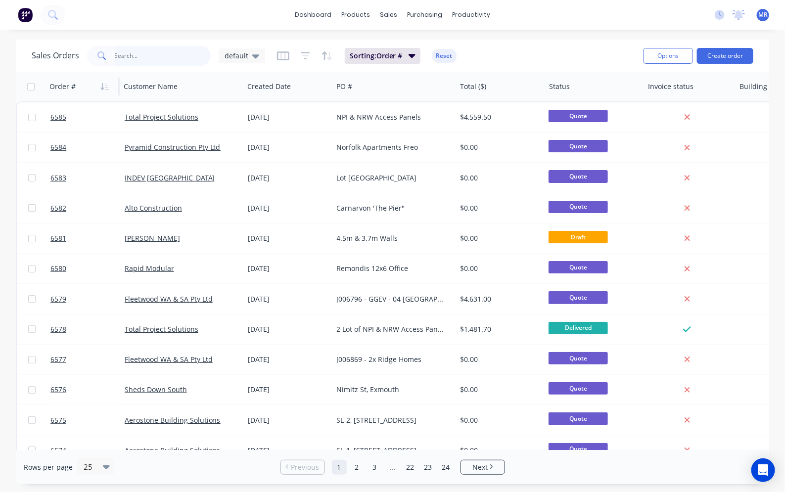
click at [152, 58] on input "text" at bounding box center [163, 56] width 96 height 20
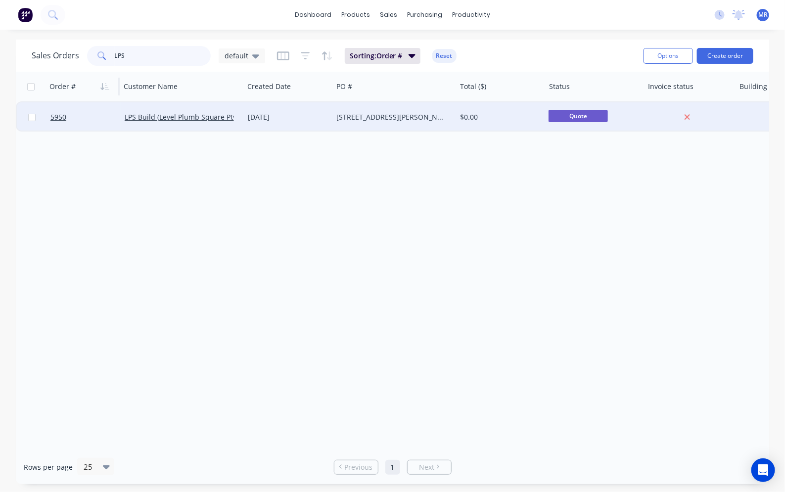
type input "LPS"
click at [190, 110] on div "LPS Build (Level Plumb Square Pty Ltd)" at bounding box center [182, 117] width 123 height 30
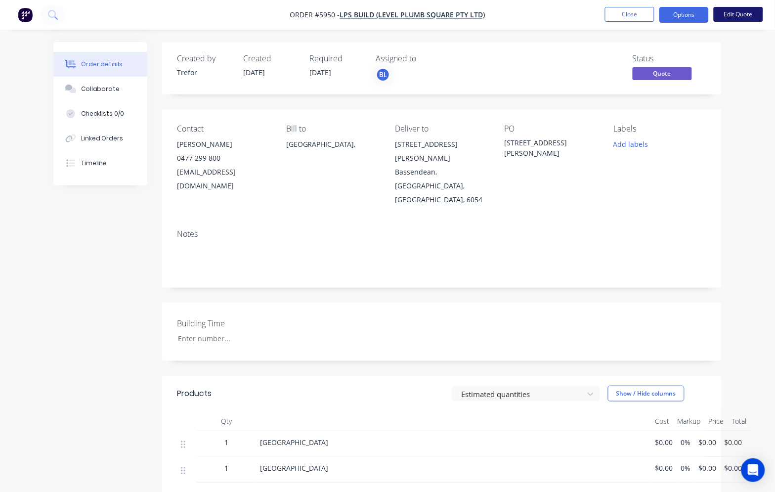
click at [734, 12] on button "Edit Quote" at bounding box center [738, 14] width 49 height 15
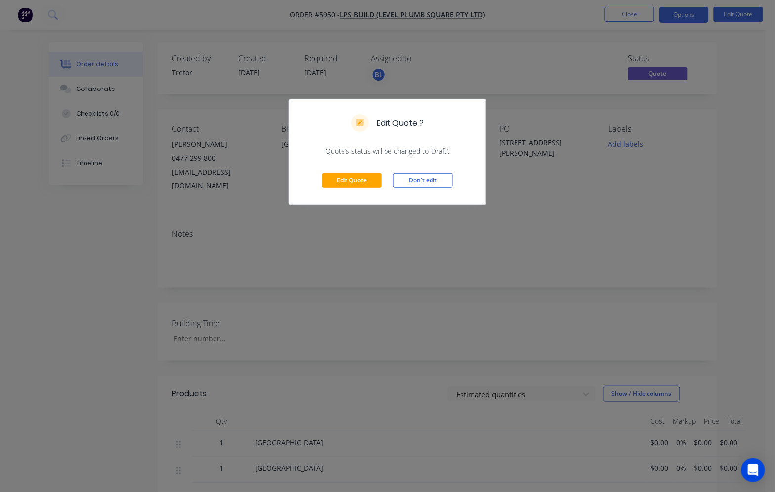
click at [562, 211] on div "Edit Quote ? Quote’s status will be changed to ‘Draft’. Edit Quote Don't edit" at bounding box center [387, 246] width 775 height 492
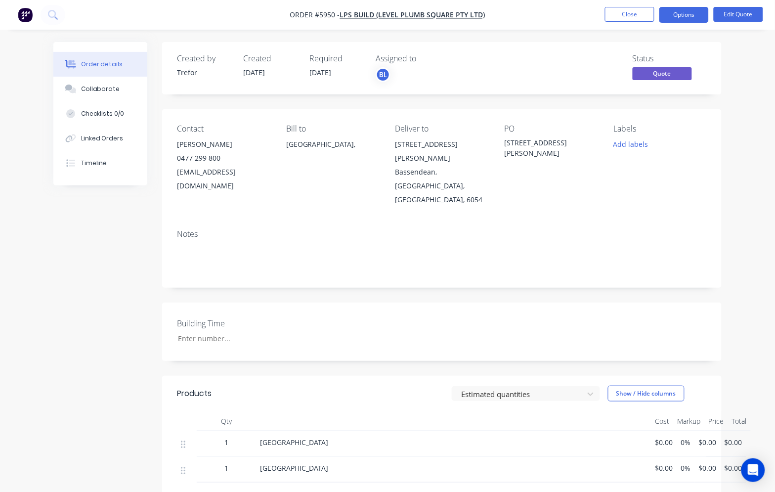
click at [730, 437] on span "$0.00" at bounding box center [734, 442] width 18 height 10
click at [730, 8] on button "Edit Quote" at bounding box center [738, 14] width 49 height 15
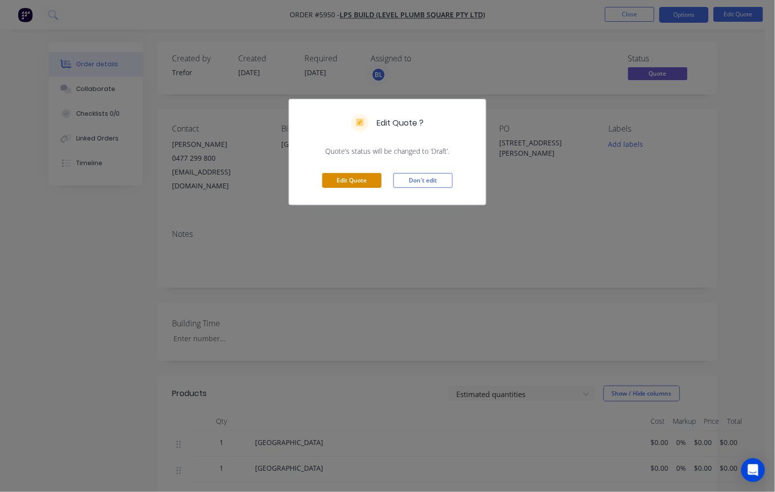
click at [339, 178] on button "Edit Quote" at bounding box center [351, 180] width 59 height 15
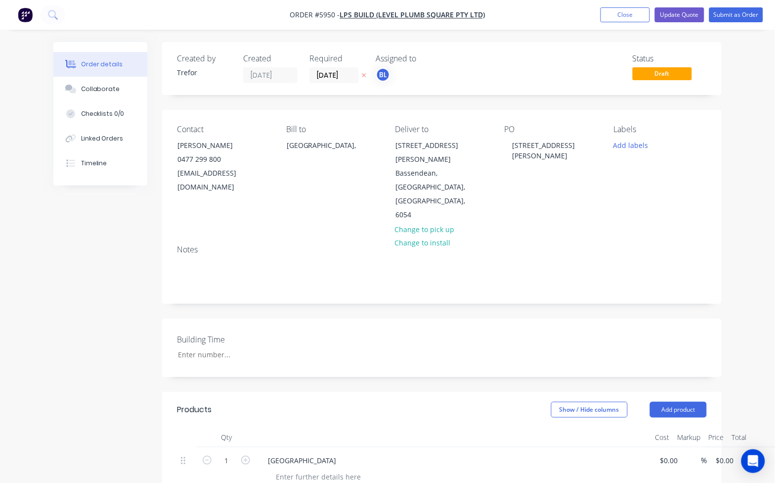
click at [750, 453] on input "0.00" at bounding box center [755, 460] width 19 height 14
click at [755, 453] on input "0.00" at bounding box center [757, 460] width 23 height 14
type input "31800"
type input "$31,800.00"
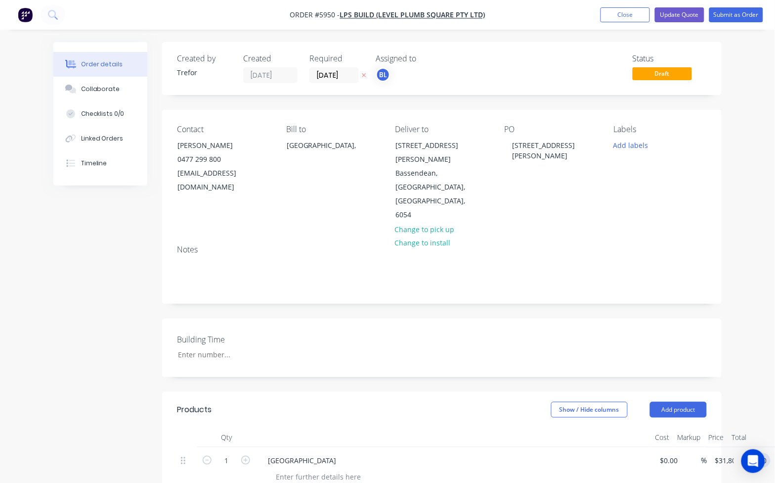
click at [396, 341] on div "Created by Trefor Created [DATE] Required [DATE] Assigned to BL Status Draft Co…" at bounding box center [442, 424] width 560 height 764
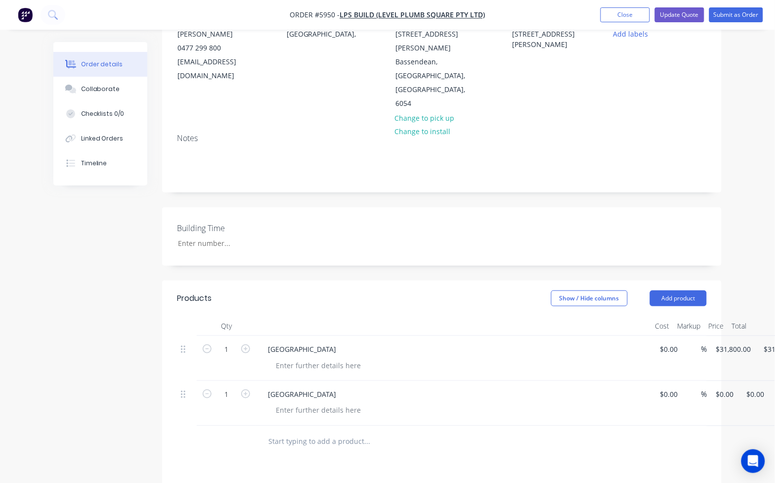
scroll to position [124, 0]
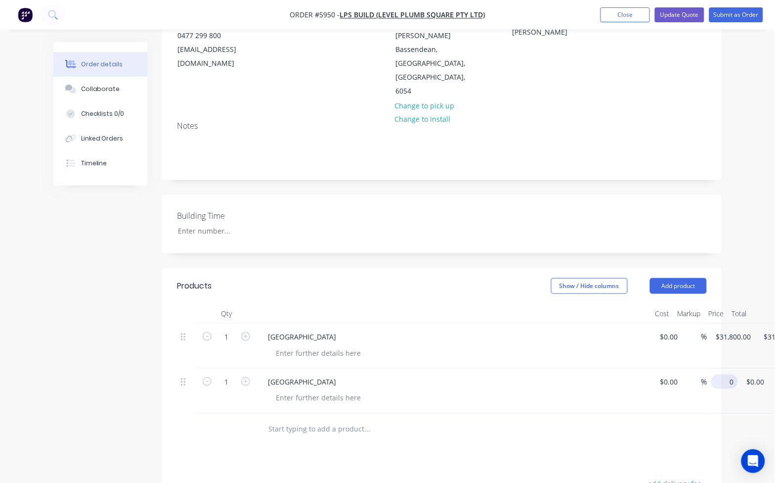
click at [707, 368] on div "1 East house $0.00 $0.00 % 0 $0.00 $0.00 $0.00" at bounding box center [442, 390] width 530 height 45
click at [725, 374] on input "0" at bounding box center [726, 381] width 23 height 14
type input "$53,300.00"
click at [579, 421] on div "Products Show / Hide columns Add product Qty Cost Markup Price Total 1 West Hou…" at bounding box center [442, 475] width 560 height 415
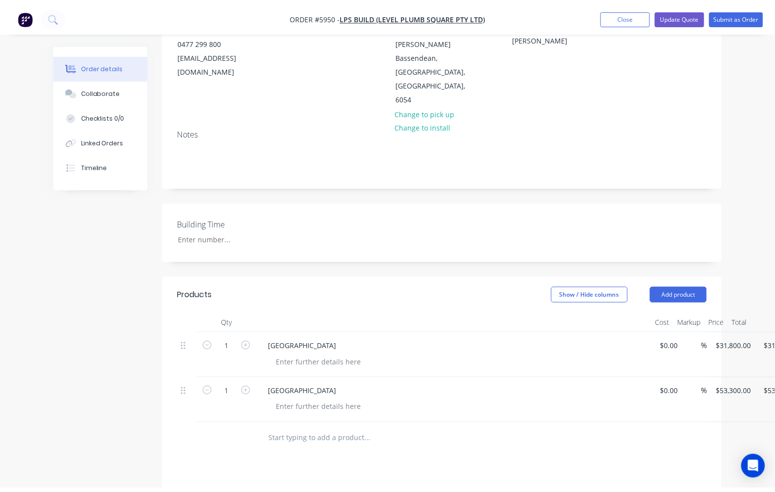
scroll to position [0, 0]
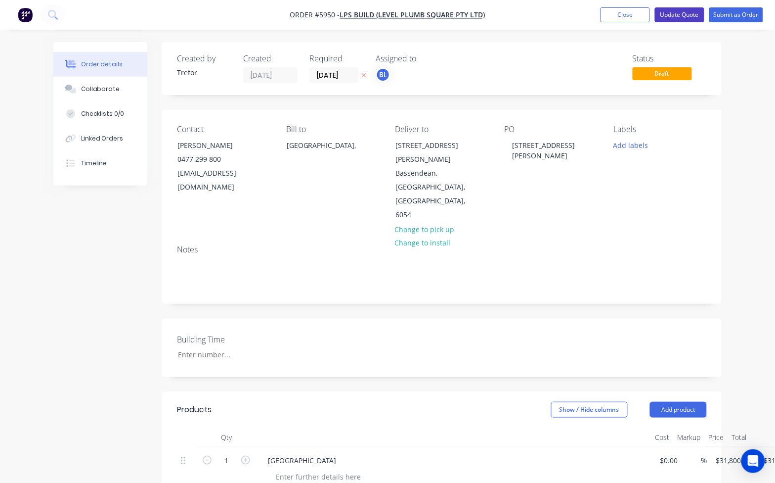
click at [680, 10] on button "Update Quote" at bounding box center [679, 14] width 49 height 15
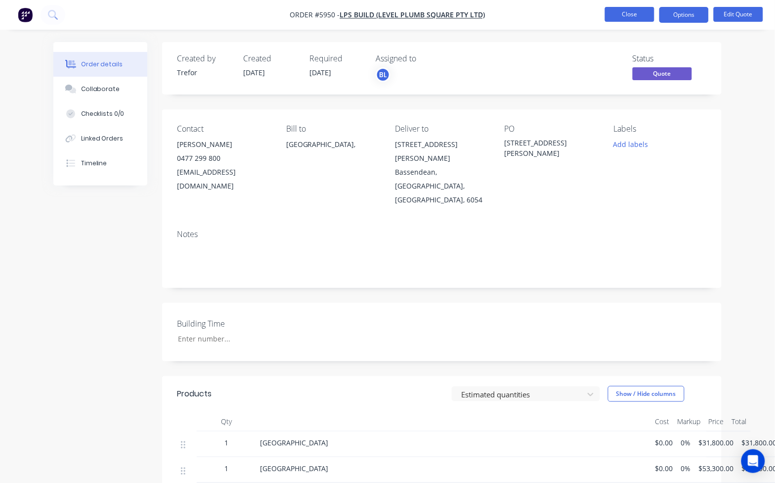
click at [630, 13] on button "Close" at bounding box center [629, 14] width 49 height 15
click at [88, 89] on div "Collaborate" at bounding box center [100, 89] width 39 height 9
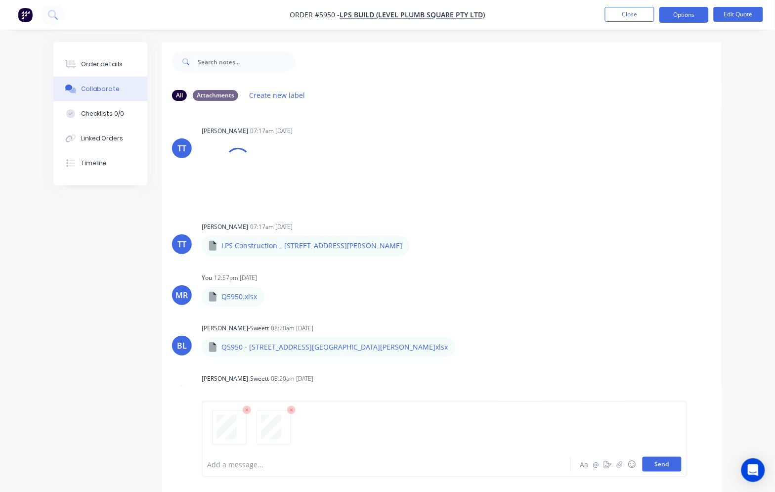
click at [661, 460] on button "Send" at bounding box center [662, 464] width 39 height 15
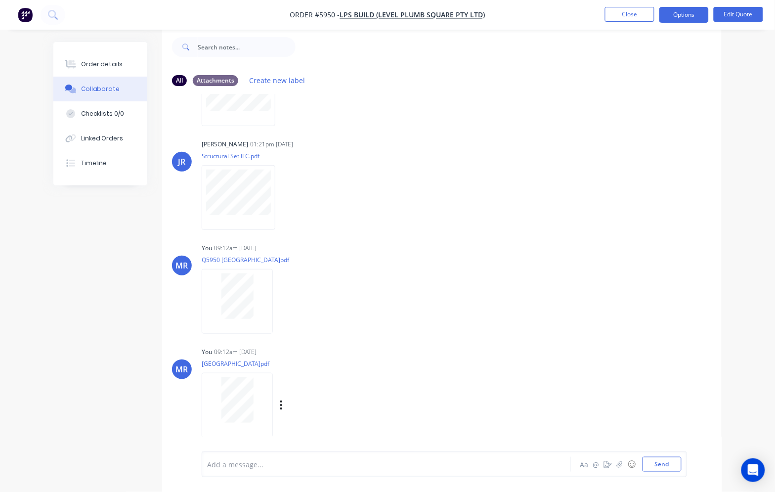
scroll to position [438, 0]
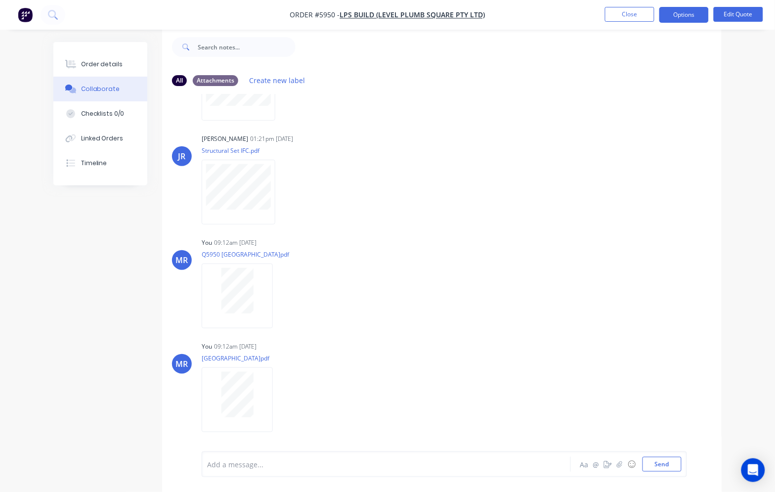
click at [601, 437] on div "Add a message... Aa @ ☺ Send" at bounding box center [442, 464] width 560 height 55
click at [750, 396] on div "Order details Collaborate Checklists 0/0 Linked Orders Timeline Order details C…" at bounding box center [387, 238] width 775 height 507
click at [356, 176] on div "Labels Download" at bounding box center [294, 192] width 184 height 74
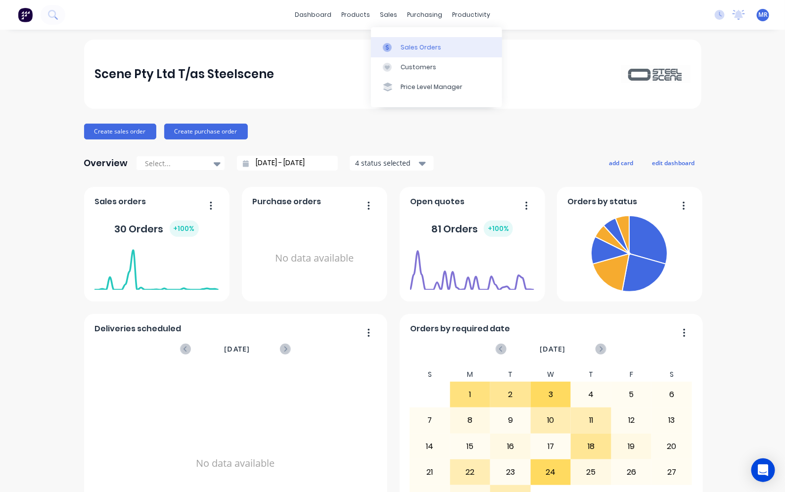
click at [401, 43] on div "Sales Orders" at bounding box center [420, 47] width 41 height 9
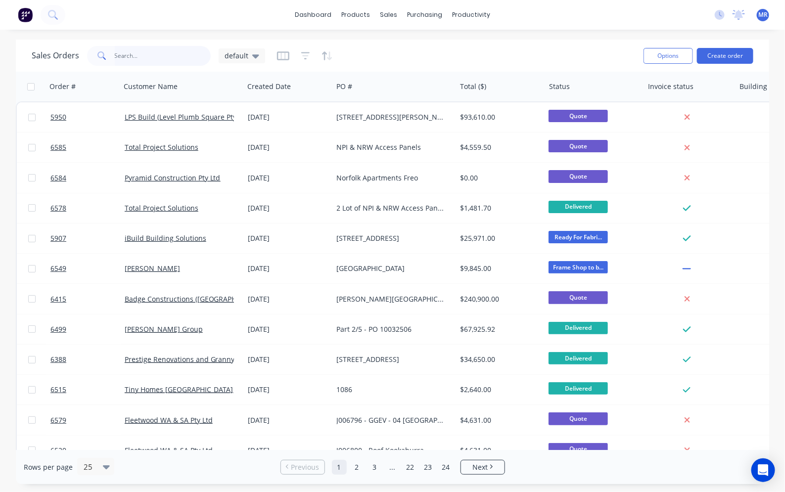
click at [127, 56] on input "text" at bounding box center [163, 56] width 96 height 20
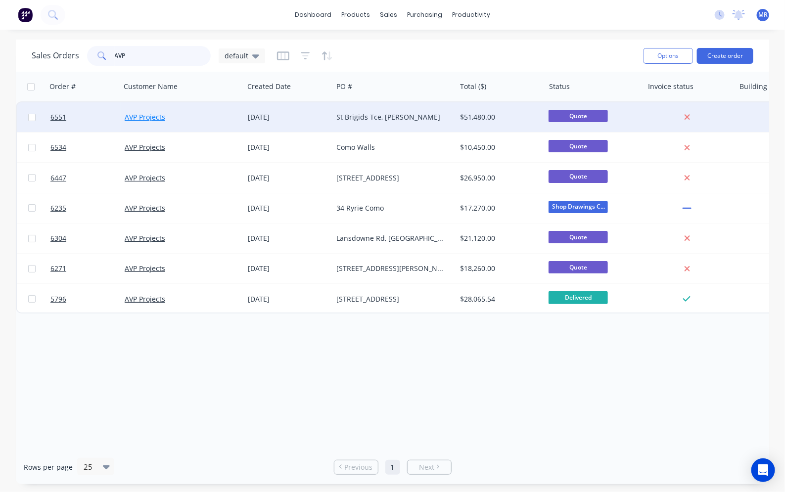
type input "AVP"
click at [154, 116] on link "AVP Projects" at bounding box center [145, 116] width 41 height 9
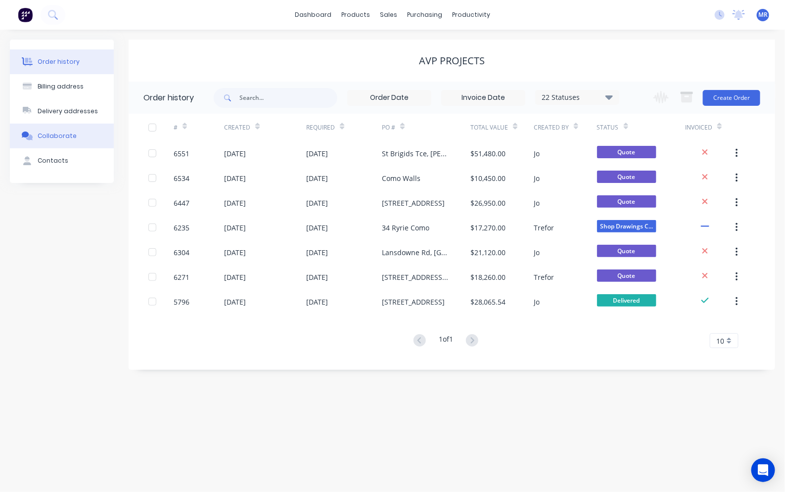
click at [62, 136] on div "Collaborate" at bounding box center [57, 136] width 39 height 9
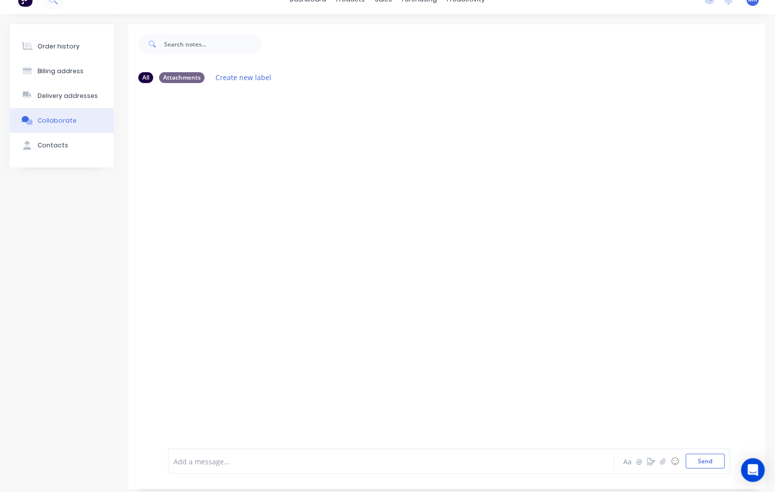
scroll to position [23, 0]
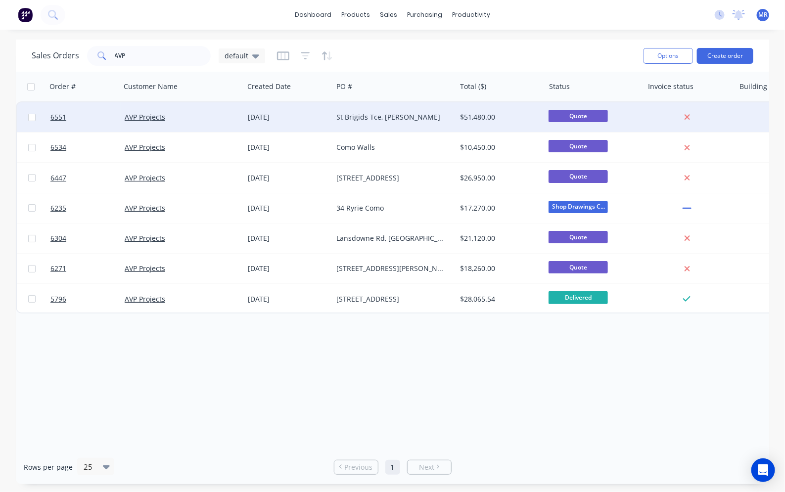
click at [374, 118] on div "St Brigids Tce, Scarbrough" at bounding box center [392, 117] width 110 height 10
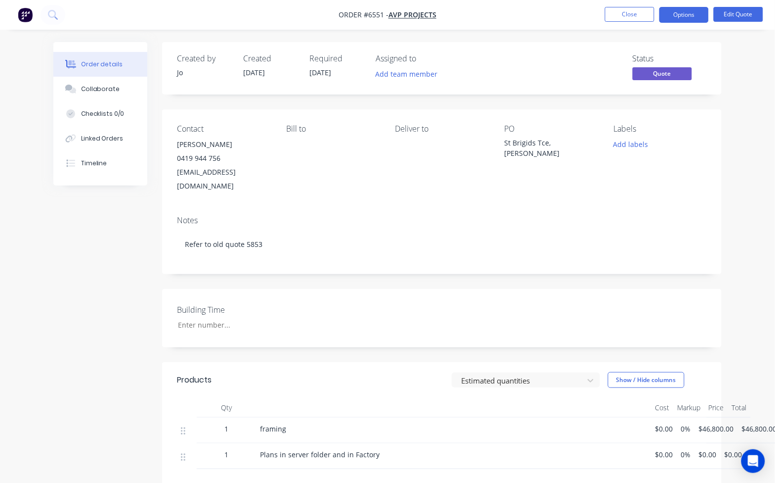
drag, startPoint x: 757, startPoint y: 415, endPoint x: 768, endPoint y: 417, distance: 10.5
click at [757, 423] on span "$46,800.00" at bounding box center [759, 428] width 35 height 10
click at [735, 11] on button "Edit Quote" at bounding box center [738, 14] width 49 height 15
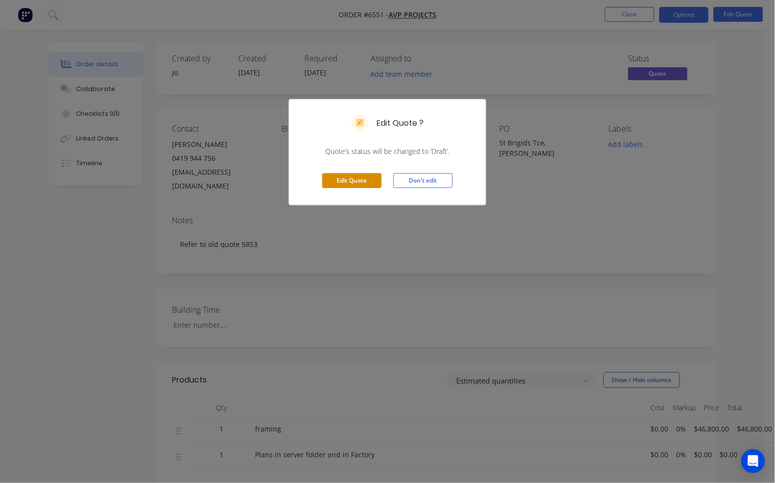
drag, startPoint x: 339, startPoint y: 176, endPoint x: 433, endPoint y: 248, distance: 118.1
click at [339, 177] on button "Edit Quote" at bounding box center [351, 180] width 59 height 15
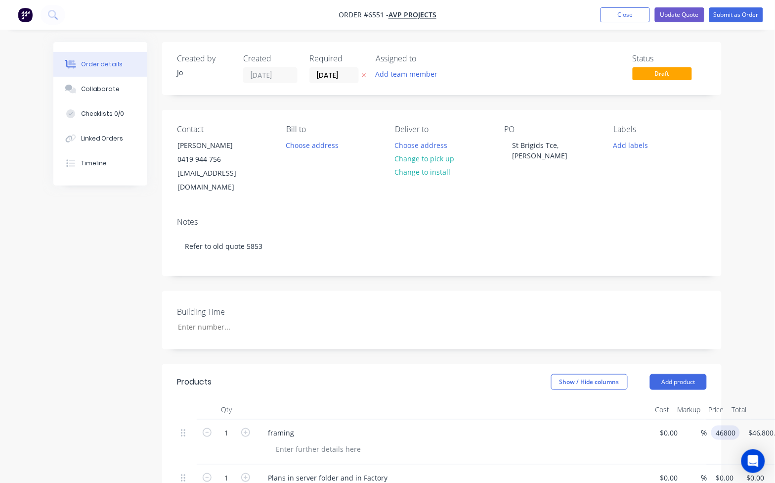
click at [732, 425] on input "46800" at bounding box center [727, 432] width 25 height 14
type input "$52,800.00"
click at [429, 374] on div "Show / Hide columns Add product" at bounding box center [498, 382] width 417 height 16
click at [687, 12] on button "Update Quote" at bounding box center [679, 14] width 49 height 15
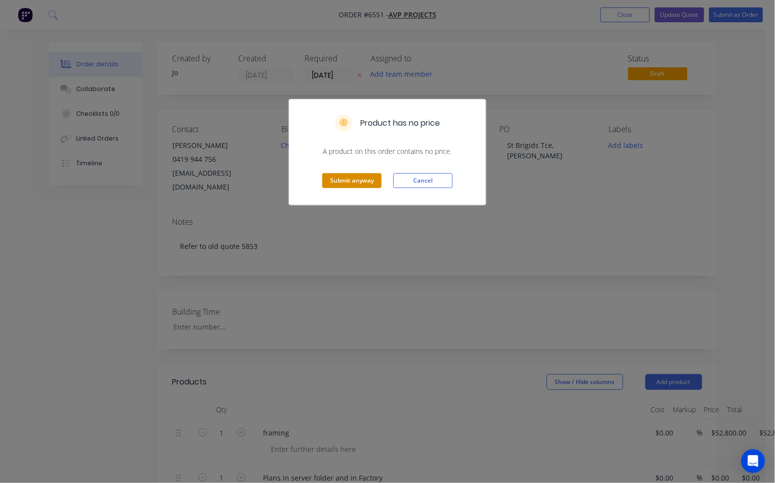
click at [356, 178] on button "Submit anyway" at bounding box center [351, 180] width 59 height 15
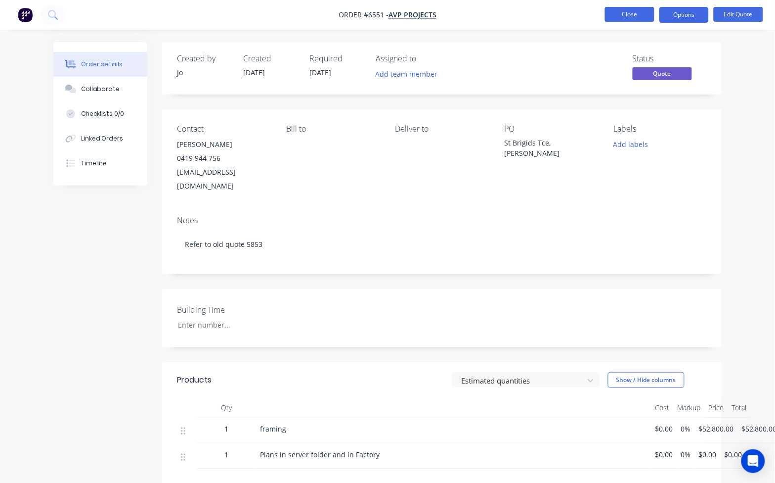
click at [621, 13] on button "Close" at bounding box center [629, 14] width 49 height 15
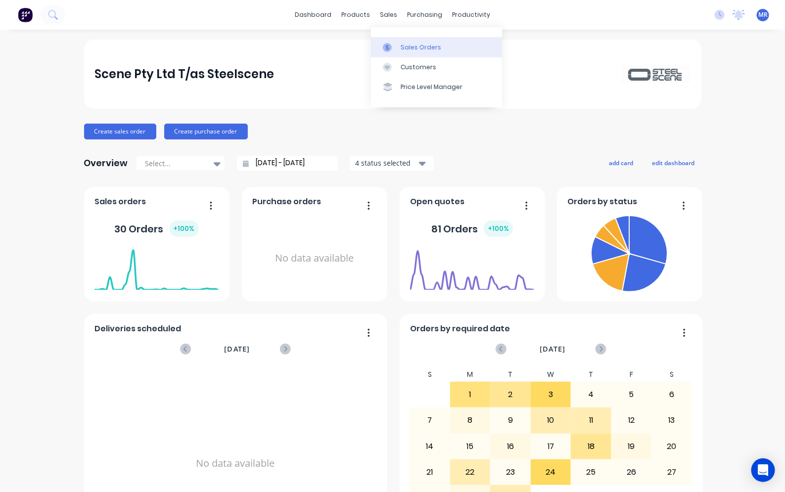
drag, startPoint x: 426, startPoint y: 48, endPoint x: 417, endPoint y: 48, distance: 8.9
click at [426, 48] on div "Sales Orders" at bounding box center [420, 47] width 41 height 9
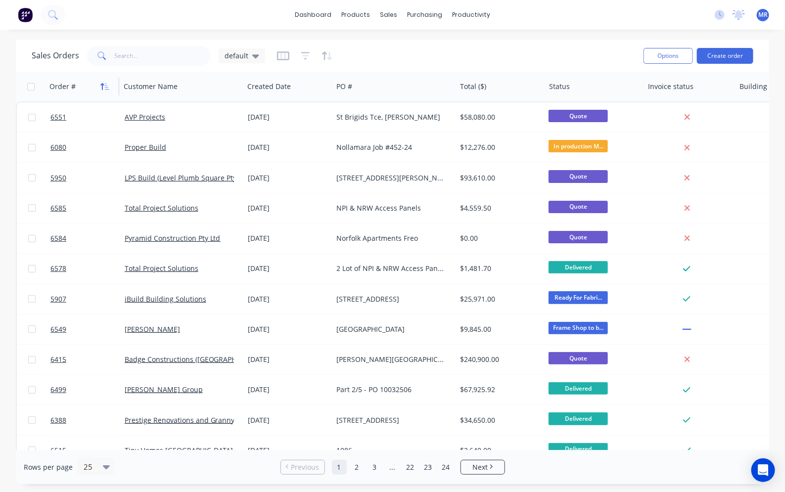
click at [102, 89] on icon "button" at bounding box center [104, 87] width 9 height 8
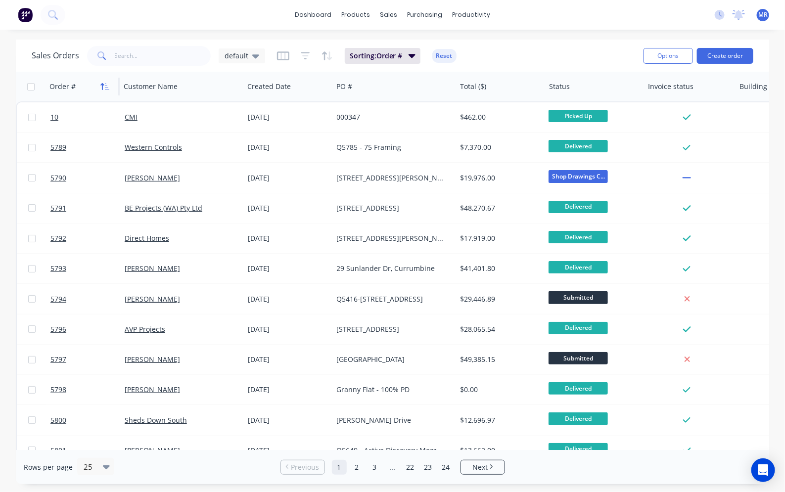
click at [104, 85] on icon "button" at bounding box center [104, 87] width 9 height 8
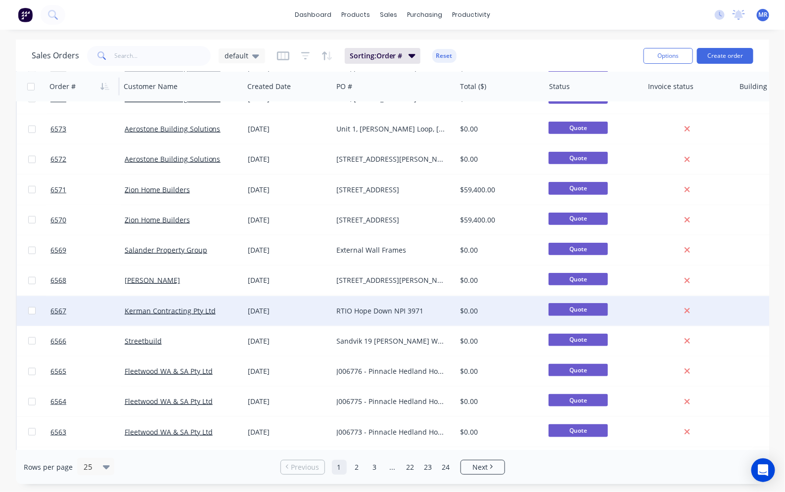
scroll to position [413, 0]
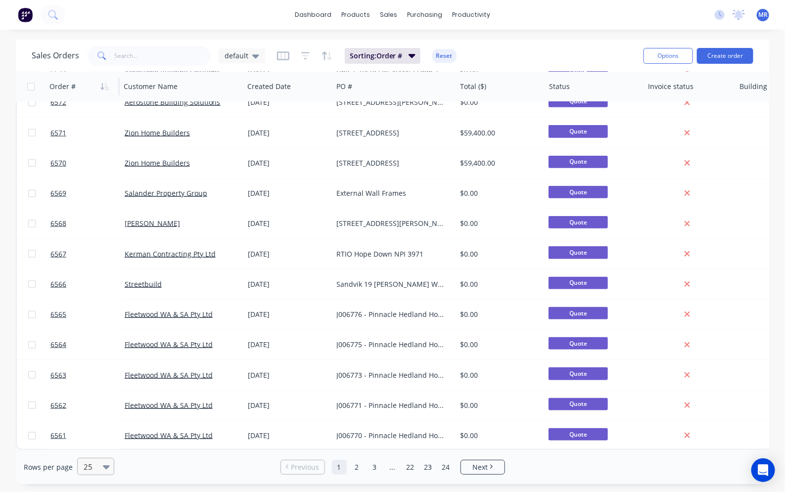
click at [100, 465] on div "25" at bounding box center [91, 466] width 23 height 16
click at [94, 443] on div "100" at bounding box center [94, 443] width 37 height 18
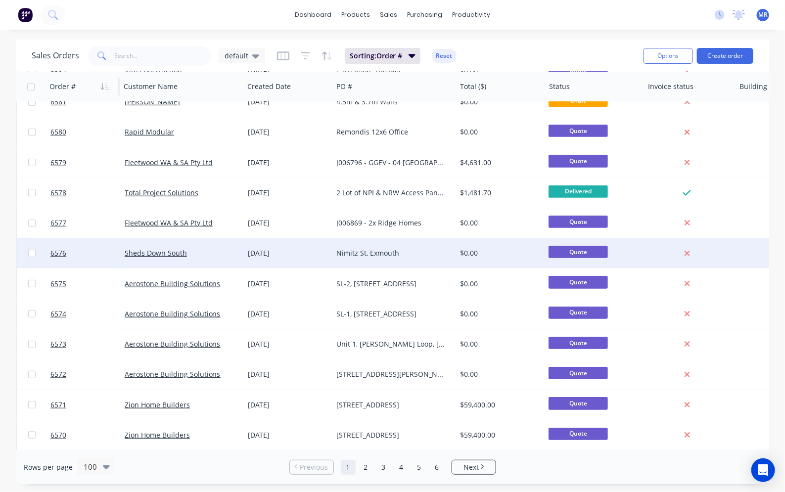
scroll to position [0, 0]
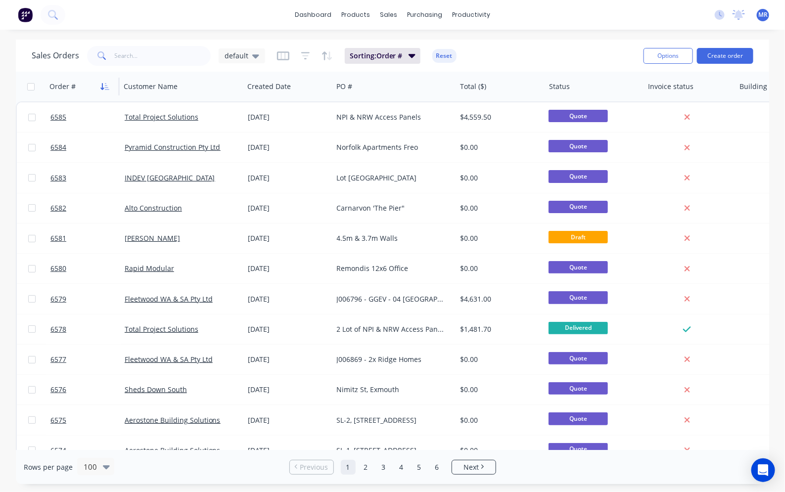
click at [105, 84] on icon "button" at bounding box center [104, 87] width 9 height 8
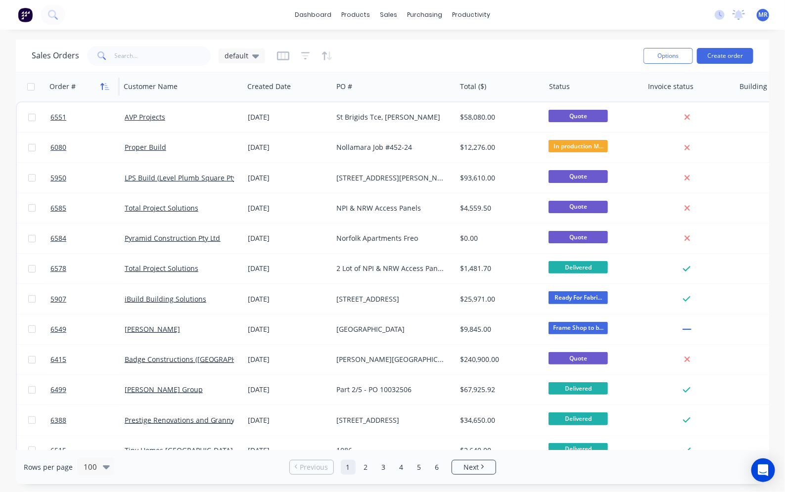
click at [104, 88] on icon "button" at bounding box center [104, 87] width 9 height 8
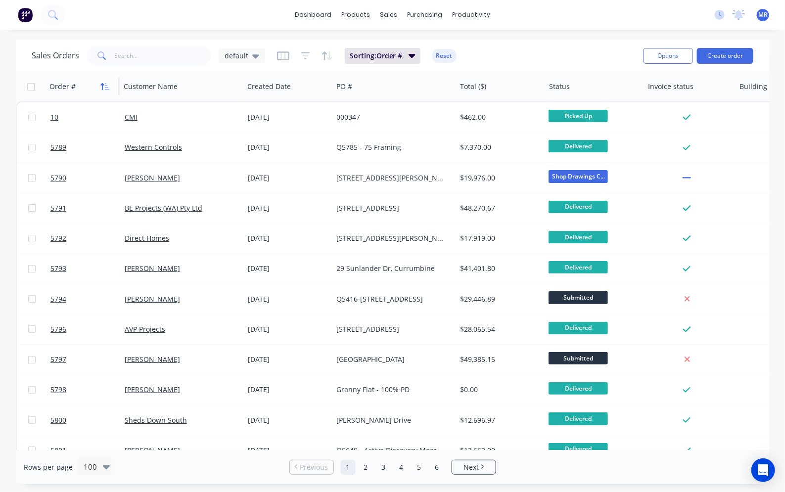
click at [106, 88] on icon "button" at bounding box center [104, 87] width 9 height 8
